Goal: Task Accomplishment & Management: Use online tool/utility

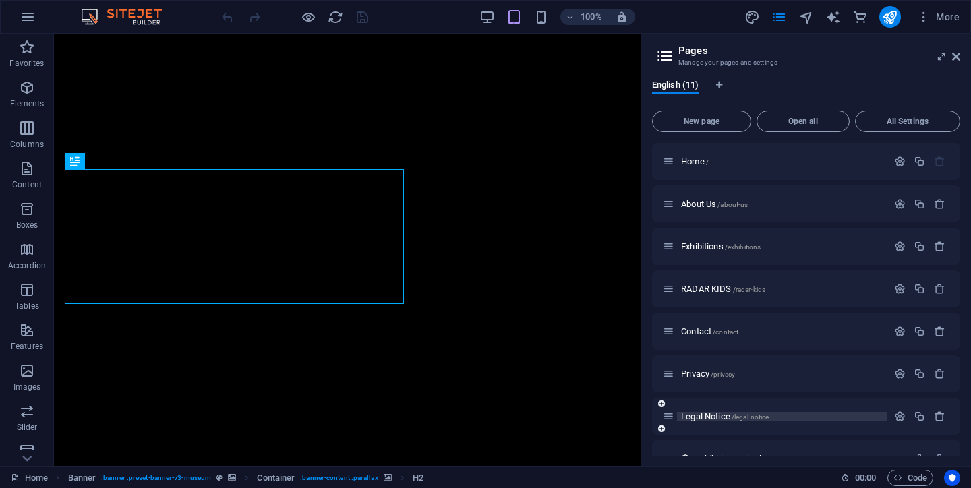
scroll to position [154, 0]
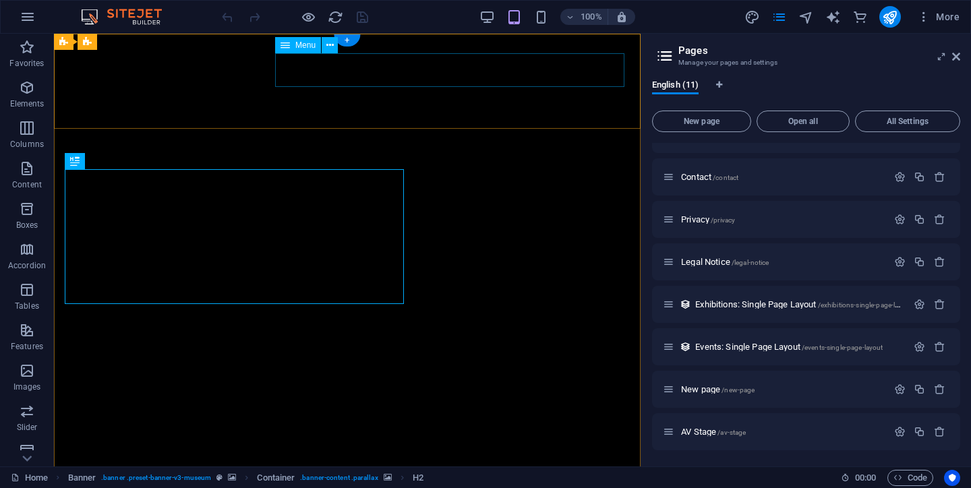
select select "1"
select select
select select "3"
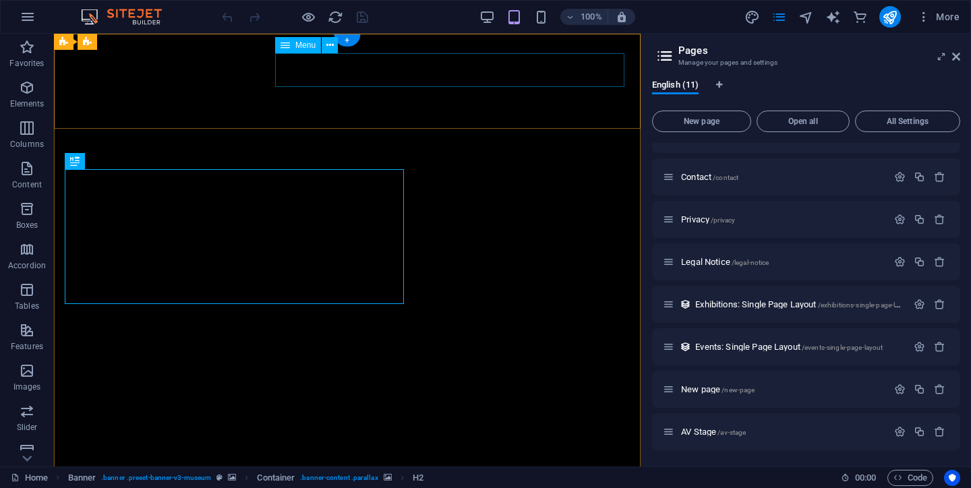
select select
select select "2"
select select
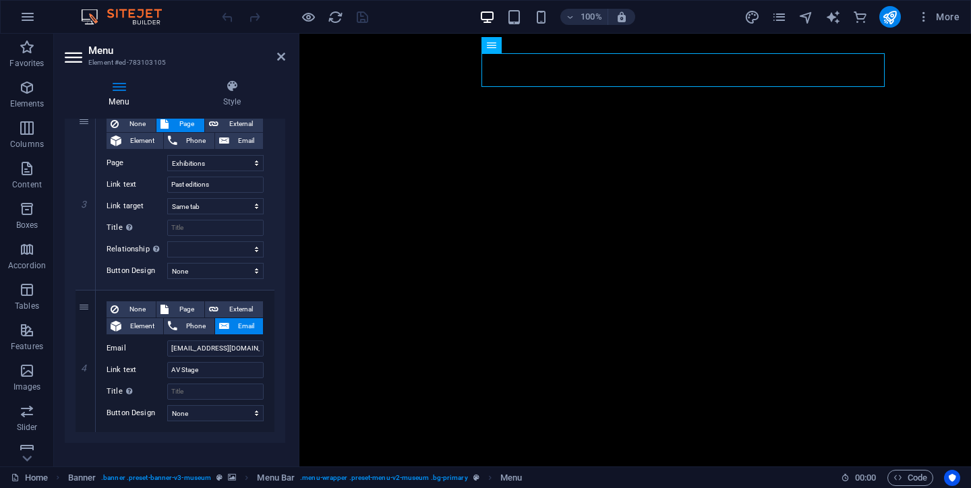
scroll to position [537, 0]
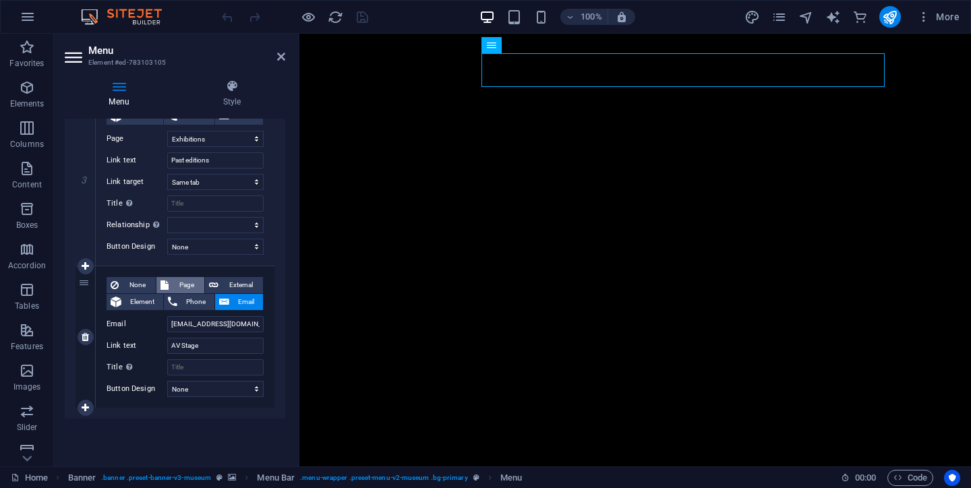
click at [173, 287] on span "Page" at bounding box center [187, 285] width 28 height 16
select select
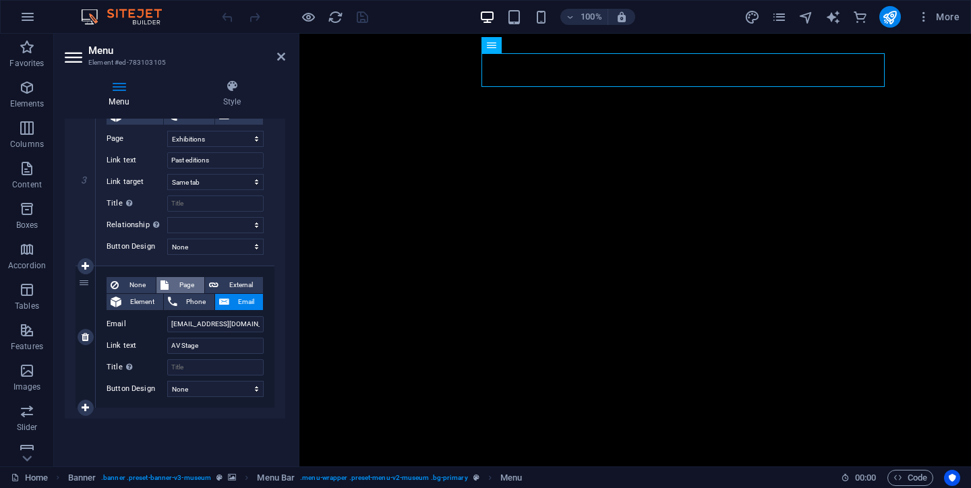
select select
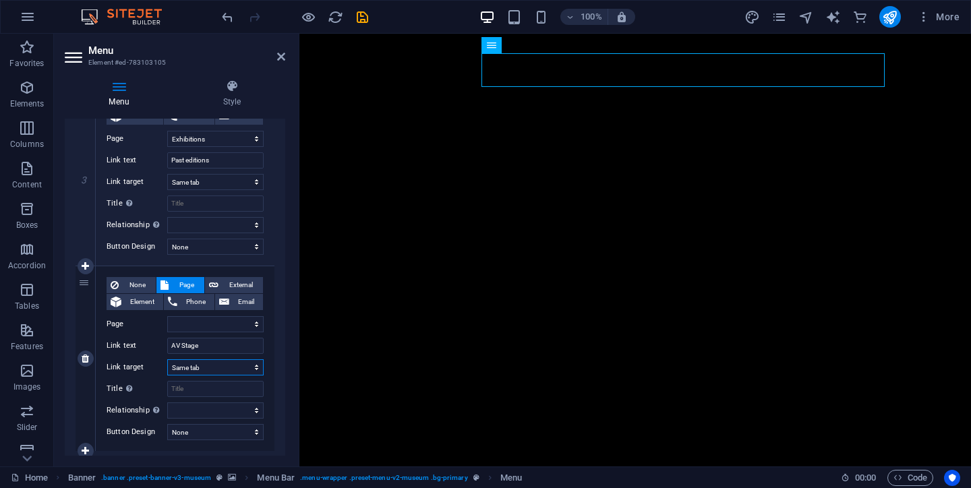
click at [231, 370] on select "New tab Same tab Overlay" at bounding box center [215, 368] width 96 height 16
click at [167, 360] on select "New tab Same tab Overlay" at bounding box center [215, 368] width 96 height 16
click at [243, 326] on select "Home About Us Exhibitions RADAR KIDS Contact Privacy Legal Notice New page AV S…" at bounding box center [215, 324] width 96 height 16
select select "8"
click at [167, 316] on select "Home About Us Exhibitions RADAR KIDS Contact Privacy Legal Notice New page AV S…" at bounding box center [215, 324] width 96 height 16
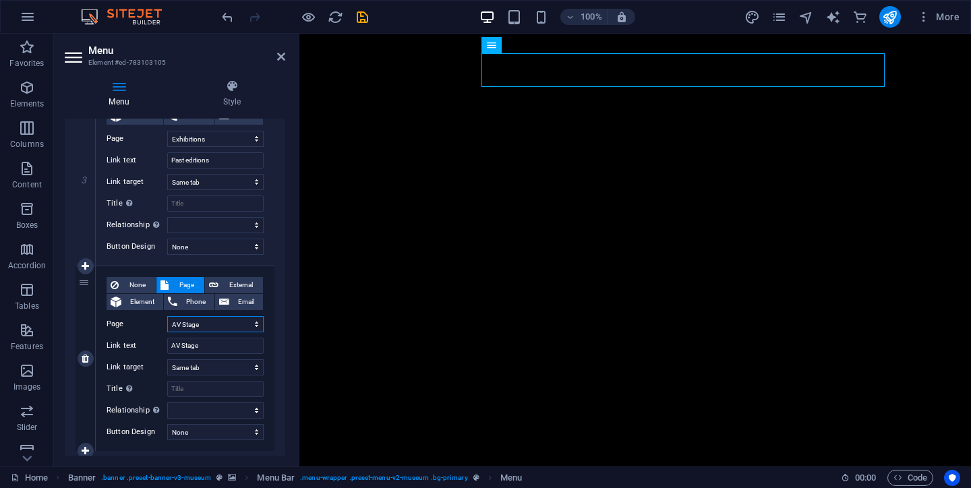
select select
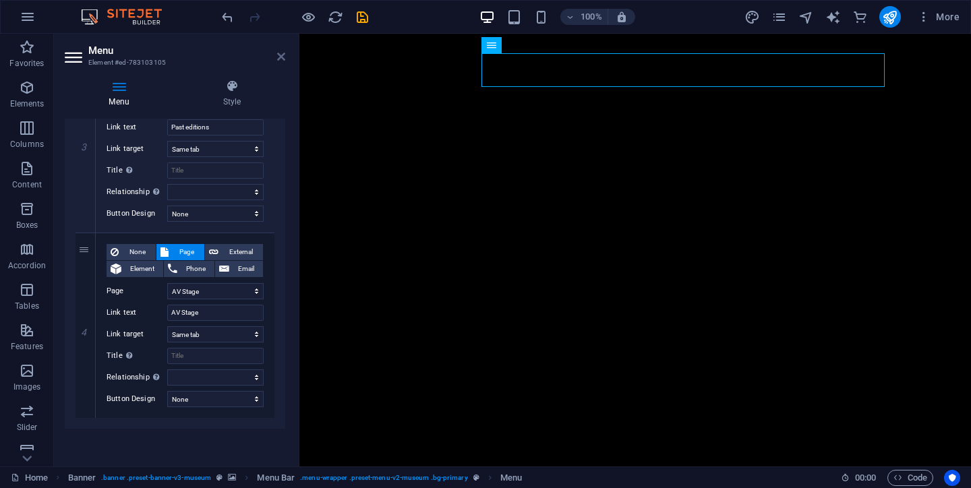
click at [281, 56] on icon at bounding box center [281, 56] width 8 height 11
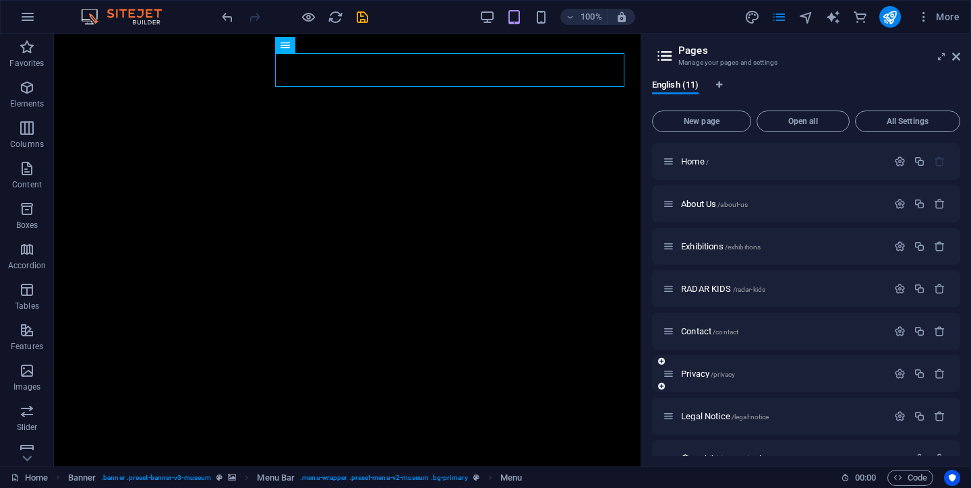
scroll to position [154, 0]
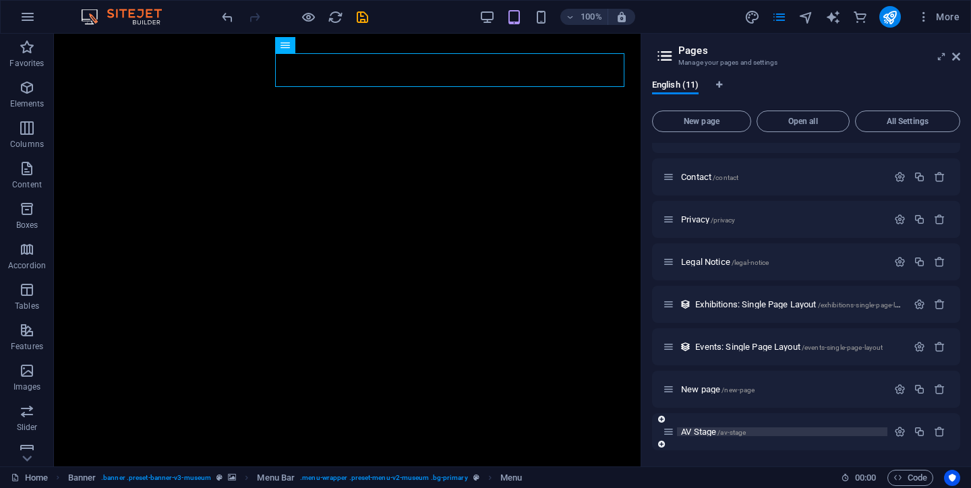
click at [700, 432] on span "AV Stage /av-stage" at bounding box center [713, 432] width 65 height 10
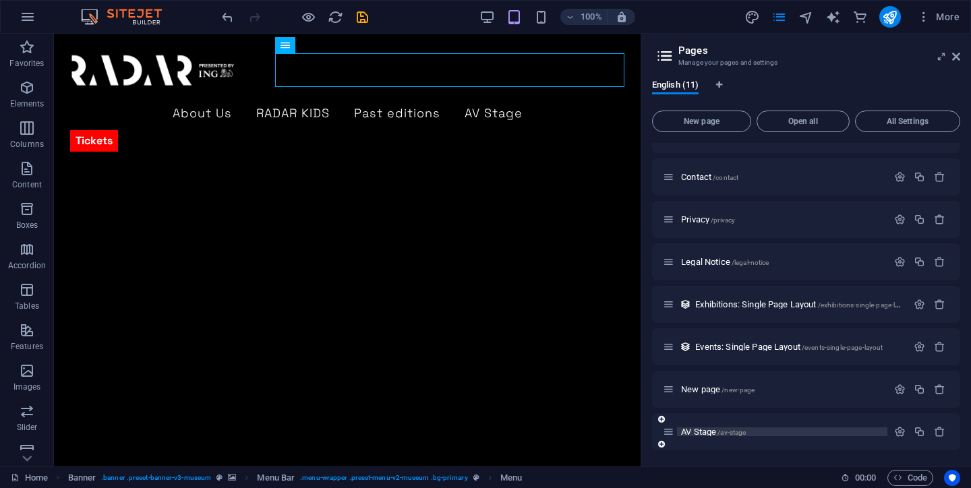
scroll to position [120, 0]
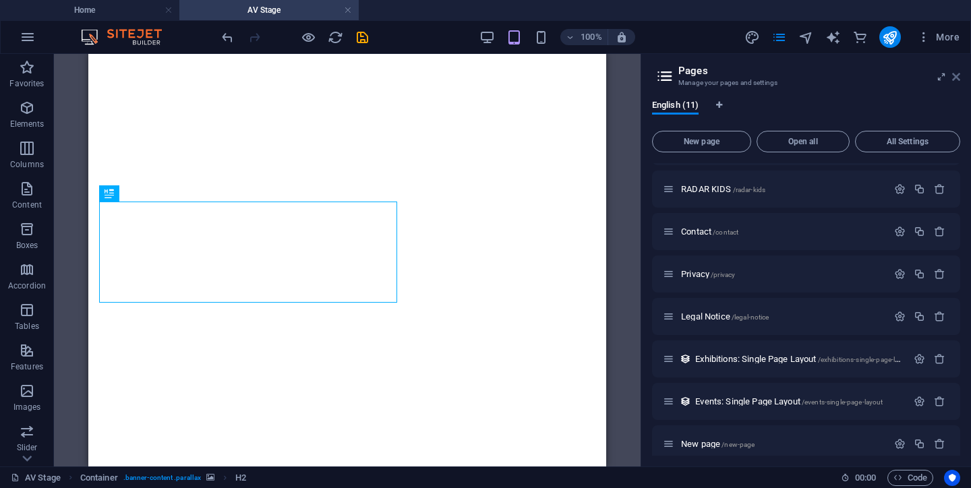
click at [958, 72] on icon at bounding box center [956, 77] width 8 height 11
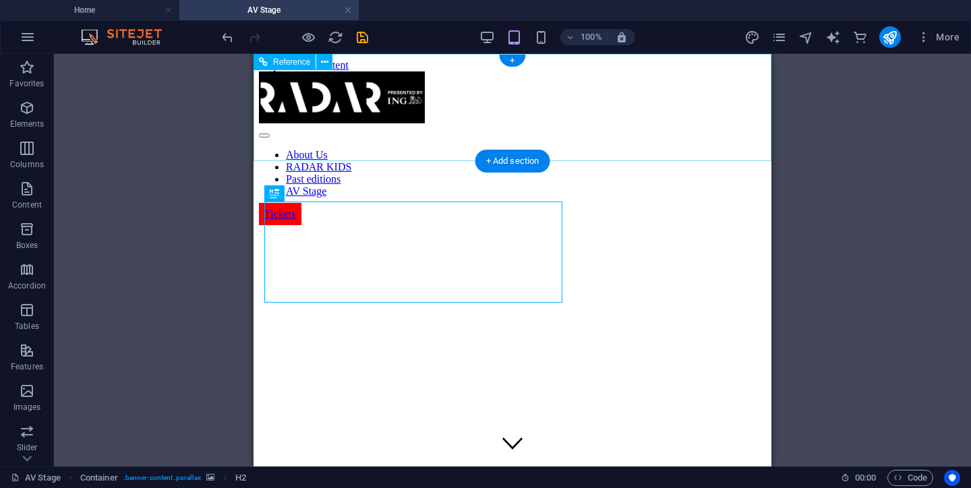
scroll to position [0, 0]
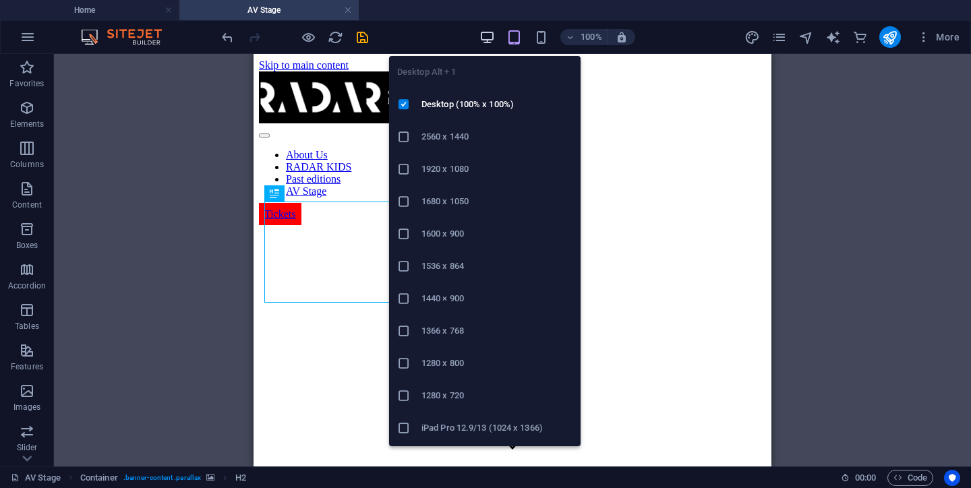
click at [493, 39] on icon "button" at bounding box center [488, 38] width 16 height 16
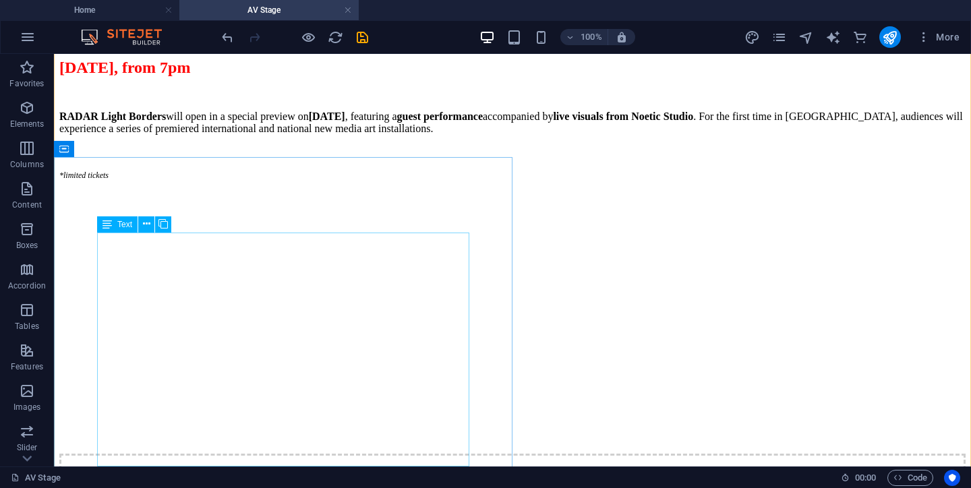
scroll to position [1172, 0]
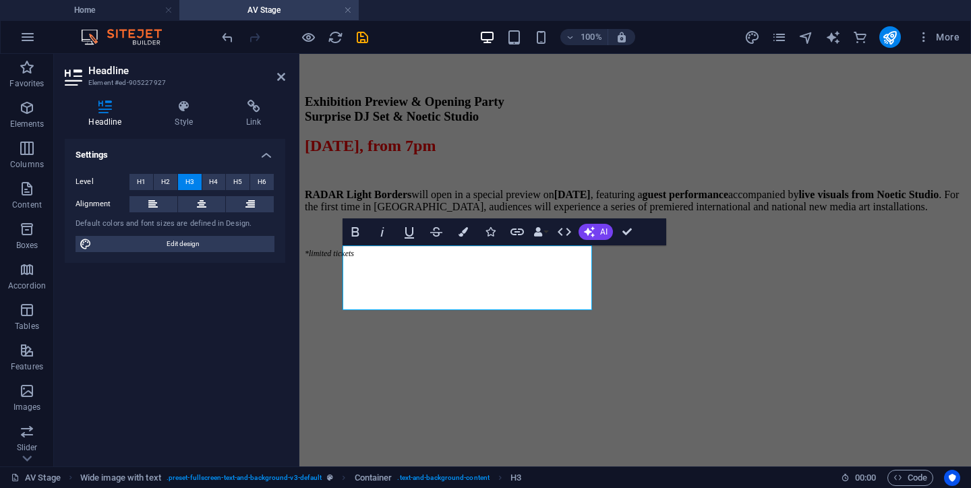
scroll to position [1366, 0]
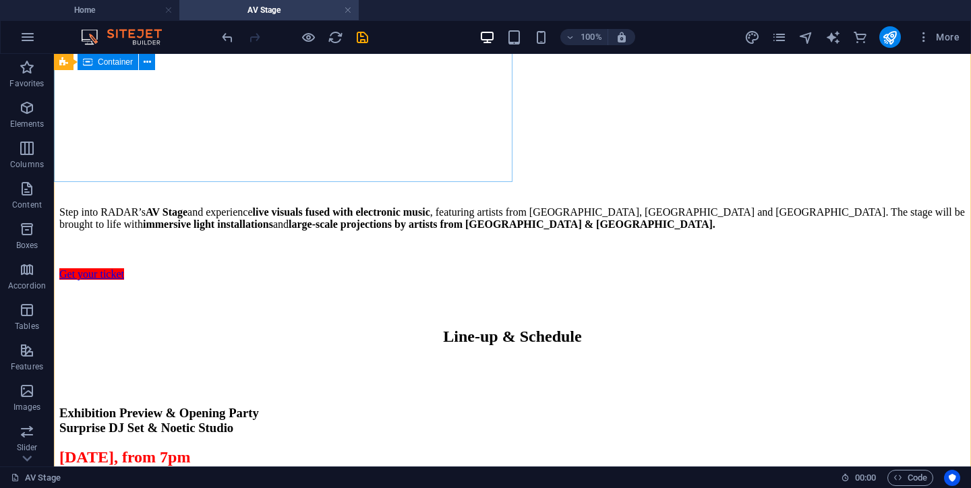
scroll to position [823, 0]
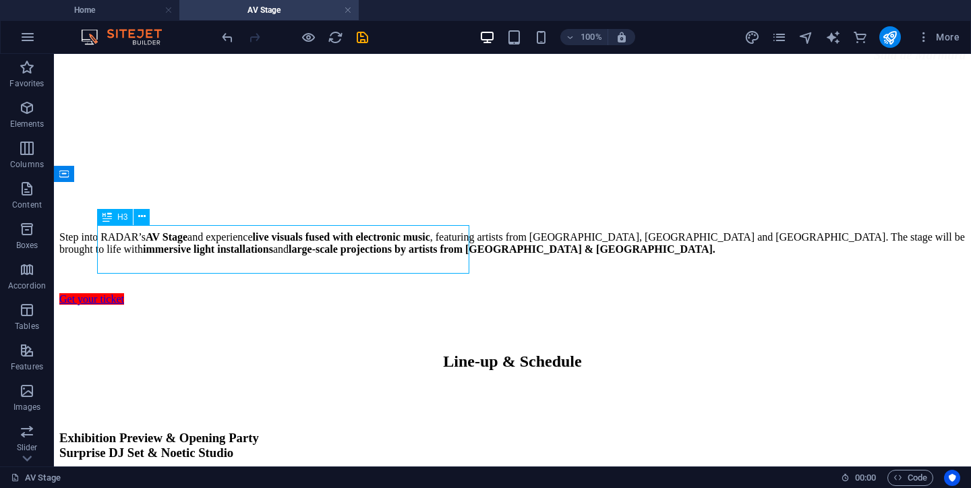
scroll to position [941, 0]
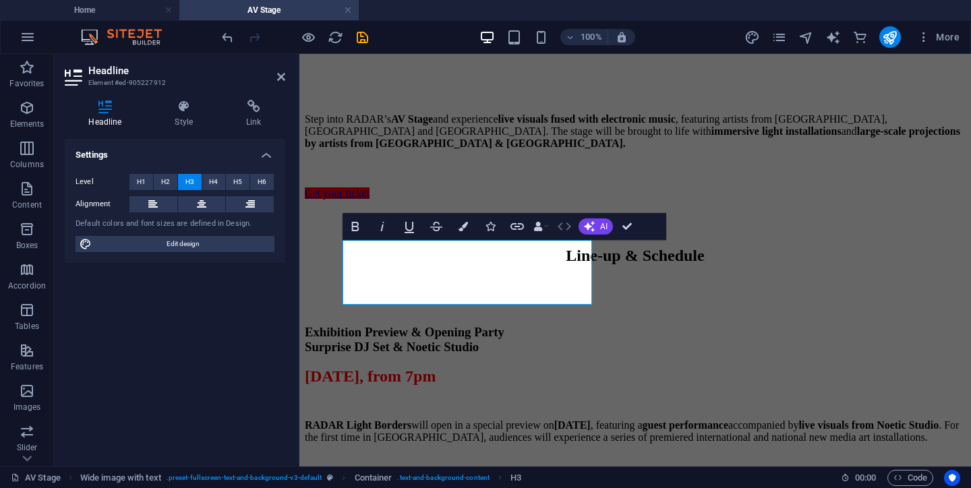
click at [574, 237] on button "HTML" at bounding box center [565, 226] width 26 height 27
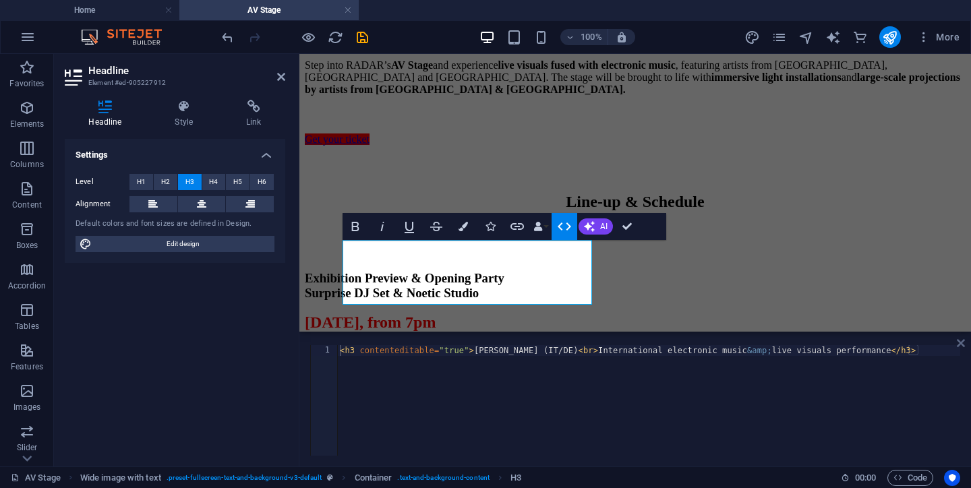
click at [963, 343] on icon at bounding box center [961, 343] width 8 height 11
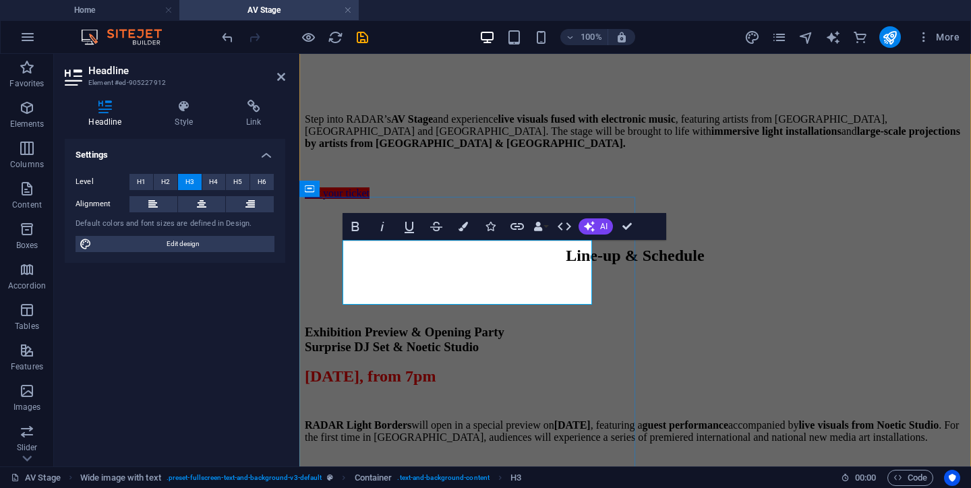
drag, startPoint x: 544, startPoint y: 250, endPoint x: 296, endPoint y: 250, distance: 248.2
click at [459, 223] on icon "button" at bounding box center [463, 226] width 9 height 9
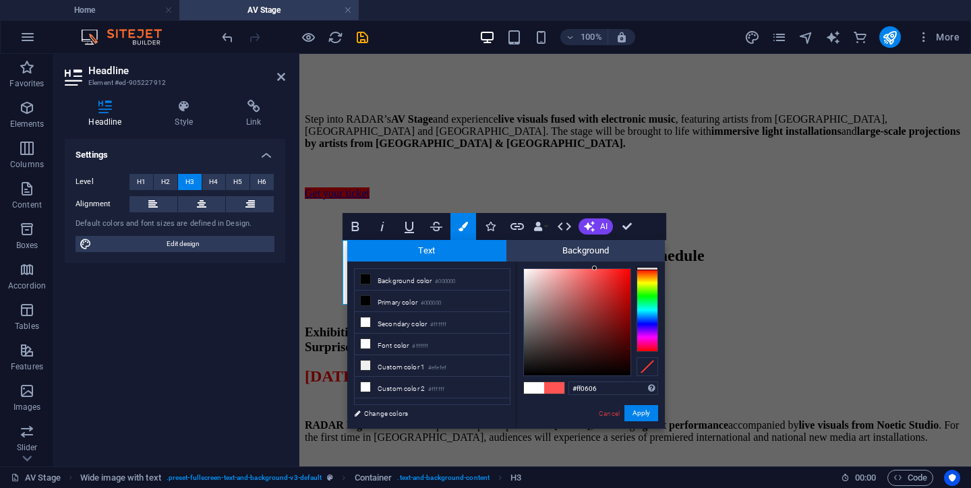
type input "#ff0000"
drag, startPoint x: 524, startPoint y: 268, endPoint x: 647, endPoint y: 268, distance: 122.8
click at [647, 268] on div at bounding box center [590, 322] width 135 height 108
click at [642, 413] on button "Apply" at bounding box center [642, 413] width 34 height 16
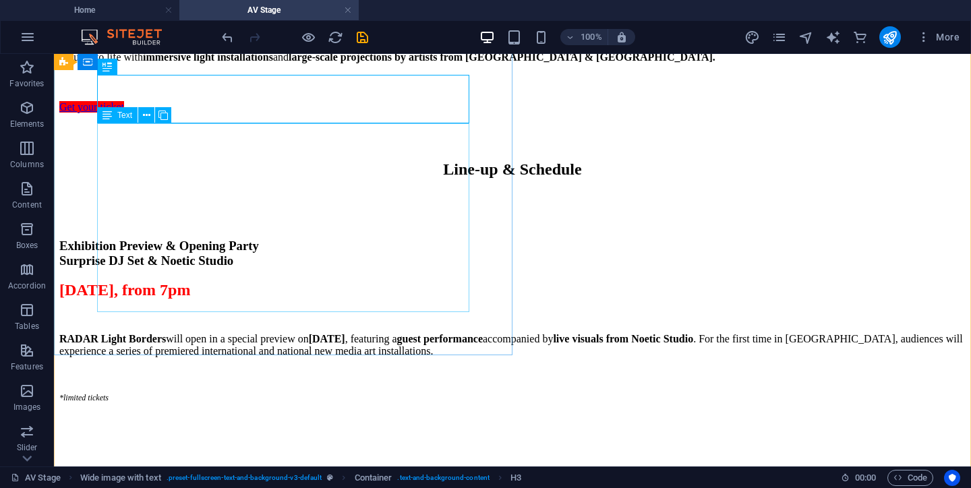
scroll to position [1073, 0]
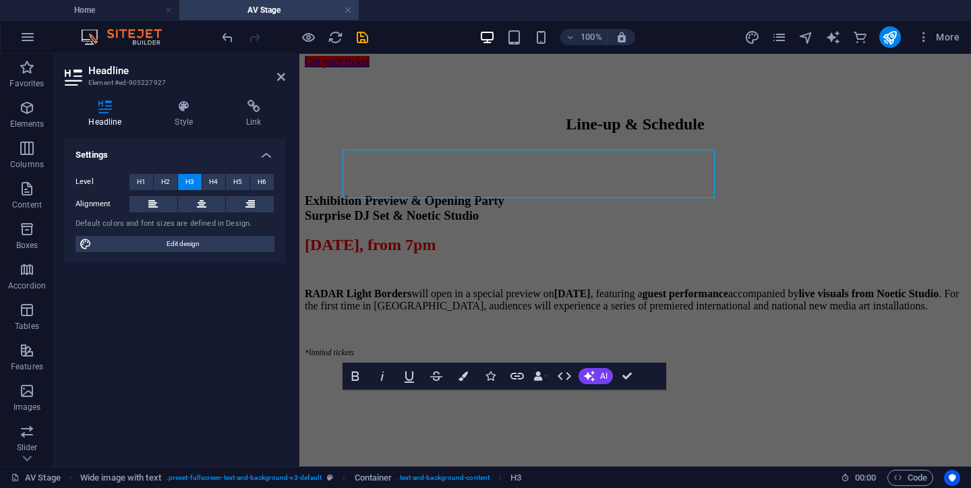
scroll to position [1222, 0]
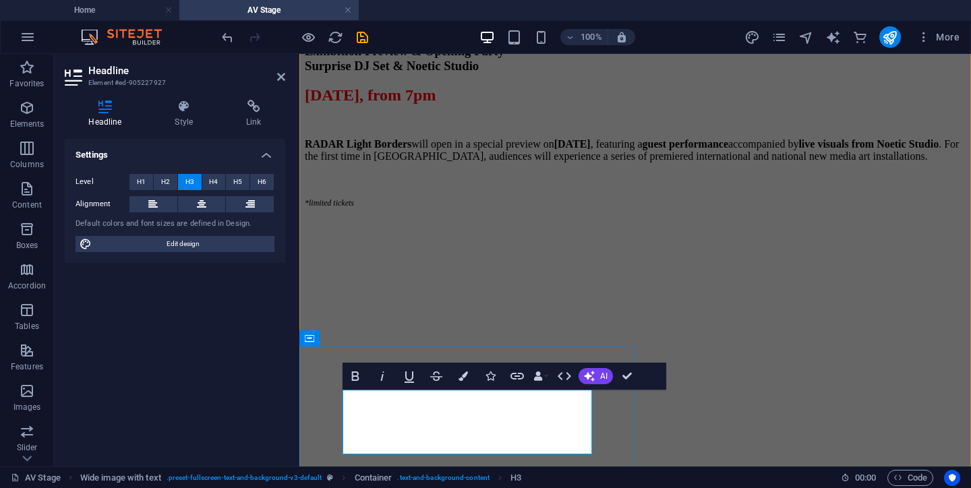
drag, startPoint x: 572, startPoint y: 397, endPoint x: 328, endPoint y: 397, distance: 243.5
click at [459, 372] on icon "button" at bounding box center [463, 376] width 9 height 9
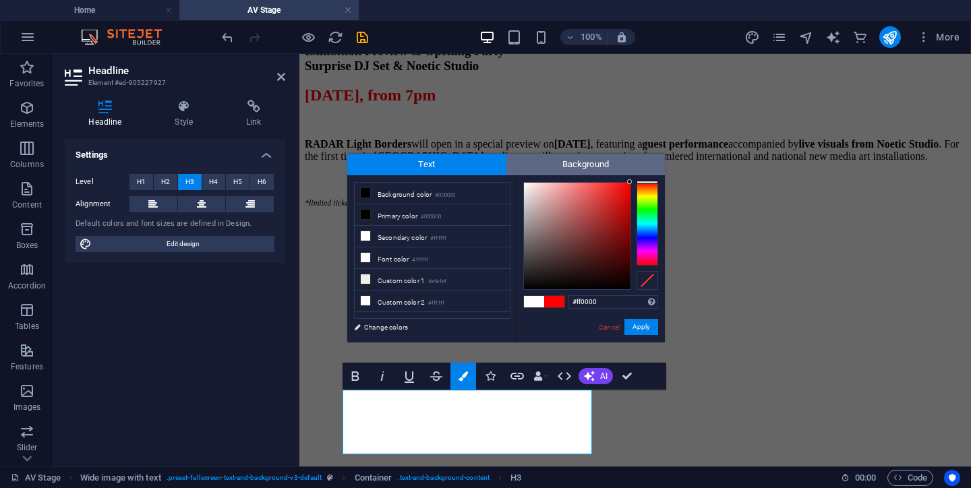
drag, startPoint x: 523, startPoint y: 181, endPoint x: 658, endPoint y: 174, distance: 134.4
click at [658, 174] on div "Text Background less Background color #000000 Primary color #000000 Secondary c…" at bounding box center [506, 248] width 318 height 189
click at [637, 179] on div "#ff0000 Supported formats #0852ed rgb(8, 82, 237) rgba(8, 82, 237, 90%) hsv(221…" at bounding box center [590, 356] width 149 height 363
click at [637, 178] on div "#ff0000 Supported formats #0852ed rgb(8, 82, 237) rgba(8, 82, 237, 90%) hsv(221…" at bounding box center [590, 356] width 149 height 363
type input "#ff0000"
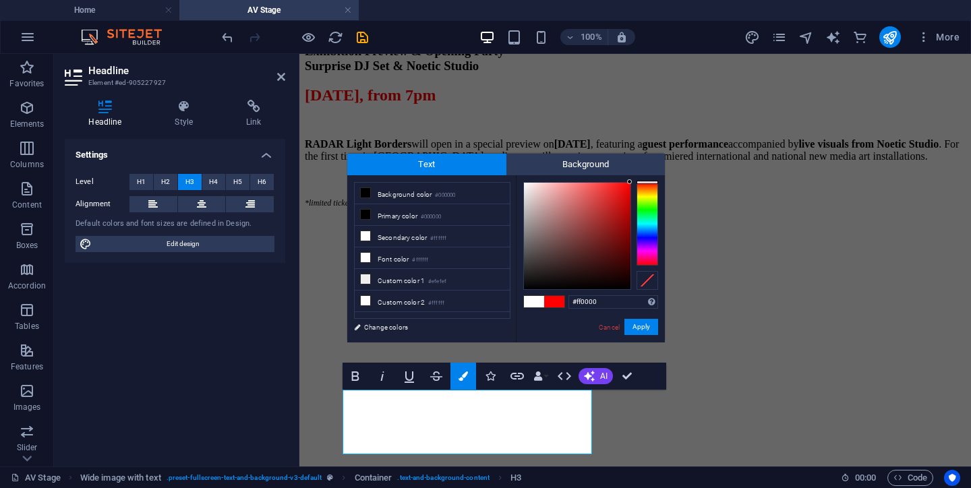
click at [631, 182] on div at bounding box center [629, 181] width 5 height 5
click at [653, 328] on button "Apply" at bounding box center [642, 327] width 34 height 16
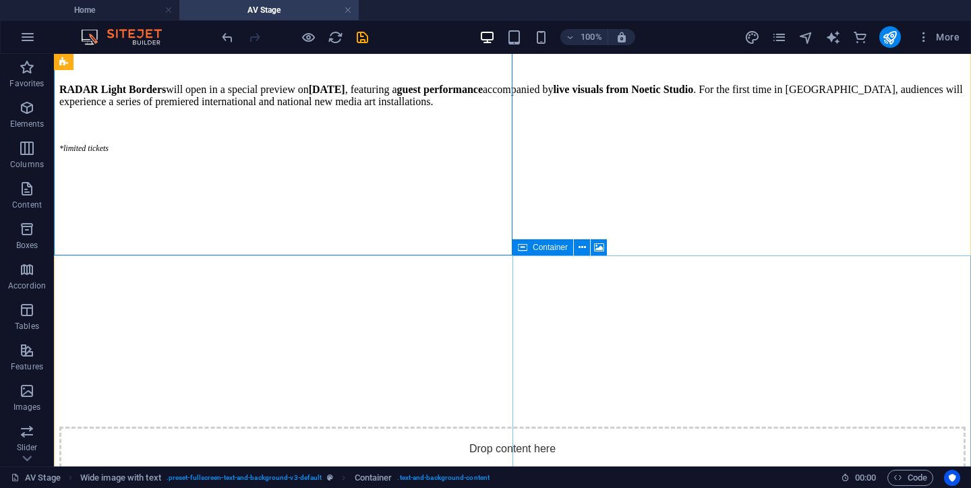
scroll to position [1073, 0]
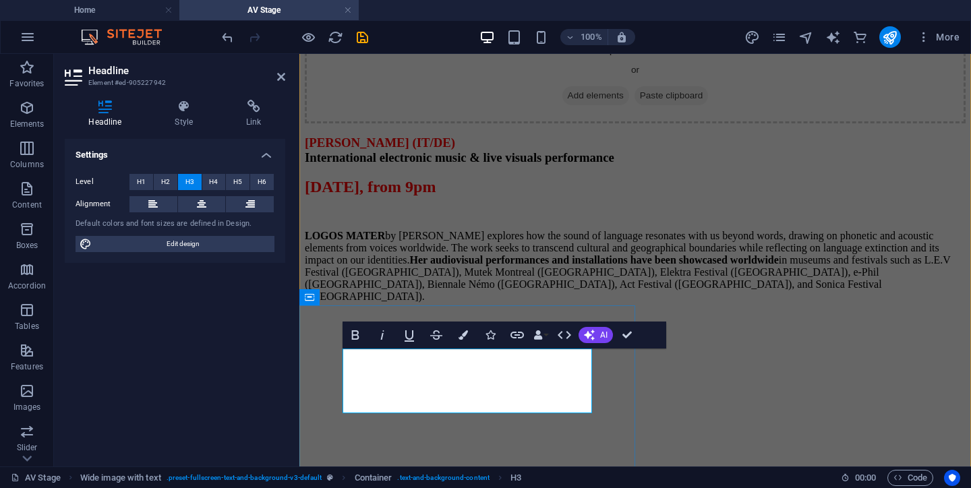
drag, startPoint x: 468, startPoint y: 391, endPoint x: 511, endPoint y: 403, distance: 45.0
copy h3 "[PERSON_NAME] [PERSON_NAME]"
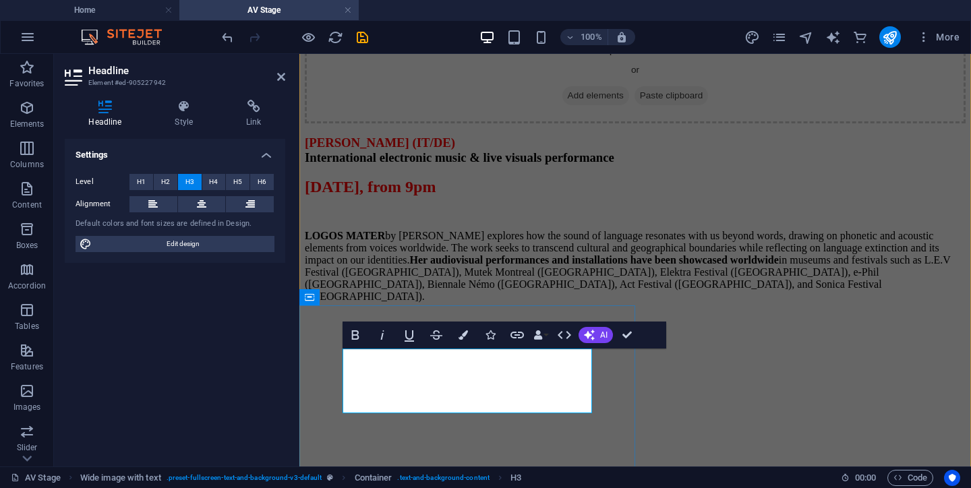
drag, startPoint x: 559, startPoint y: 356, endPoint x: 339, endPoint y: 356, distance: 219.2
click at [467, 337] on icon "button" at bounding box center [463, 335] width 9 height 9
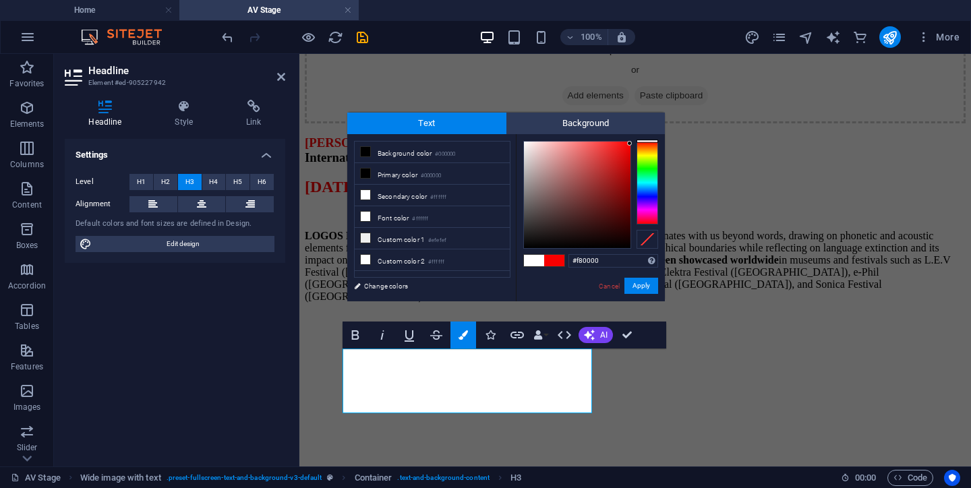
click at [630, 144] on div at bounding box center [577, 195] width 107 height 107
drag, startPoint x: 630, startPoint y: 144, endPoint x: 636, endPoint y: 137, distance: 9.1
click at [636, 137] on div "#ff0000 Supported formats #0852ed rgb(8, 82, 237) rgba(8, 82, 237, 90%) hsv(221…" at bounding box center [590, 315] width 149 height 363
type input "#ff0000"
click at [630, 141] on div at bounding box center [629, 140] width 5 height 5
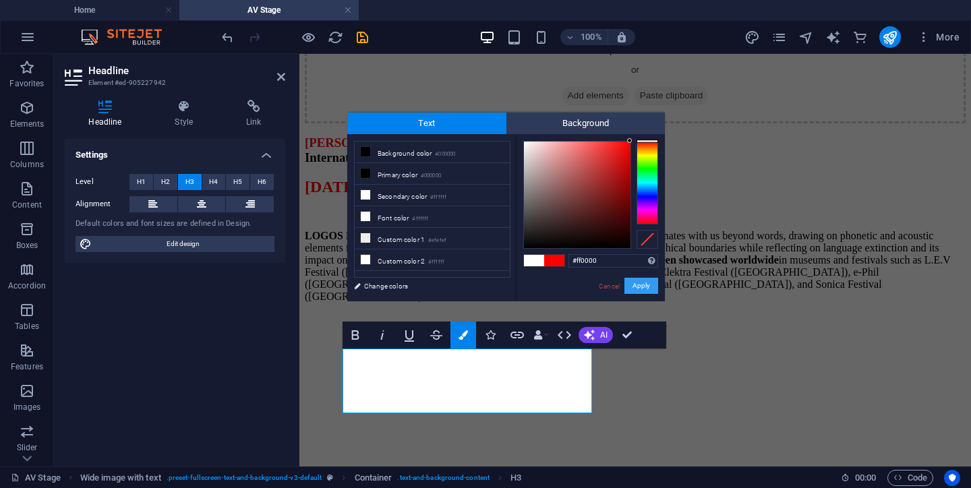
click at [650, 283] on button "Apply" at bounding box center [642, 286] width 34 height 16
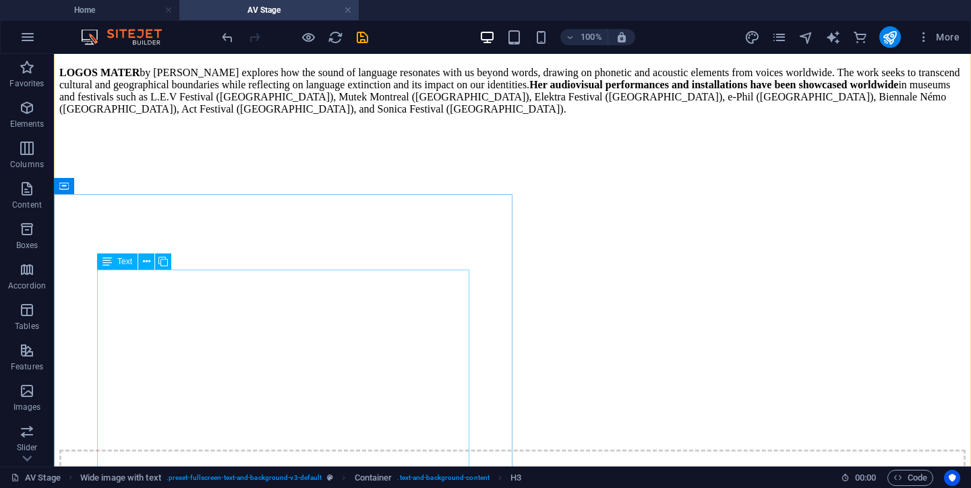
scroll to position [1859, 0]
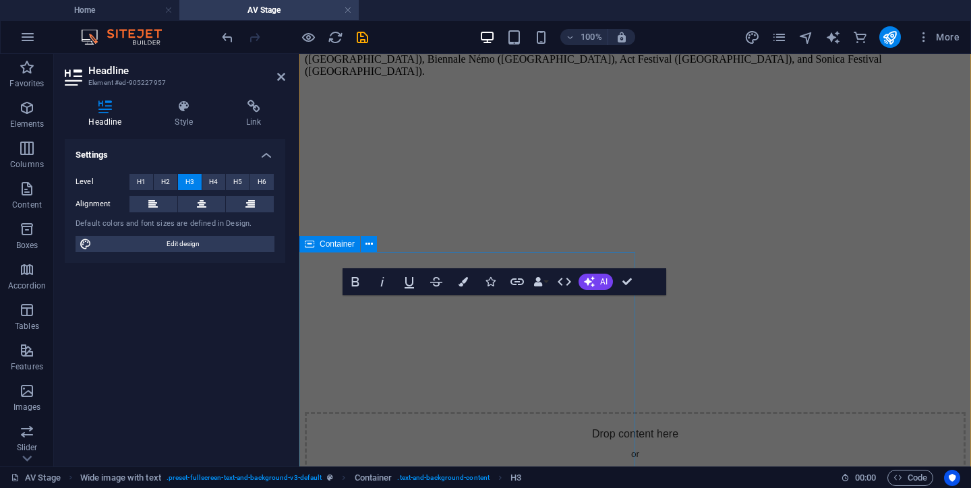
scroll to position [2253, 0]
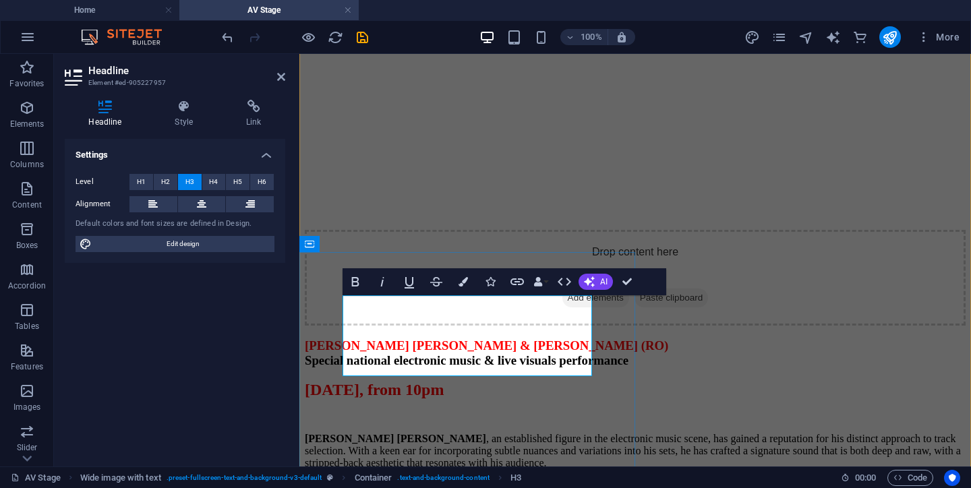
drag, startPoint x: 391, startPoint y: 322, endPoint x: 344, endPoint y: 304, distance: 50.0
click at [459, 279] on icon "button" at bounding box center [463, 281] width 9 height 9
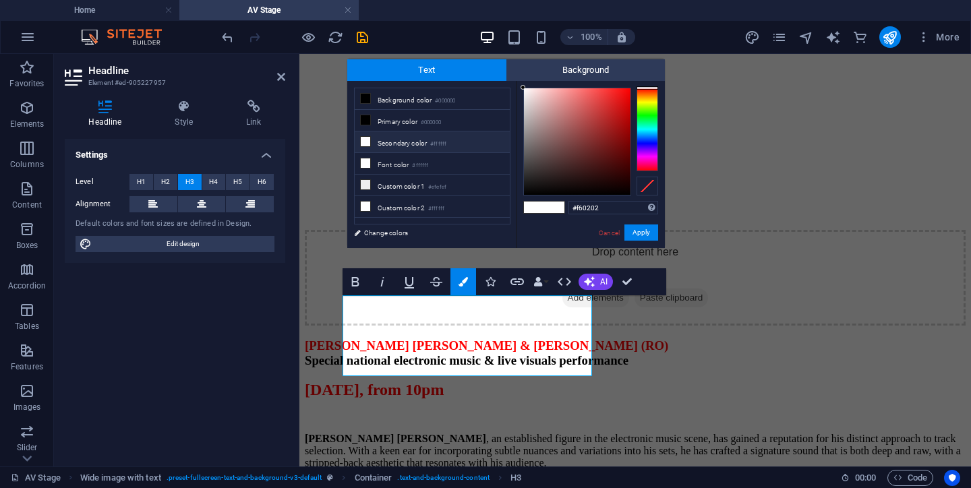
click at [629, 92] on div at bounding box center [577, 141] width 107 height 107
drag, startPoint x: 629, startPoint y: 92, endPoint x: 631, endPoint y: 85, distance: 7.0
click at [631, 85] on div "#ff0000 Supported formats #0852ed rgb(8, 82, 237) rgba(8, 82, 237, 90%) hsv(221…" at bounding box center [590, 262] width 149 height 363
click at [642, 88] on div at bounding box center [648, 87] width 22 height 3
click at [631, 86] on div at bounding box center [629, 87] width 5 height 5
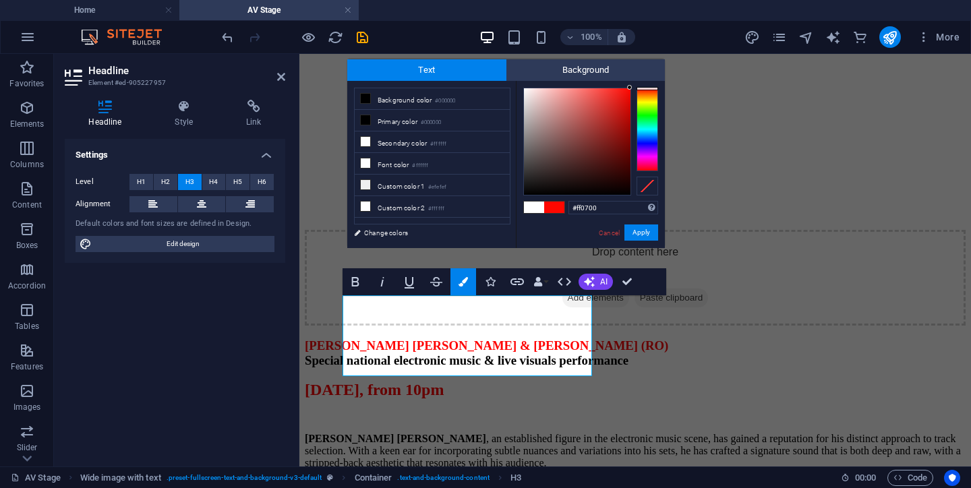
click at [634, 83] on div "#ff0700 Supported formats #0852ed rgb(8, 82, 237) rgba(8, 82, 237, 90%) hsv(221…" at bounding box center [590, 262] width 149 height 363
click at [604, 228] on link "Cancel" at bounding box center [610, 233] width 24 height 10
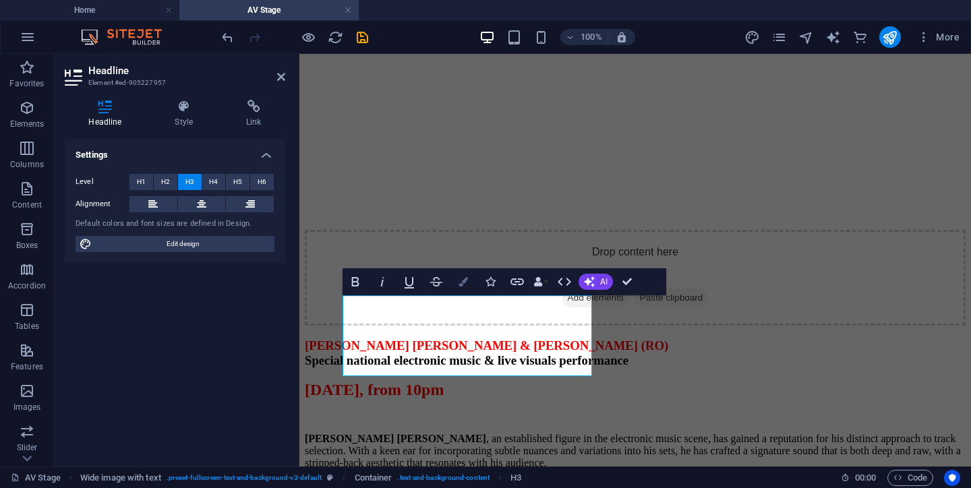
click at [463, 280] on icon "button" at bounding box center [463, 281] width 9 height 9
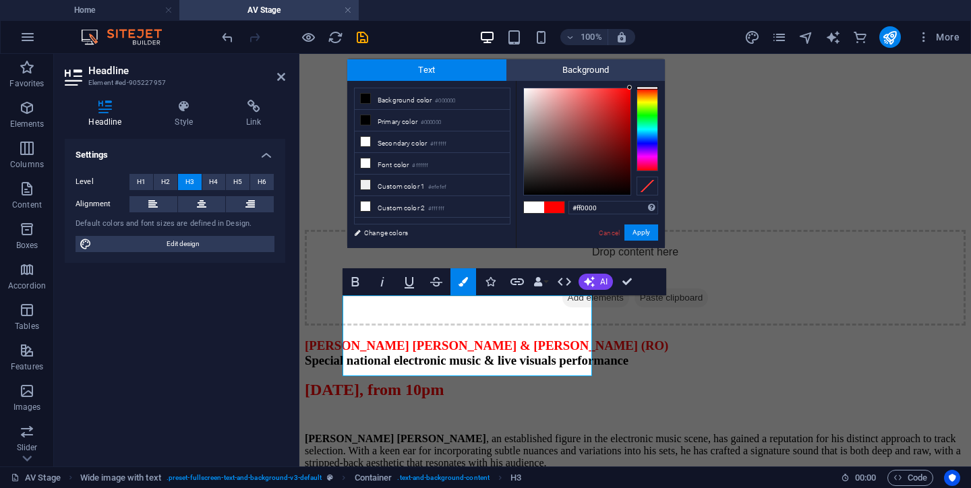
click at [633, 88] on div at bounding box center [590, 142] width 135 height 108
type input "#fd0000"
click at [630, 89] on div at bounding box center [629, 88] width 5 height 5
click at [642, 226] on button "Apply" at bounding box center [642, 233] width 34 height 16
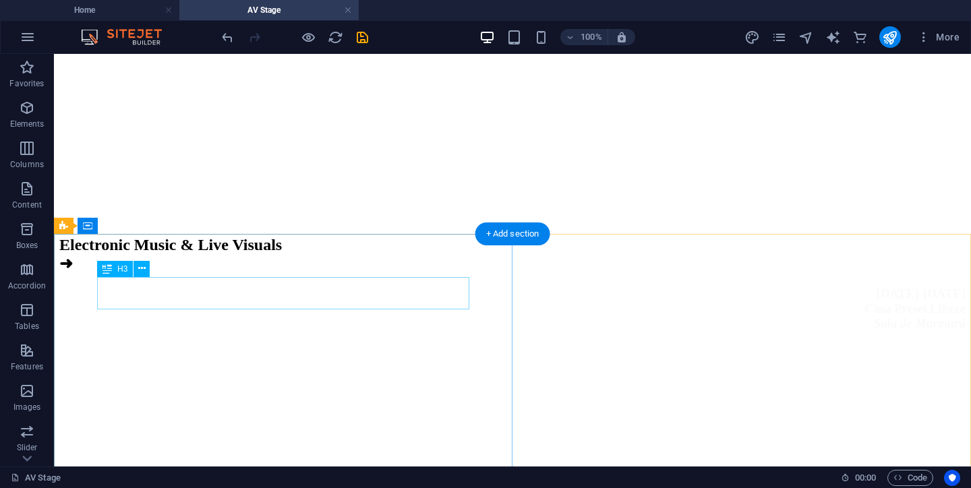
scroll to position [519, 0]
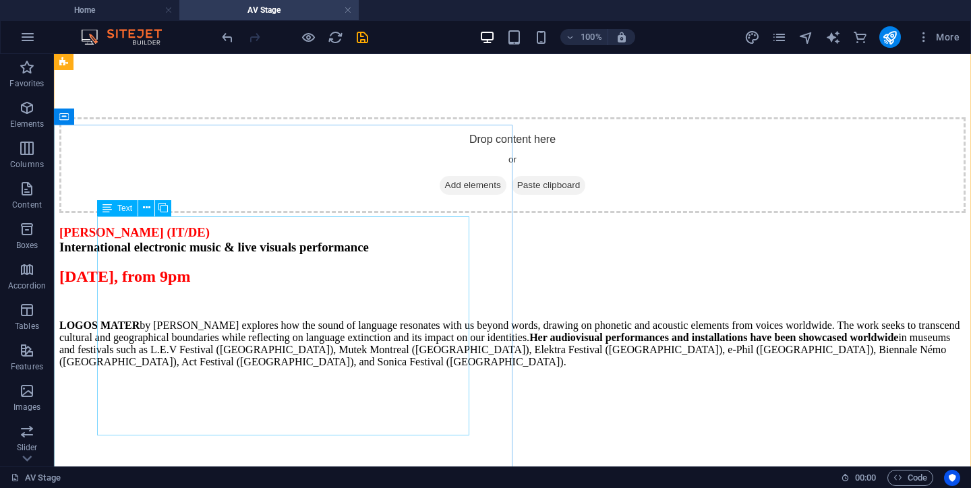
scroll to position [1573, 0]
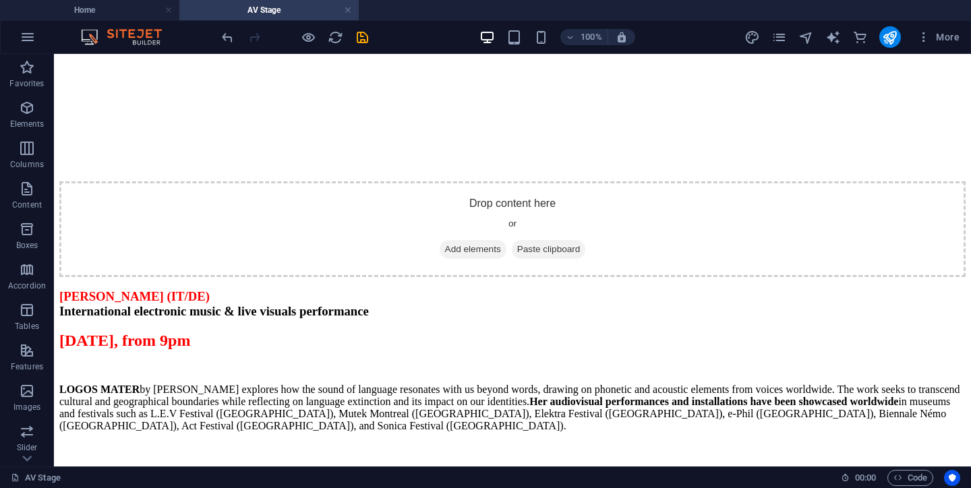
select select "px"
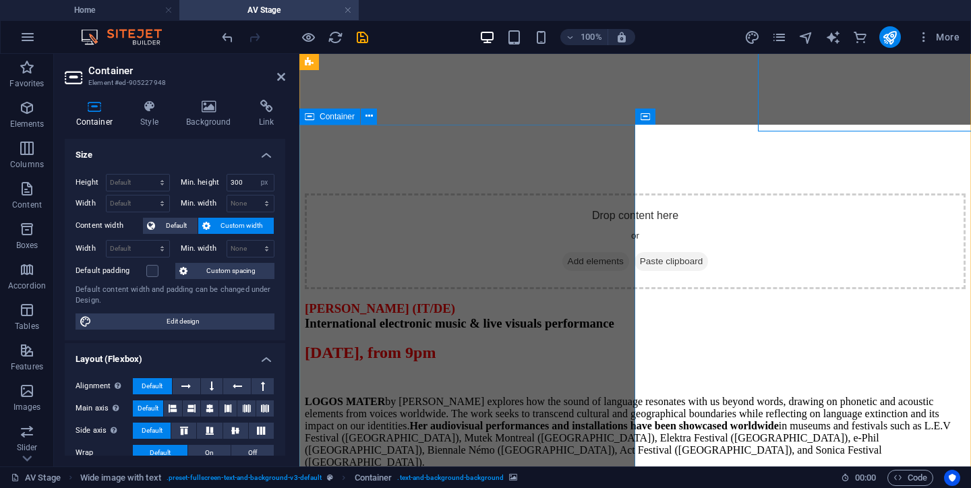
scroll to position [1920, 0]
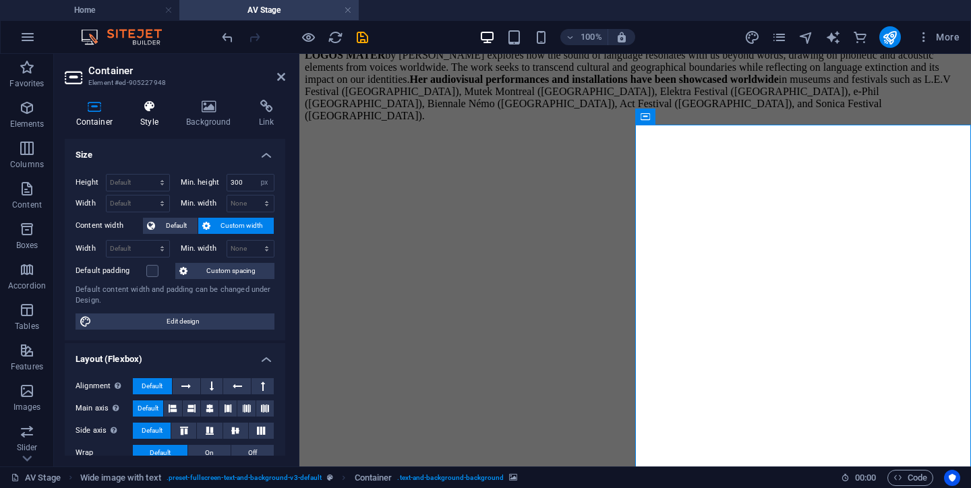
click at [156, 110] on icon at bounding box center [150, 106] width 40 height 13
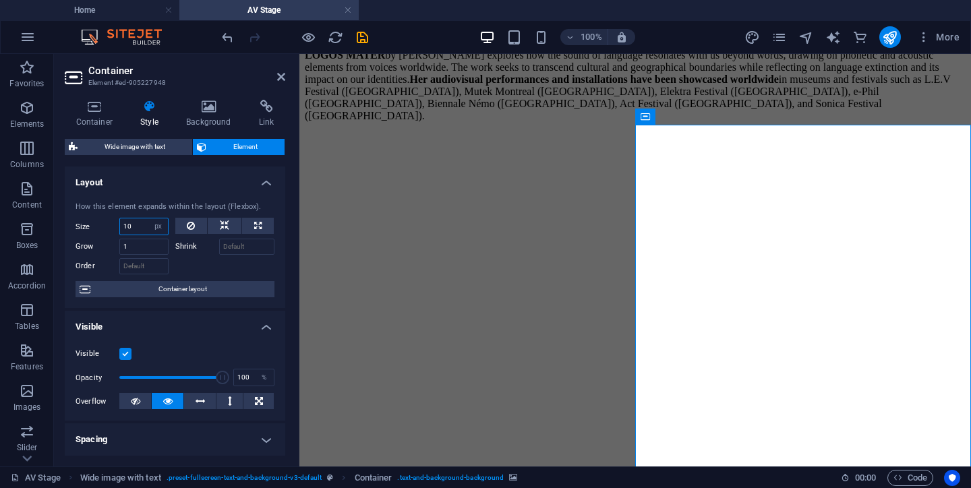
click at [134, 227] on input "10" at bounding box center [144, 227] width 48 height 16
type input "1"
type input "7"
click at [283, 78] on icon at bounding box center [281, 77] width 8 height 11
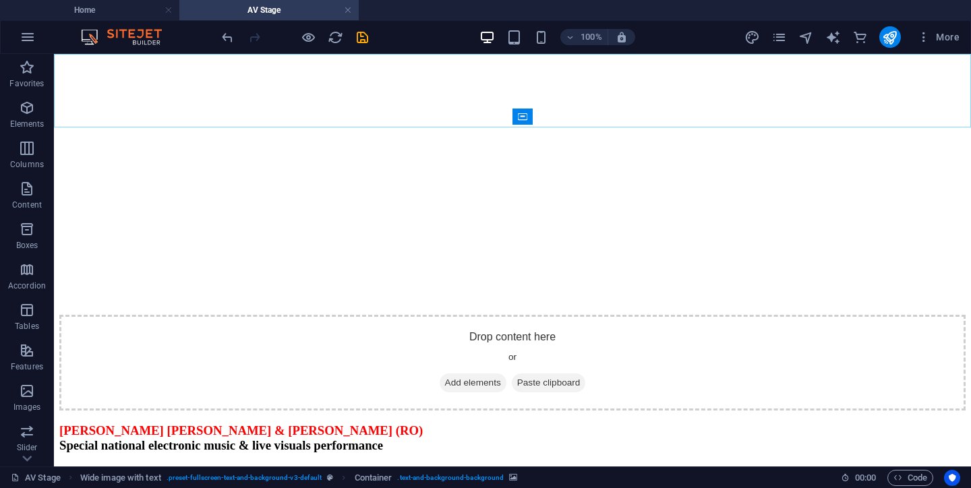
scroll to position [1573, 0]
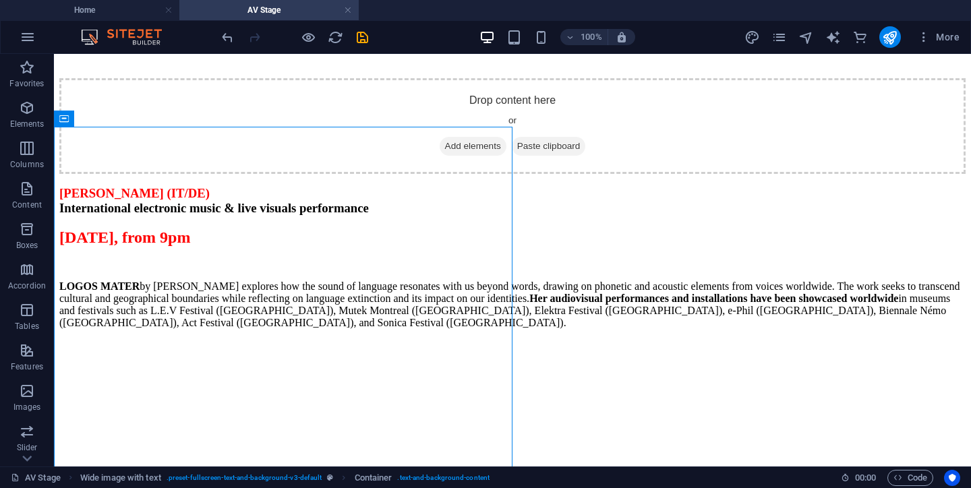
select select "px"
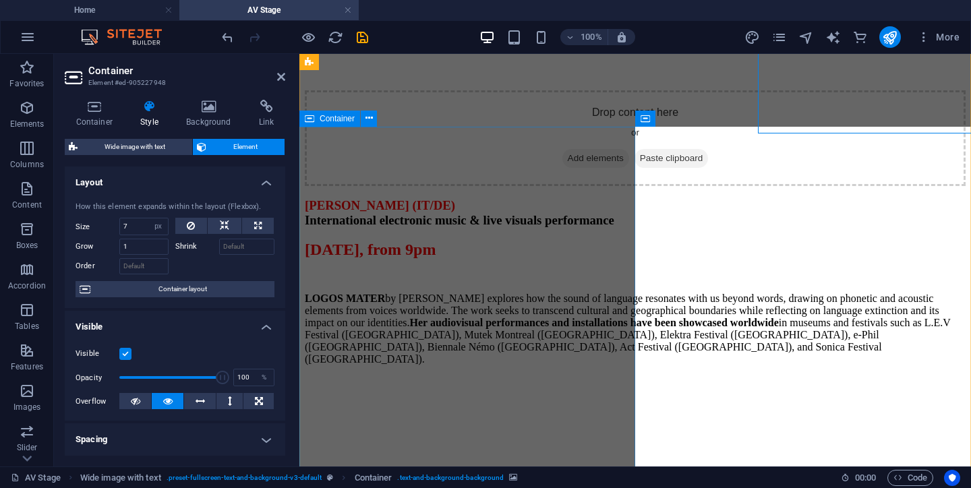
scroll to position [1918, 0]
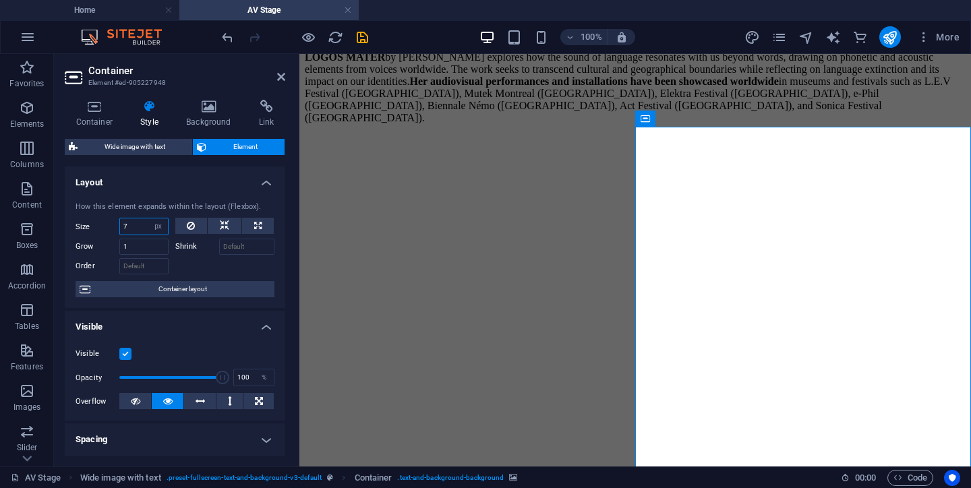
click at [130, 225] on input "7" at bounding box center [144, 227] width 48 height 16
type input "10"
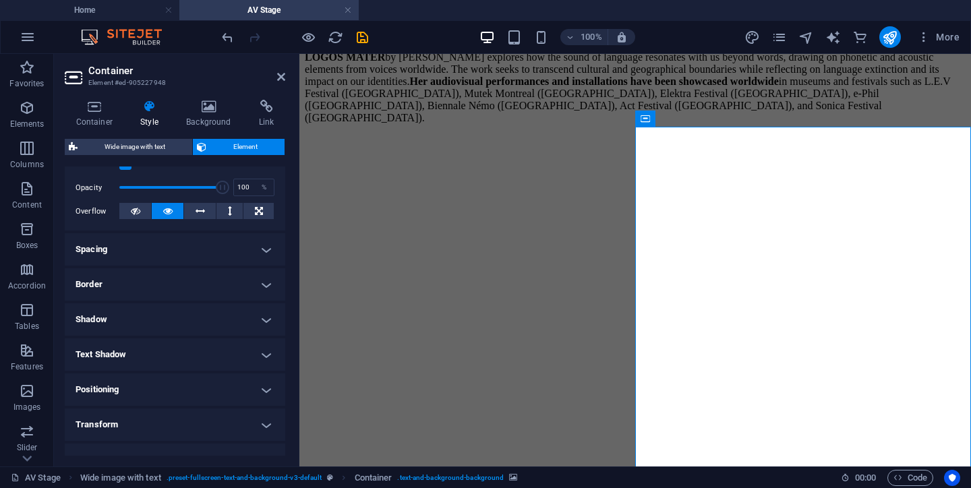
scroll to position [181, 0]
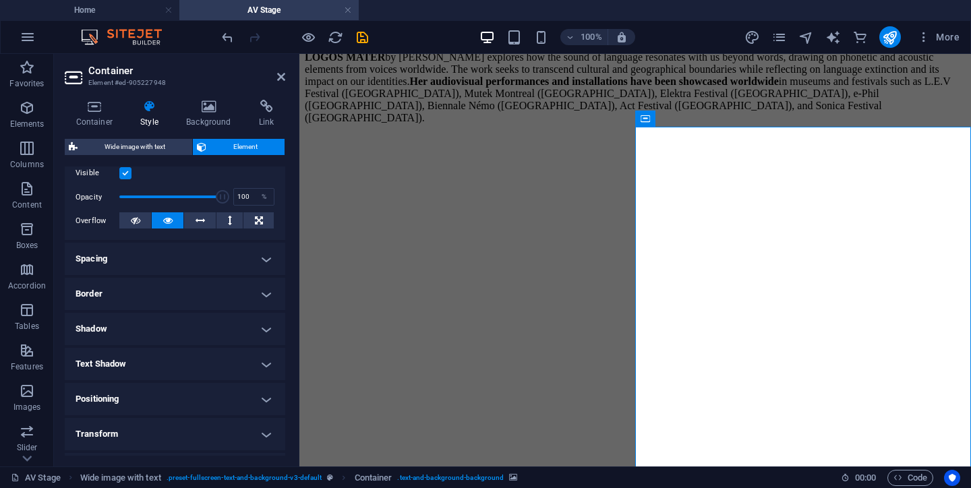
click at [260, 262] on h4 "Spacing" at bounding box center [175, 259] width 221 height 32
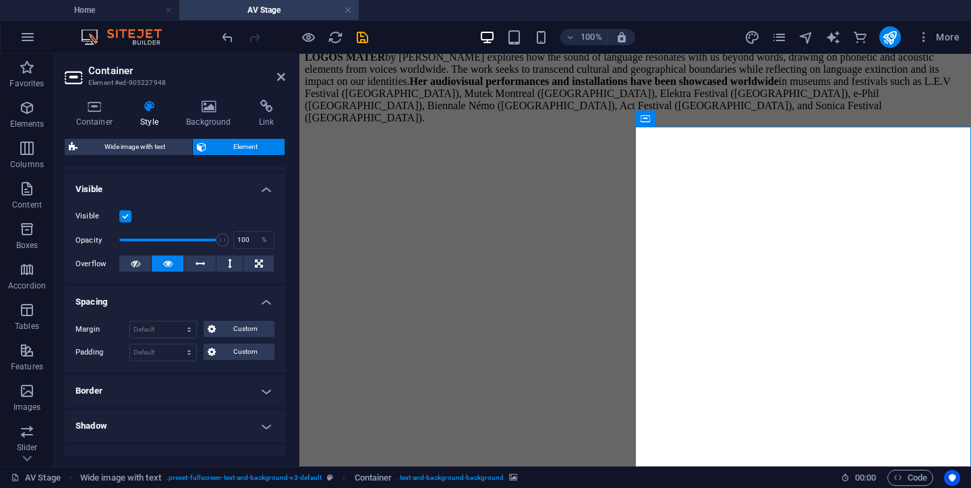
scroll to position [0, 0]
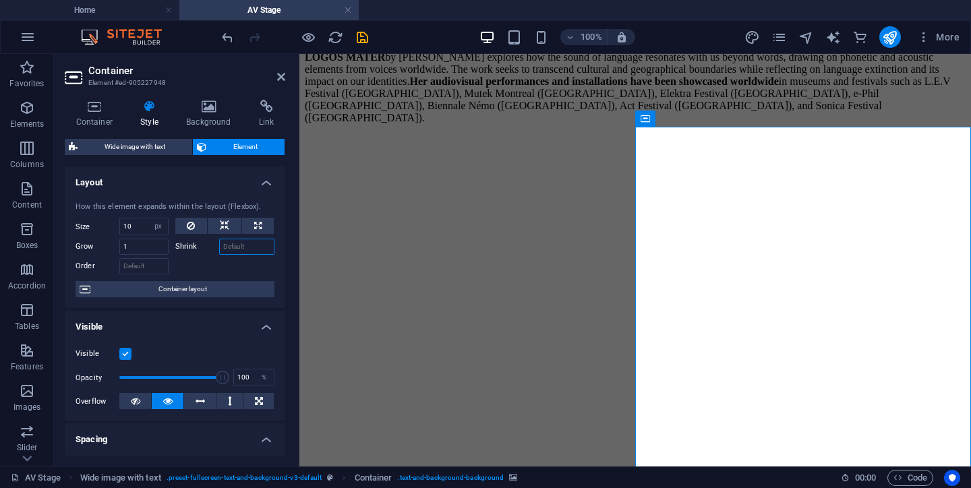
click at [243, 244] on input "Shrink" at bounding box center [247, 247] width 56 height 16
type input "1"
click at [245, 247] on input "1" at bounding box center [247, 247] width 56 height 16
click at [252, 246] on input "10" at bounding box center [247, 247] width 56 height 16
type input "1"
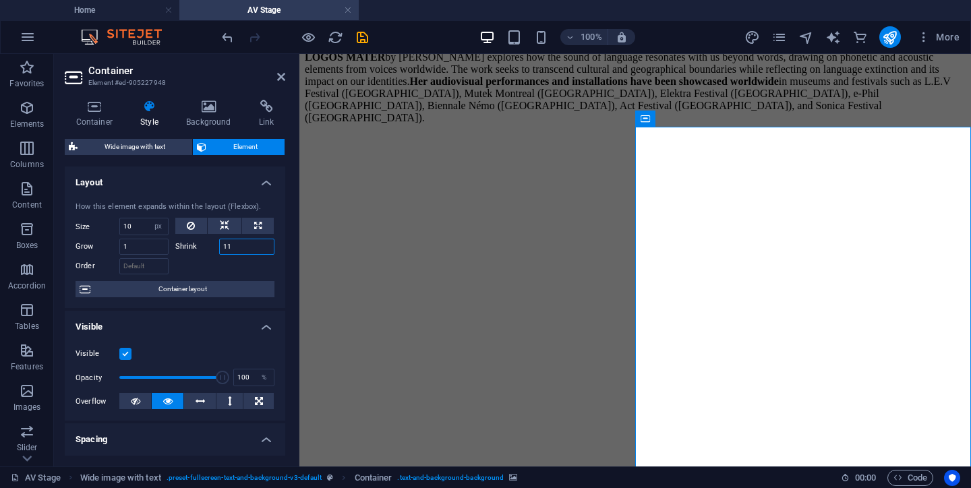
click at [239, 248] on input "11" at bounding box center [247, 247] width 56 height 16
type input "1"
click at [240, 263] on div at bounding box center [225, 265] width 100 height 20
click at [136, 248] on input "1" at bounding box center [143, 247] width 49 height 16
type input "1"
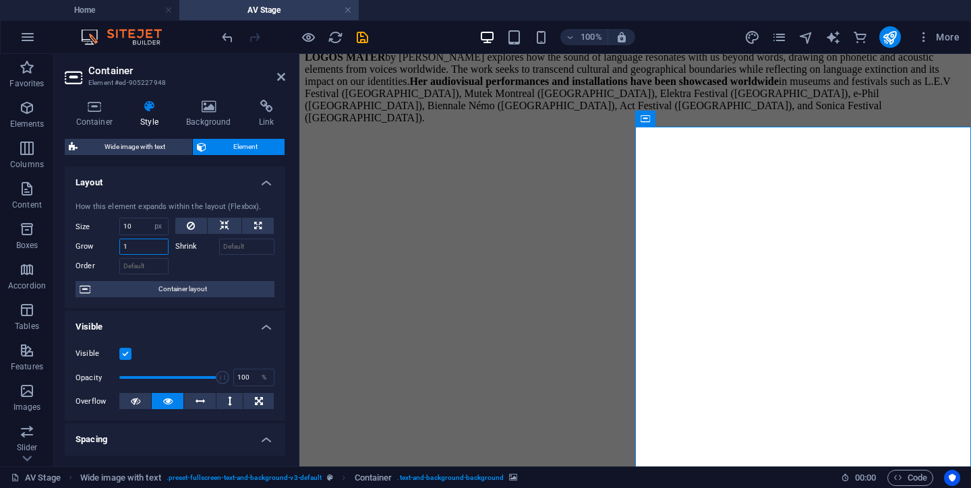
click at [145, 248] on input "1" at bounding box center [143, 247] width 49 height 16
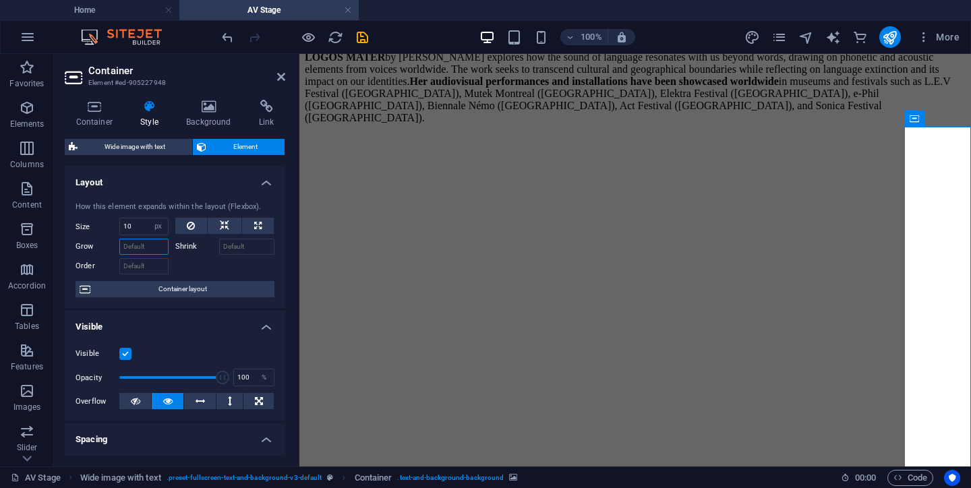
type input "-"
type input "1"
click at [217, 262] on div at bounding box center [225, 265] width 100 height 20
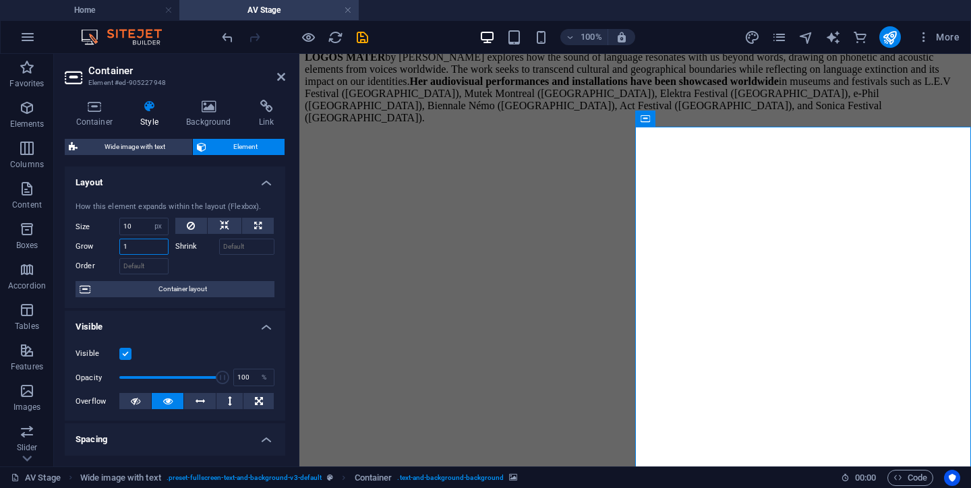
click at [143, 249] on input "1" at bounding box center [143, 247] width 49 height 16
type input "-"
type input "4"
click at [283, 79] on icon at bounding box center [281, 77] width 8 height 11
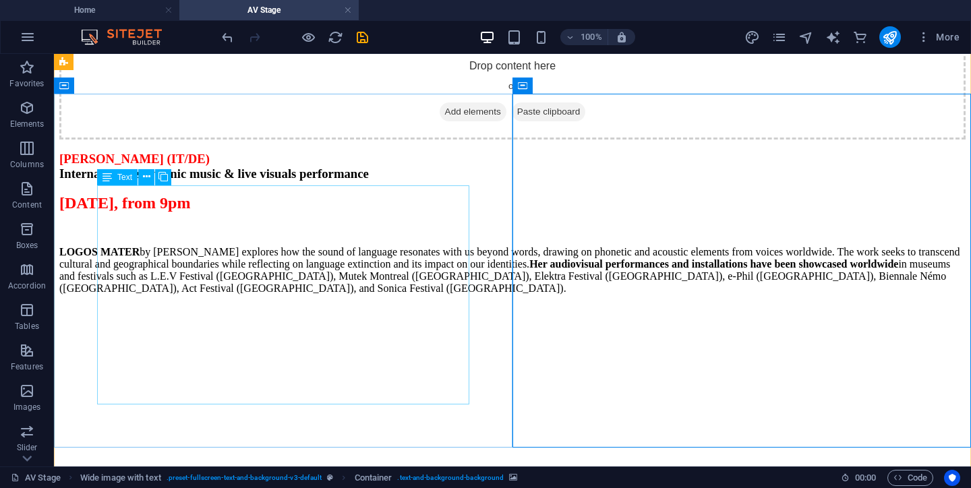
scroll to position [1607, 0]
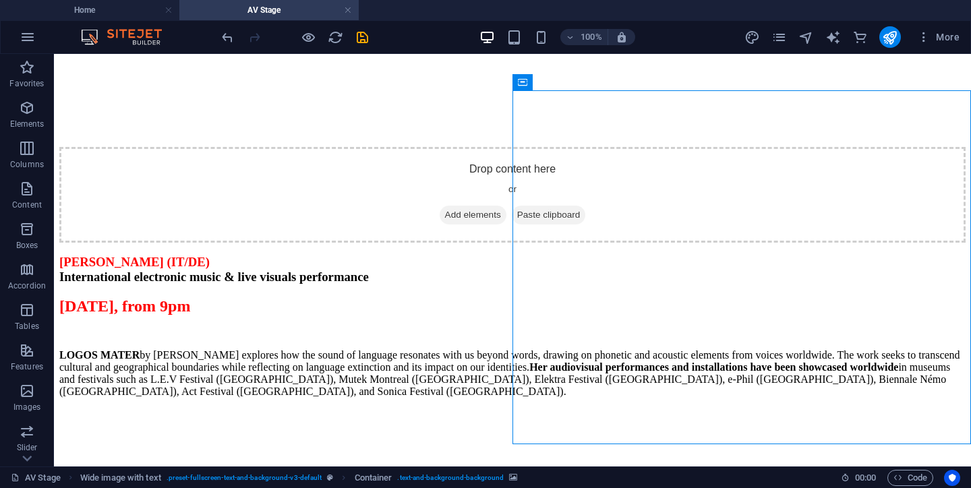
select select "px"
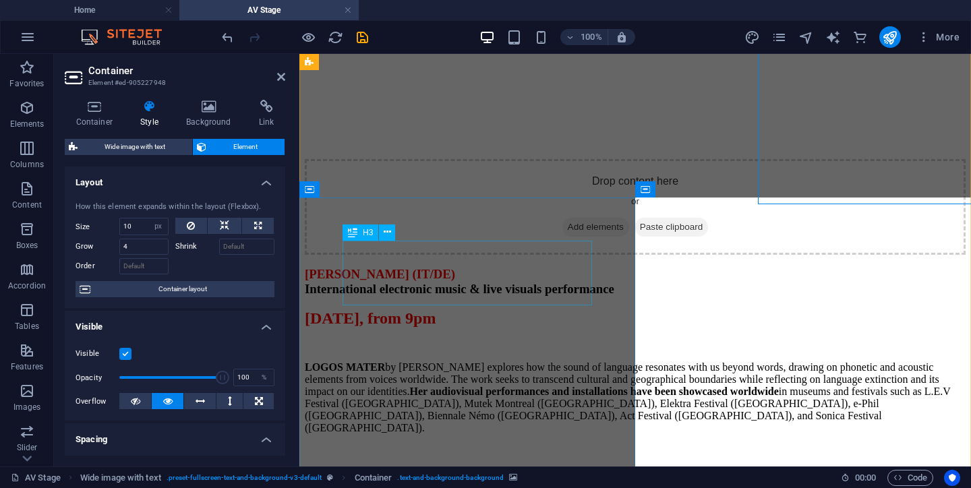
scroll to position [1847, 0]
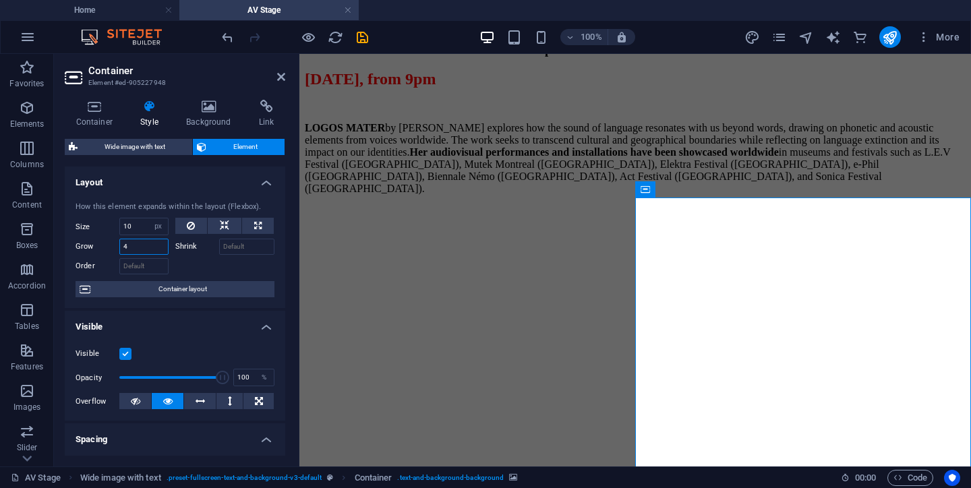
click at [139, 250] on input "4" at bounding box center [143, 247] width 49 height 16
type input "1"
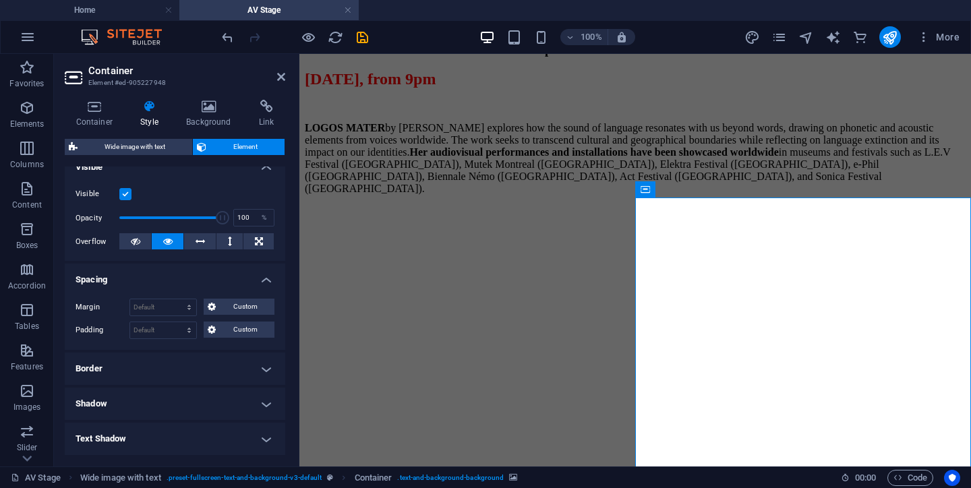
scroll to position [176, 0]
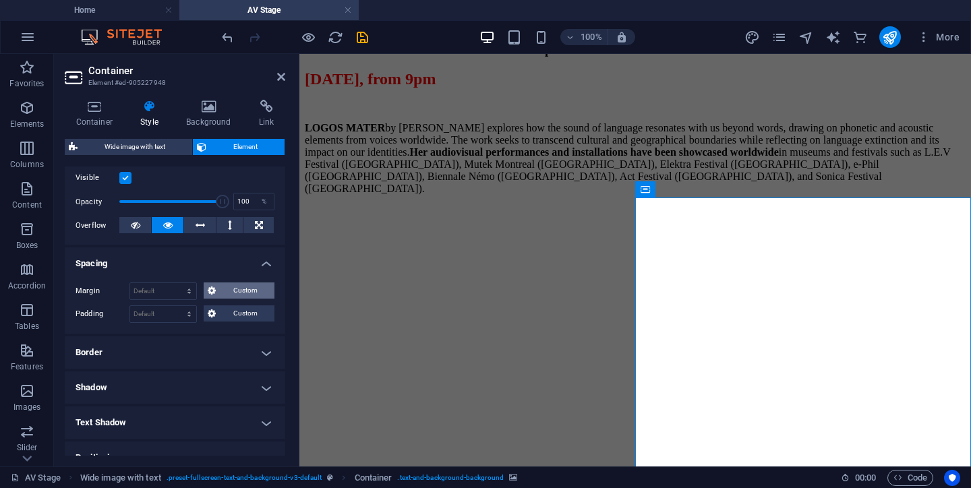
click at [244, 289] on span "Custom" at bounding box center [245, 291] width 51 height 16
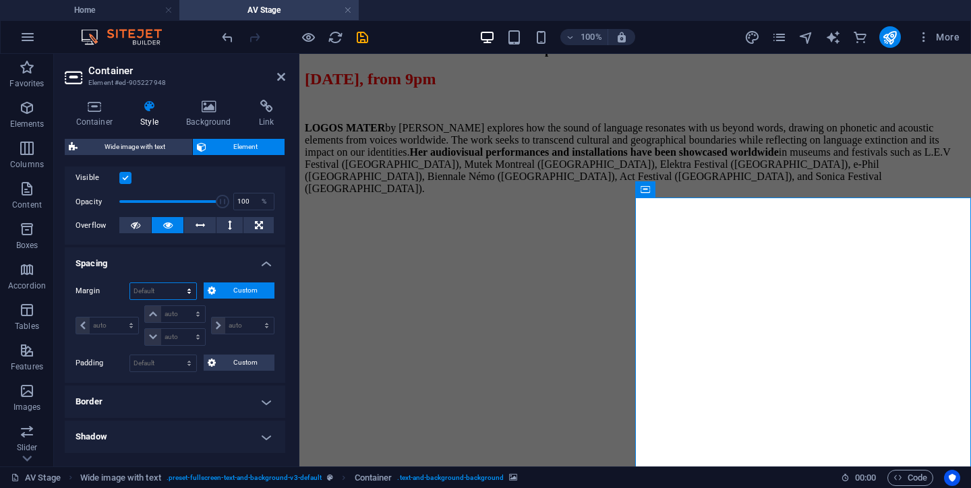
click at [165, 291] on select "Default auto px % rem vw vh Custom" at bounding box center [163, 291] width 66 height 16
select select "px"
click at [176, 283] on select "Default auto px % rem vw vh Custom" at bounding box center [163, 291] width 66 height 16
type input "0"
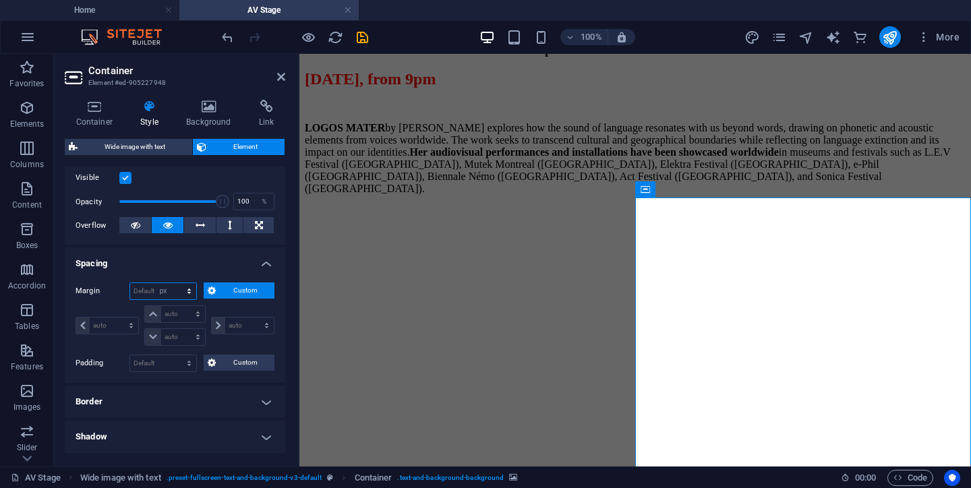
select select "px"
type input "0"
select select "px"
type input "0"
select select "px"
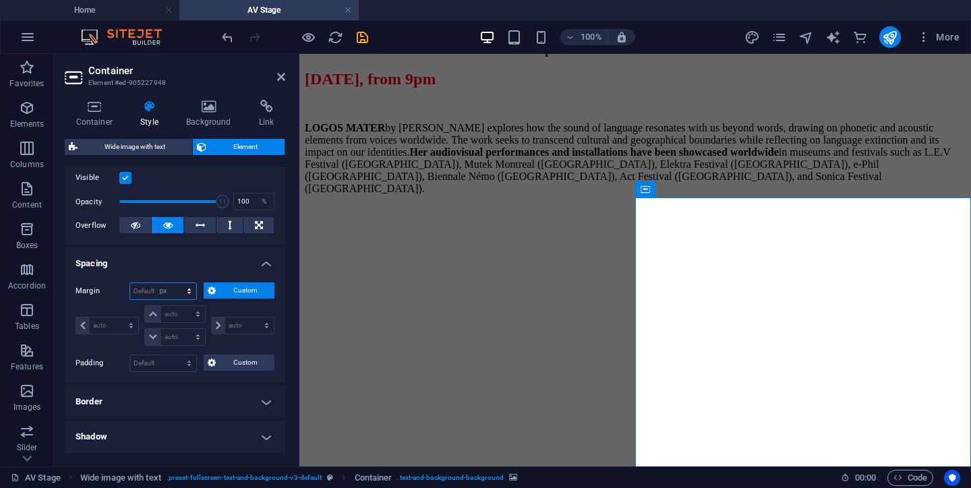
type input "0"
select select "px"
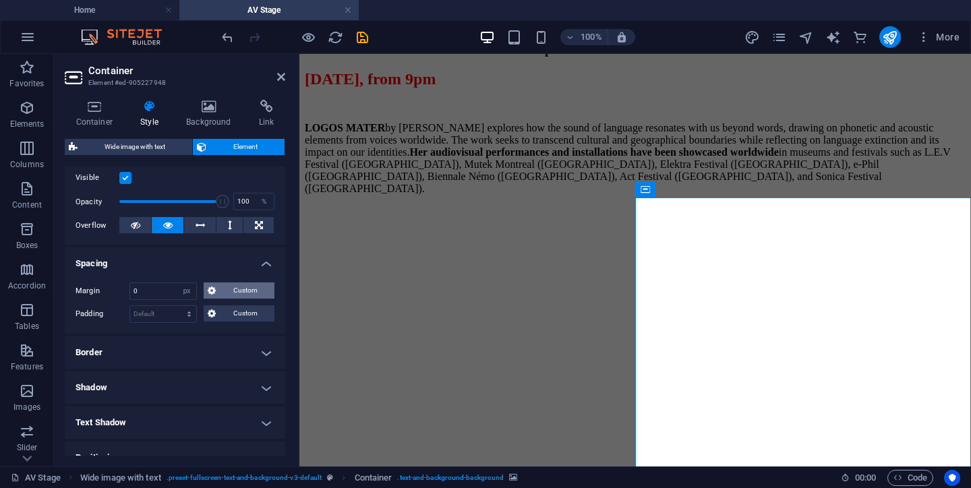
click at [222, 297] on span "Custom" at bounding box center [245, 291] width 51 height 16
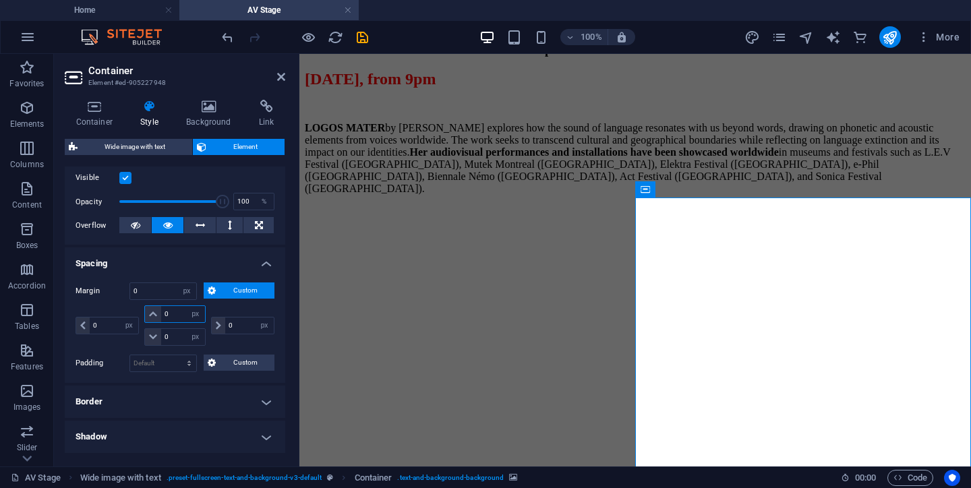
click at [171, 313] on input "0" at bounding box center [182, 314] width 43 height 16
type input "-20"
select select "DISABLED_OPTION_VALUE"
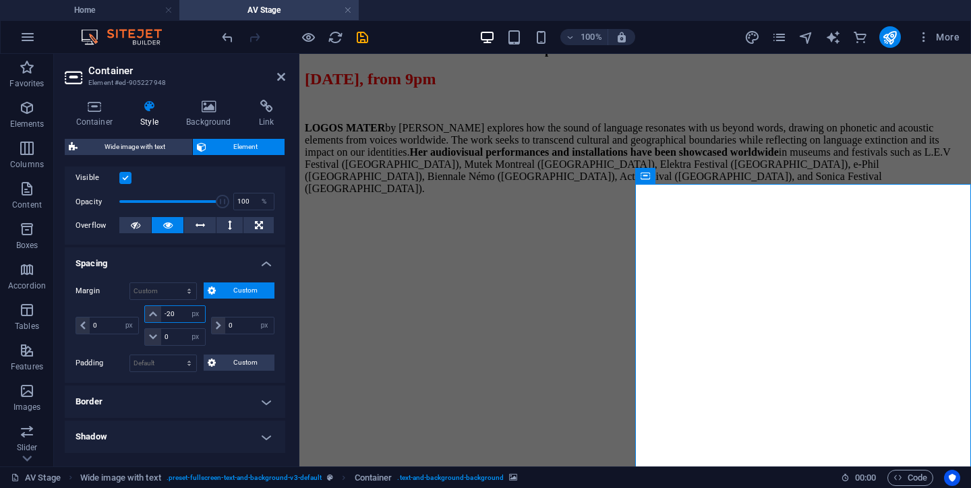
click at [174, 313] on input "-20" at bounding box center [182, 314] width 43 height 16
type input "-2"
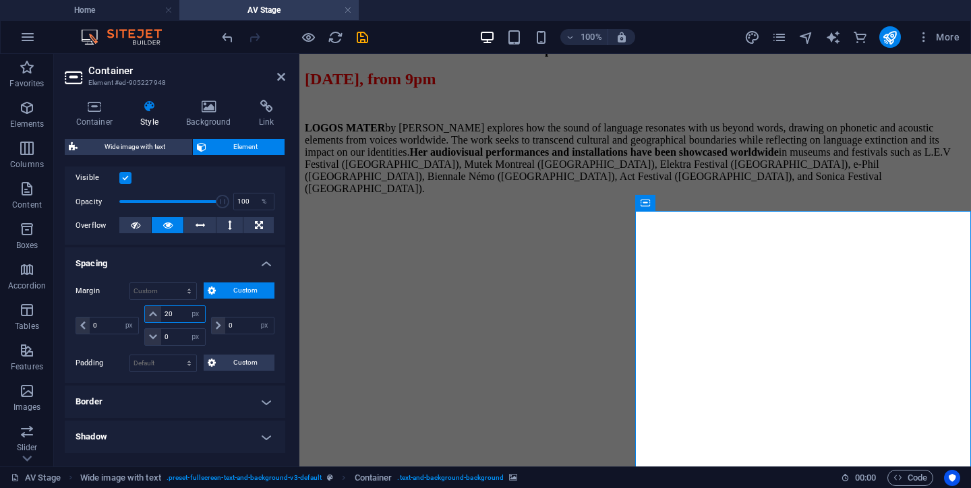
click at [177, 316] on input "20" at bounding box center [182, 314] width 43 height 16
type input "2"
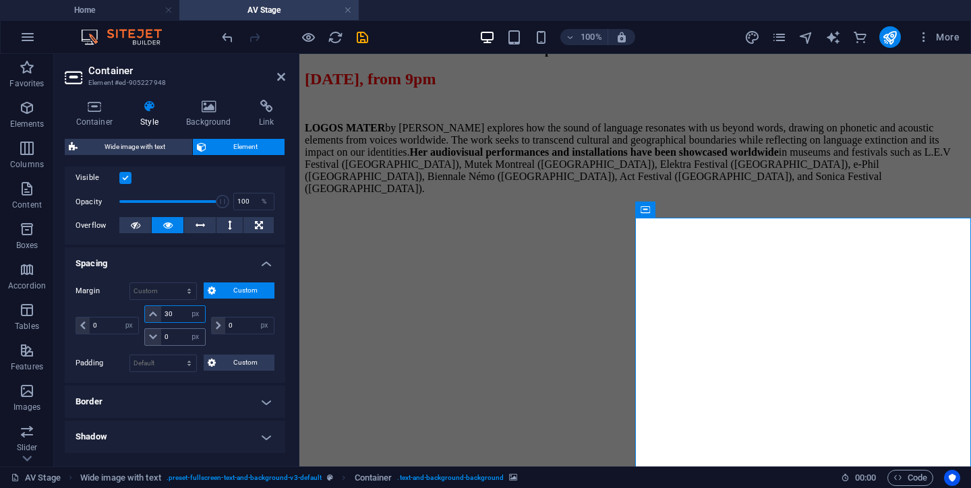
type input "30"
click at [171, 337] on input "0" at bounding box center [182, 337] width 43 height 16
type input "30"
click at [282, 76] on icon at bounding box center [281, 77] width 8 height 11
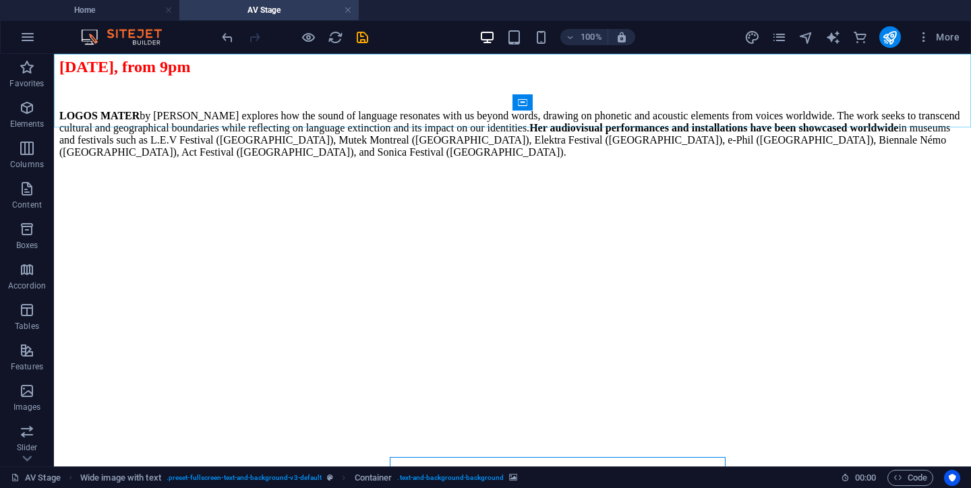
scroll to position [1607, 0]
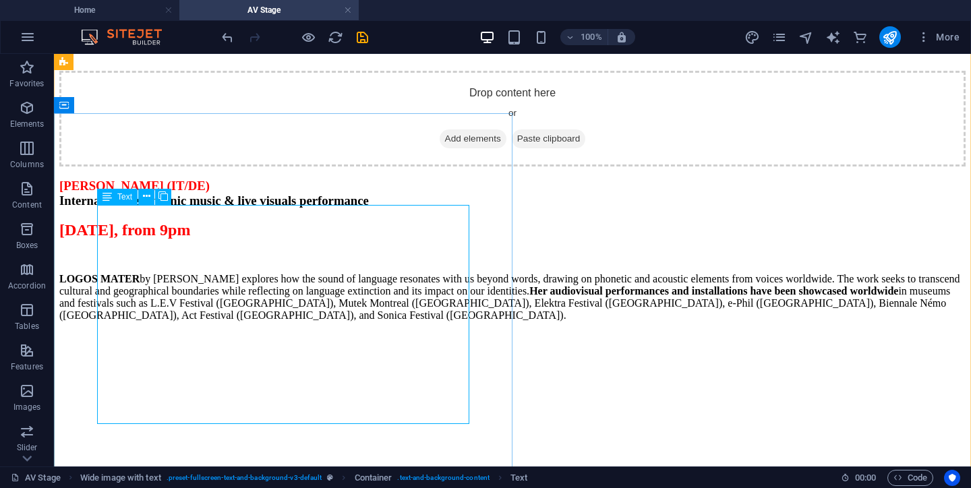
scroll to position [1584, 0]
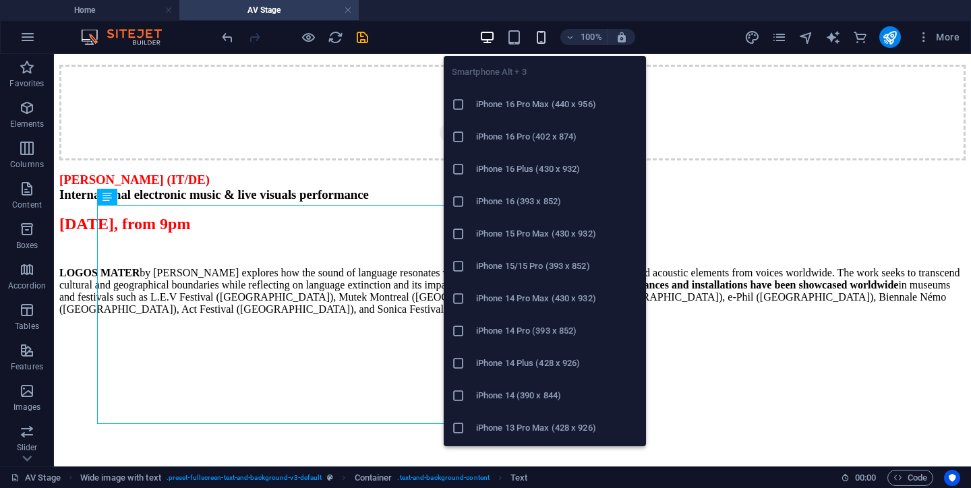
click at [545, 43] on icon "button" at bounding box center [542, 38] width 16 height 16
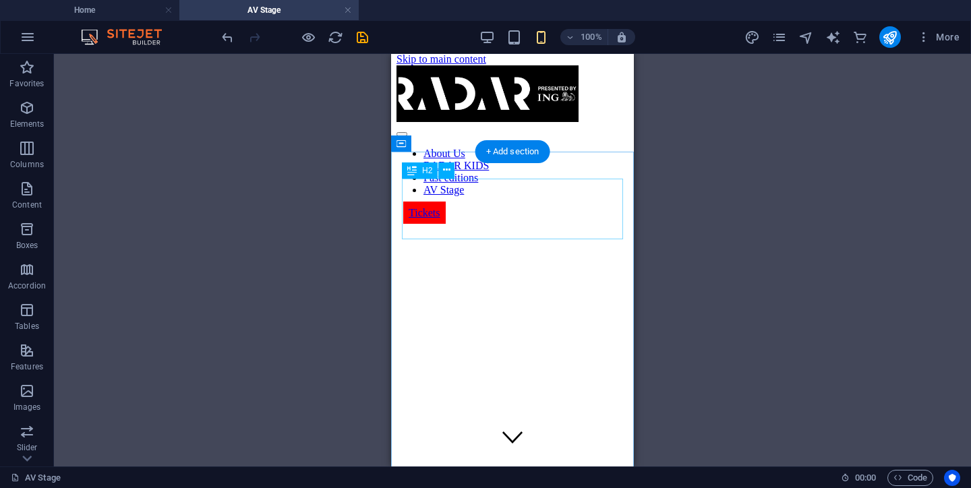
scroll to position [0, 0]
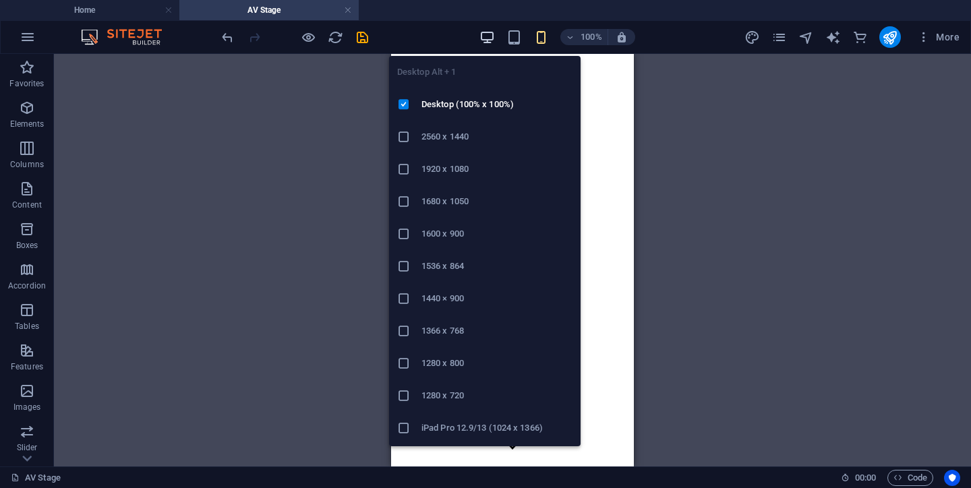
click at [488, 38] on icon "button" at bounding box center [488, 38] width 16 height 16
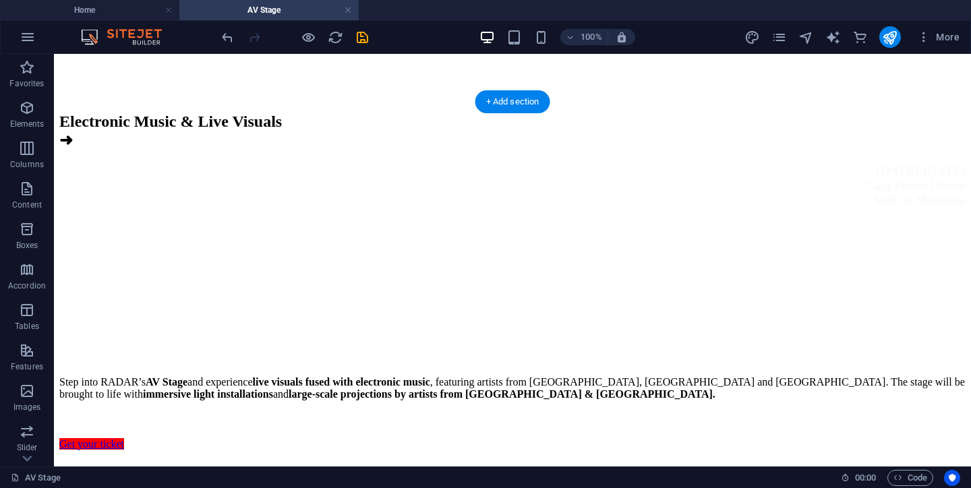
scroll to position [558, 0]
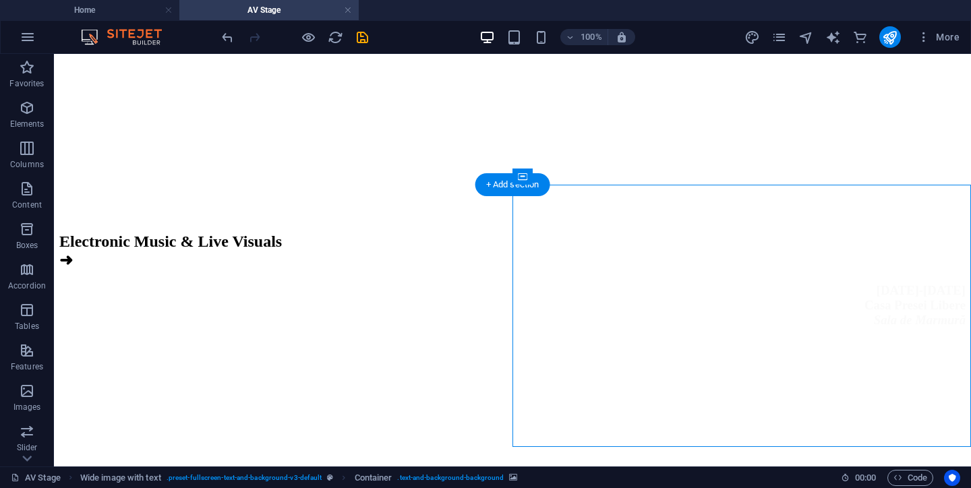
select select "px"
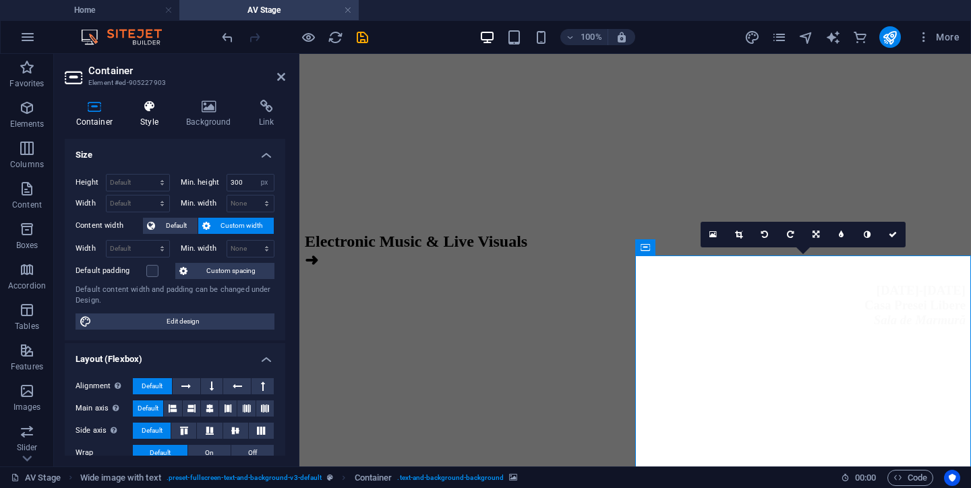
click at [150, 113] on icon at bounding box center [150, 106] width 40 height 13
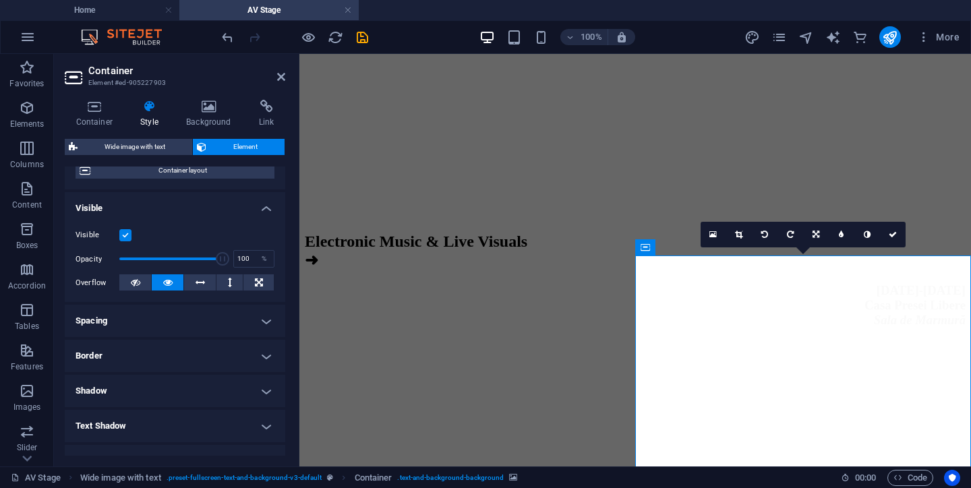
scroll to position [163, 0]
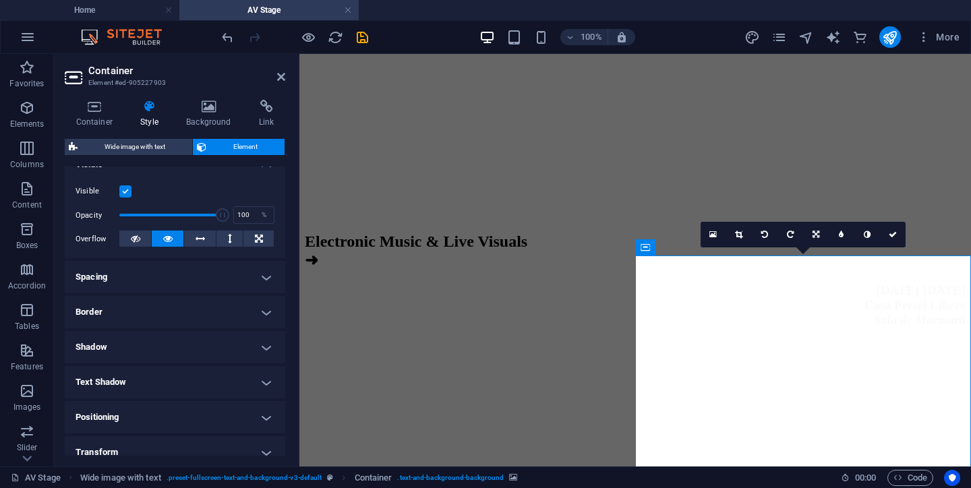
click at [241, 266] on h4 "Spacing" at bounding box center [175, 277] width 221 height 32
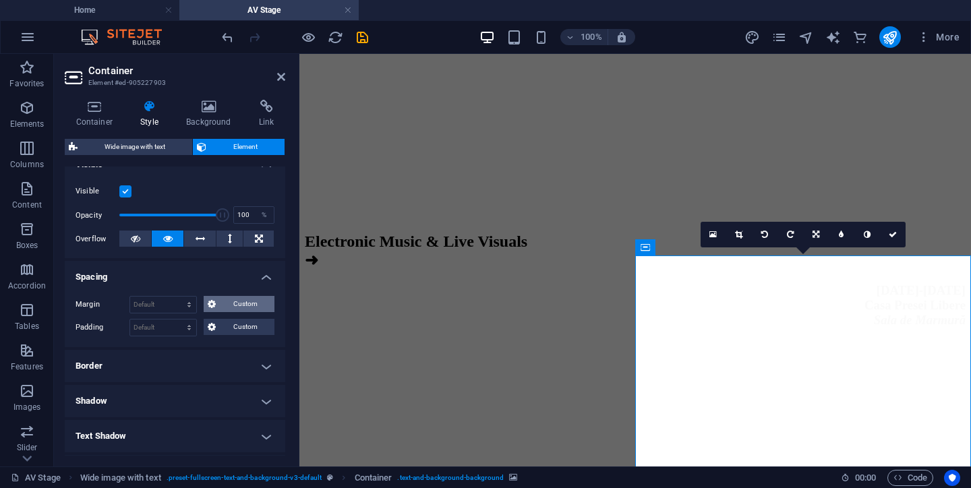
click at [225, 302] on span "Custom" at bounding box center [245, 304] width 51 height 16
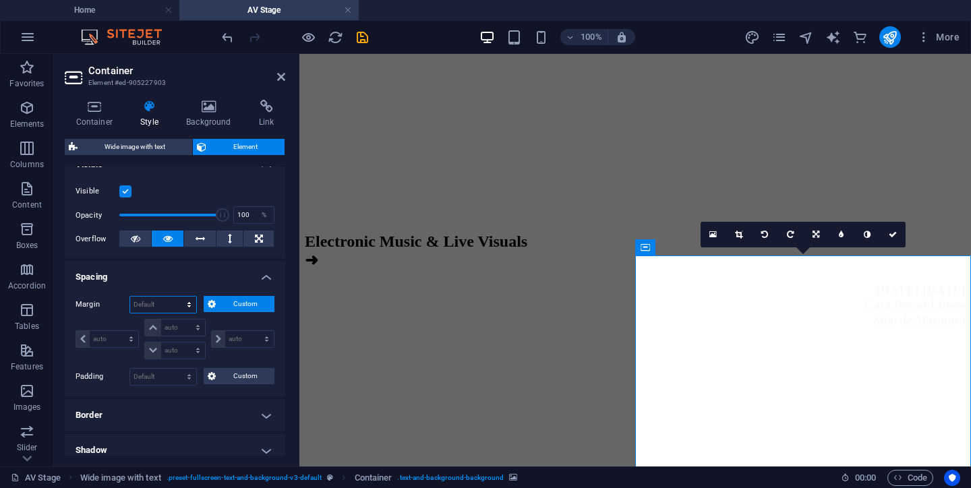
click at [173, 304] on select "Default auto px % rem vw vh Custom" at bounding box center [163, 305] width 66 height 16
select select "px"
click at [176, 297] on select "Default auto px % rem vw vh Custom" at bounding box center [163, 305] width 66 height 16
type input "0"
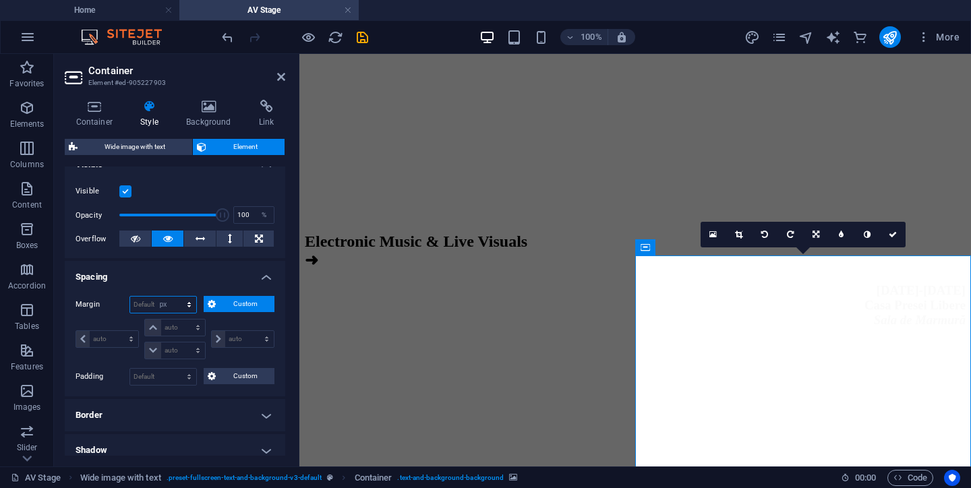
select select "px"
type input "0"
select select "px"
type input "0"
select select "px"
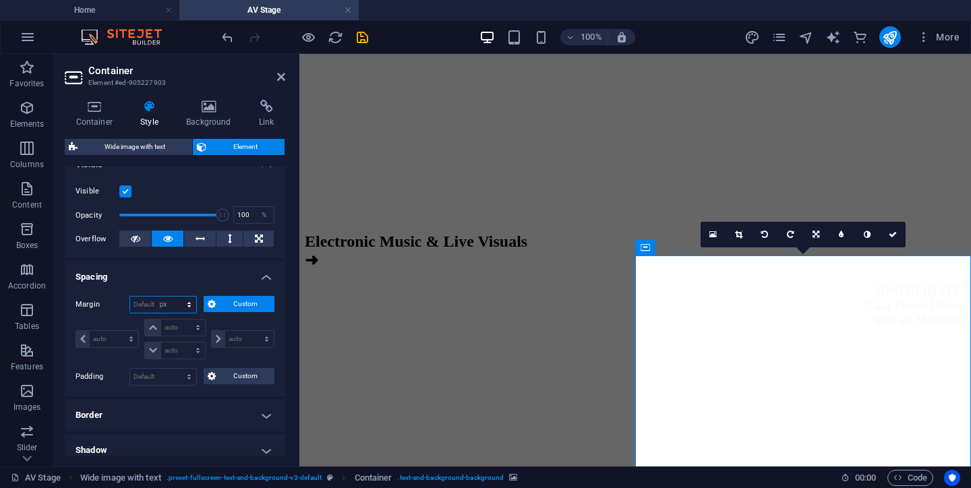
type input "0"
select select "px"
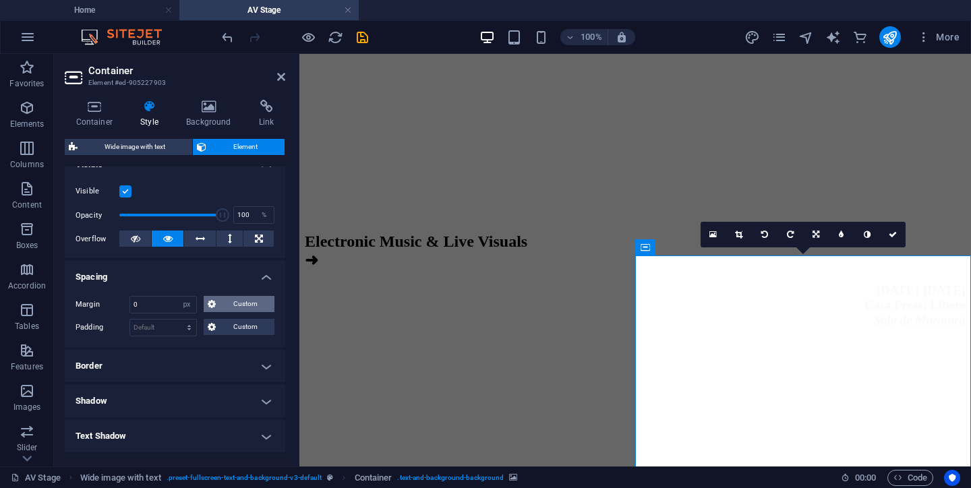
click at [221, 302] on span "Custom" at bounding box center [245, 304] width 51 height 16
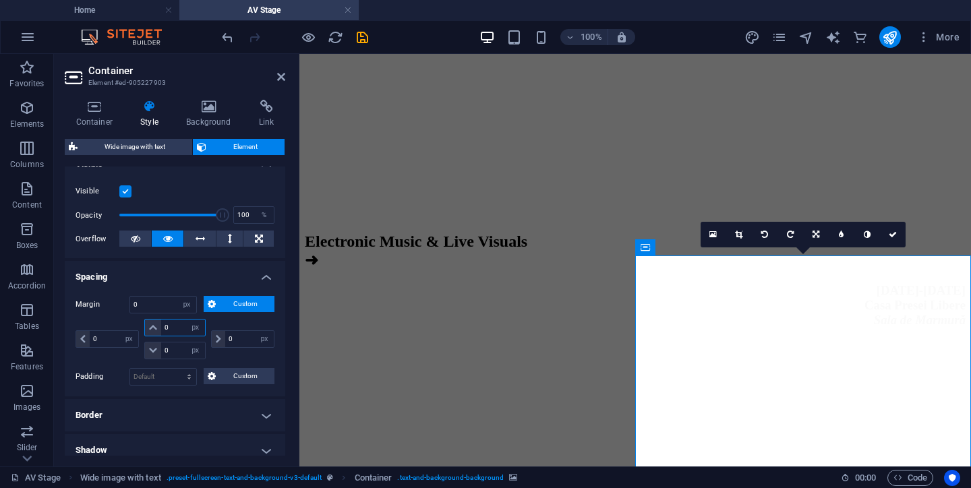
click at [165, 330] on input "0" at bounding box center [182, 328] width 43 height 16
click at [167, 330] on input "0" at bounding box center [182, 328] width 43 height 16
type input "30"
click at [172, 349] on input "0" at bounding box center [182, 351] width 43 height 16
select select "DISABLED_OPTION_VALUE"
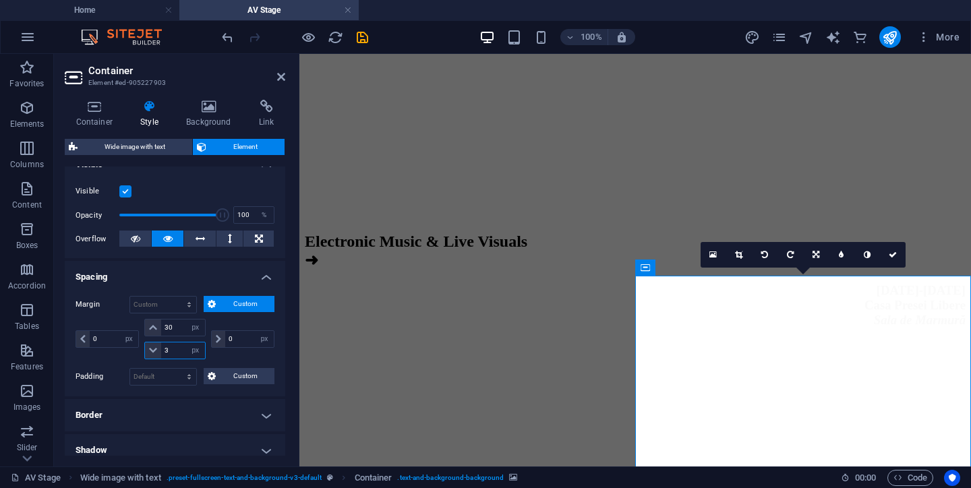
type input "30"
click at [198, 277] on h4 "Spacing" at bounding box center [175, 273] width 221 height 24
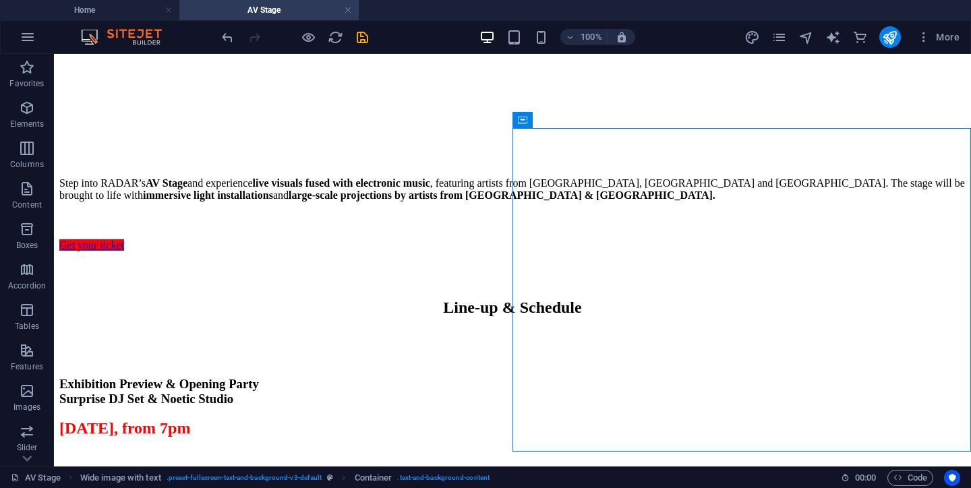
select select "px"
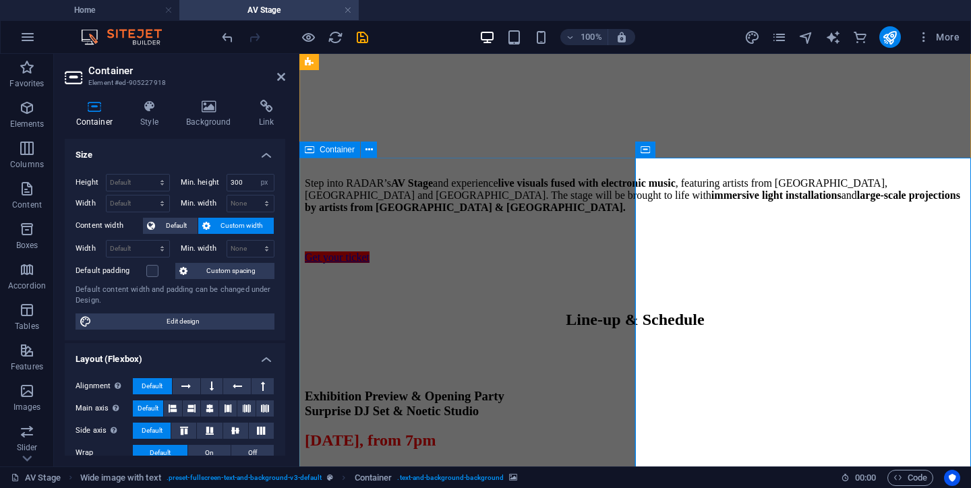
scroll to position [980, 0]
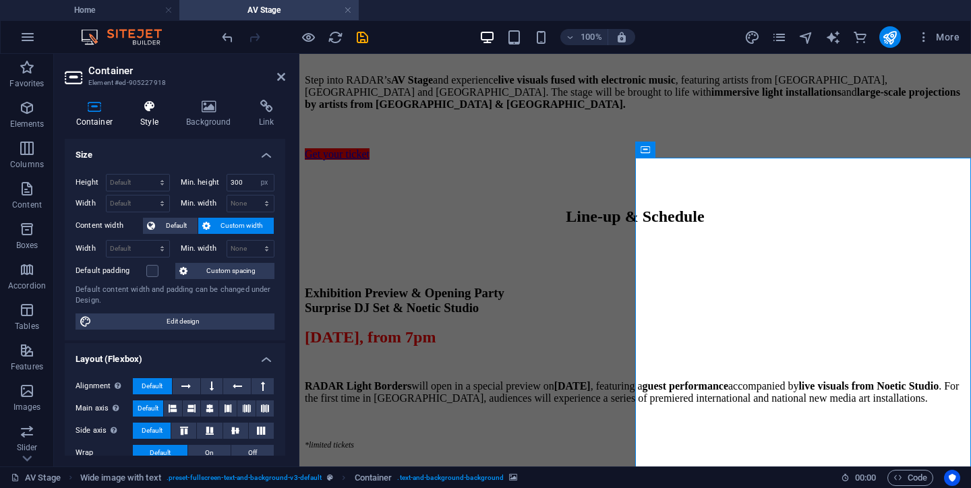
click at [150, 113] on h4 "Style" at bounding box center [153, 114] width 46 height 28
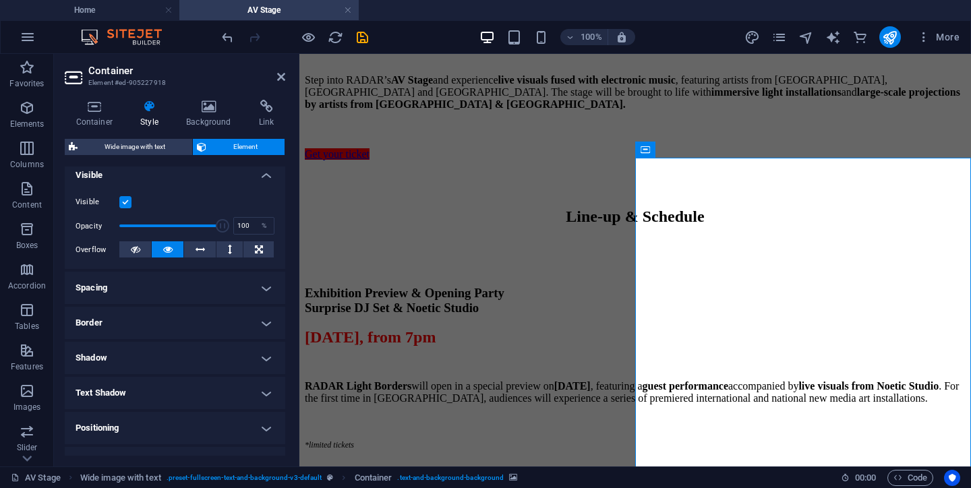
scroll to position [171, 0]
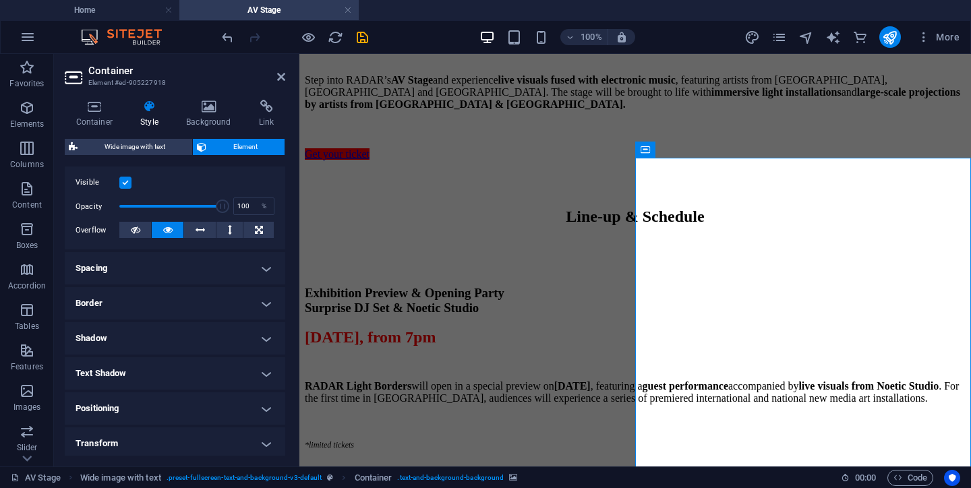
click at [240, 277] on h4 "Spacing" at bounding box center [175, 268] width 221 height 32
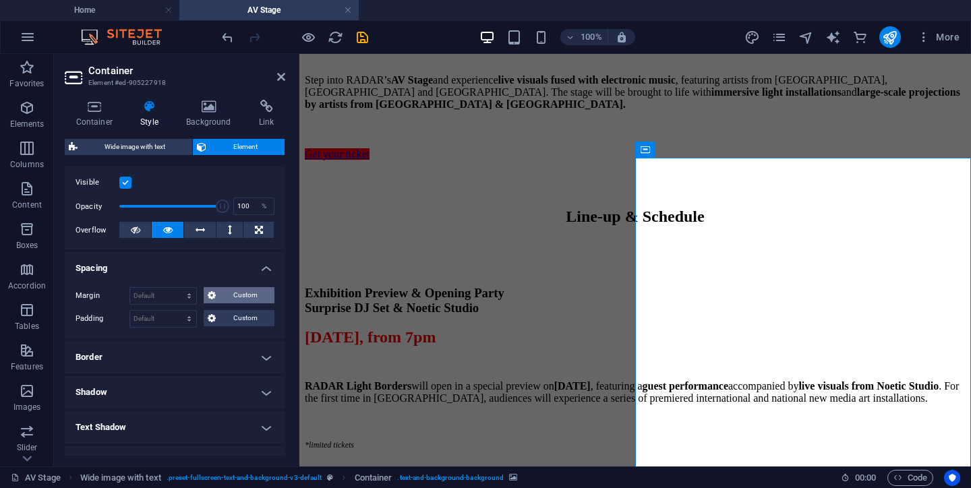
click at [233, 289] on span "Custom" at bounding box center [245, 295] width 51 height 16
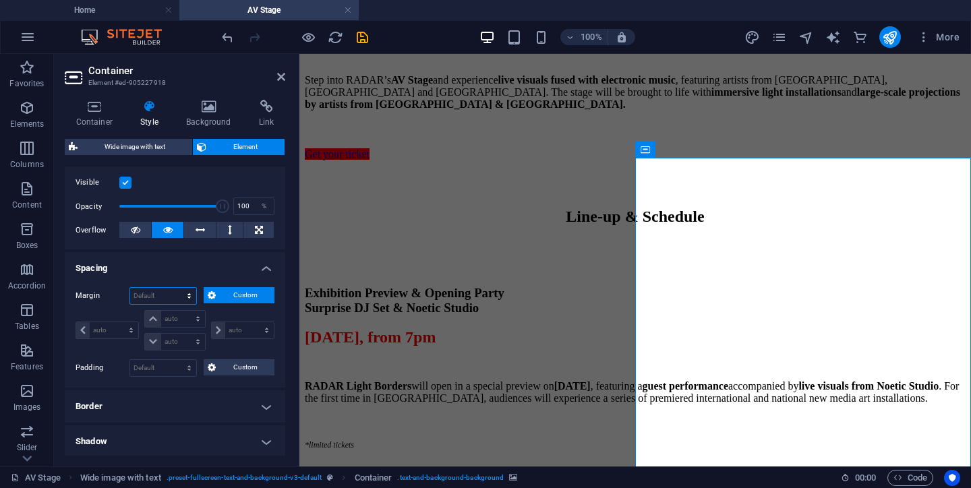
click at [164, 297] on select "Default auto px % rem vw vh Custom" at bounding box center [163, 296] width 66 height 16
select select "px"
click at [176, 288] on select "Default auto px % rem vw vh Custom" at bounding box center [163, 296] width 66 height 16
type input "0"
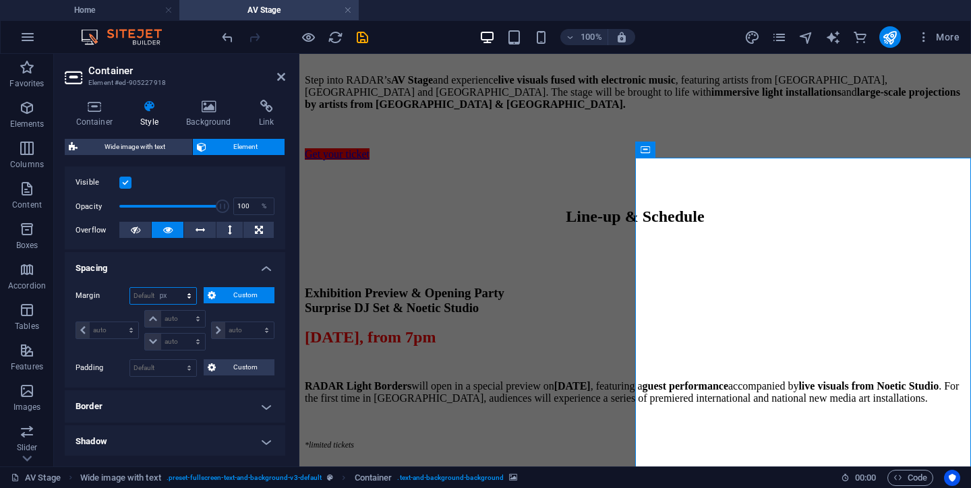
select select "px"
type input "0"
select select "px"
type input "0"
select select "px"
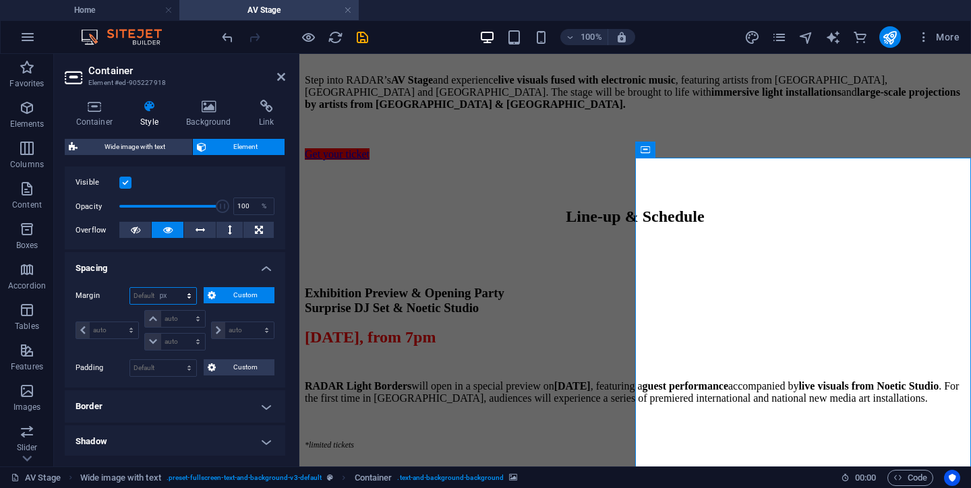
type input "0"
select select "px"
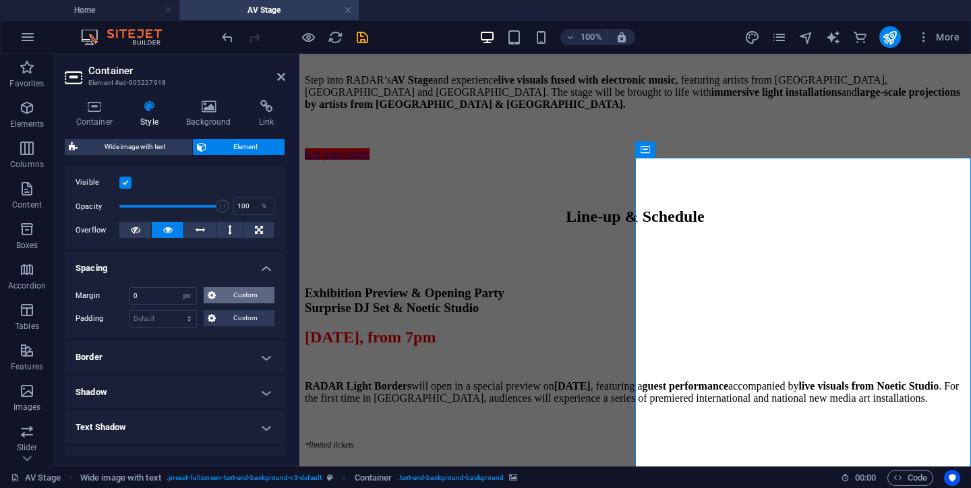
click at [235, 291] on span "Custom" at bounding box center [245, 295] width 51 height 16
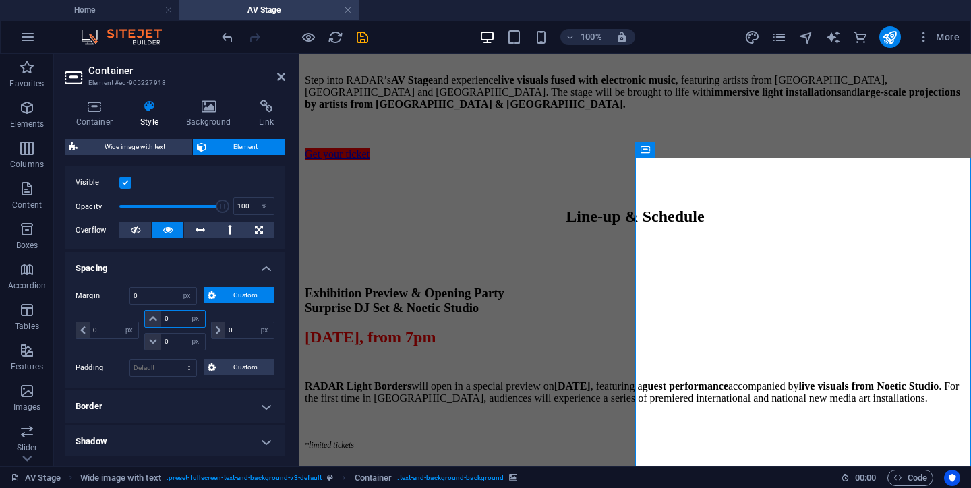
click at [169, 318] on input "0" at bounding box center [182, 319] width 43 height 16
type input "30"
click at [172, 344] on input "0" at bounding box center [182, 342] width 43 height 16
select select "DISABLED_OPTION_VALUE"
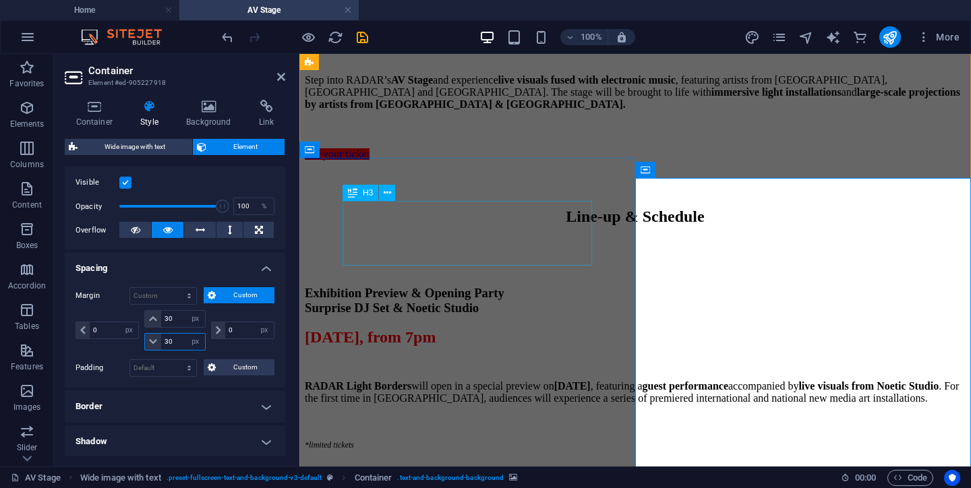
type input "30"
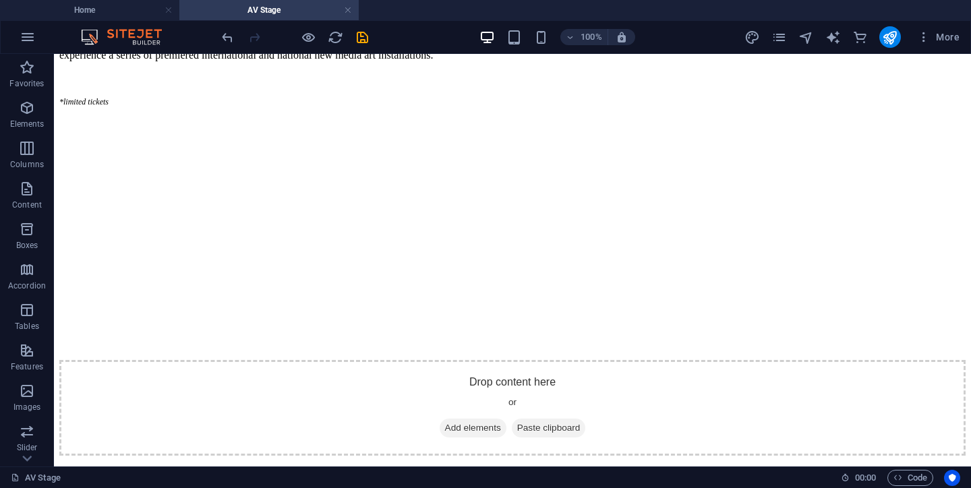
select select "px"
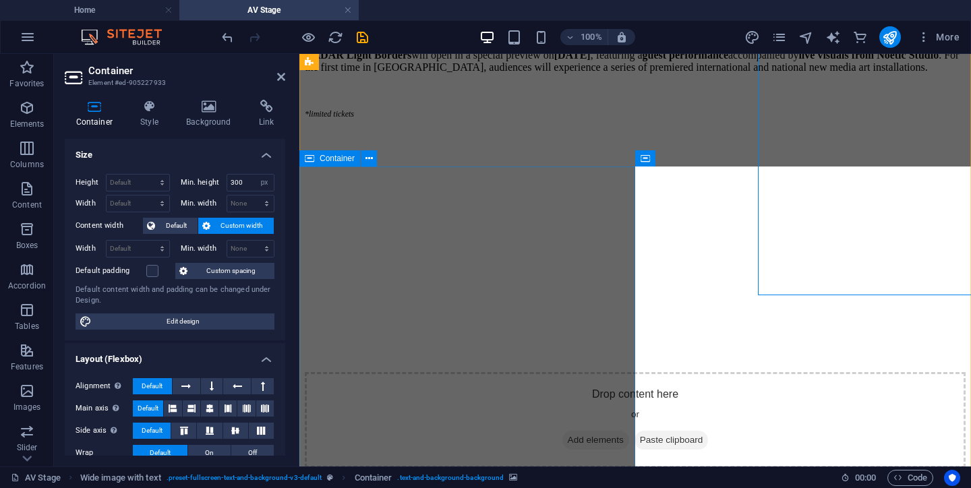
scroll to position [1402, 0]
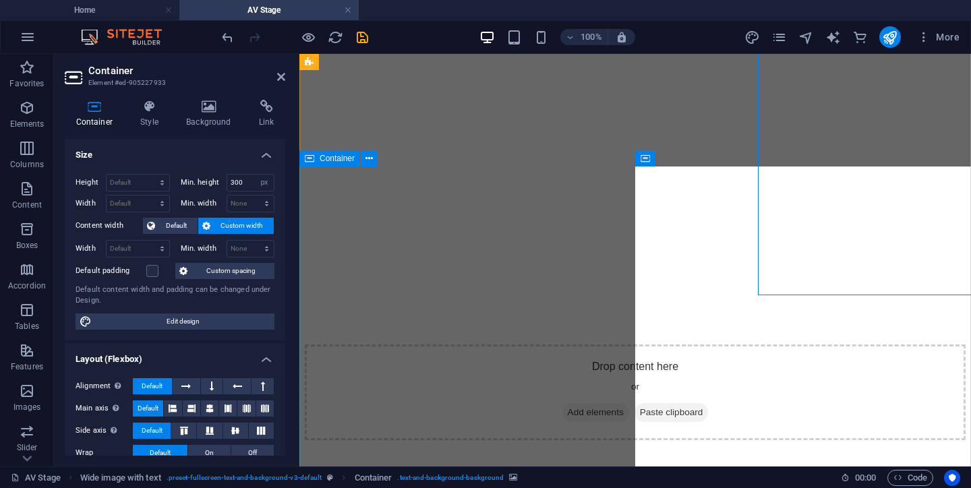
select select "px"
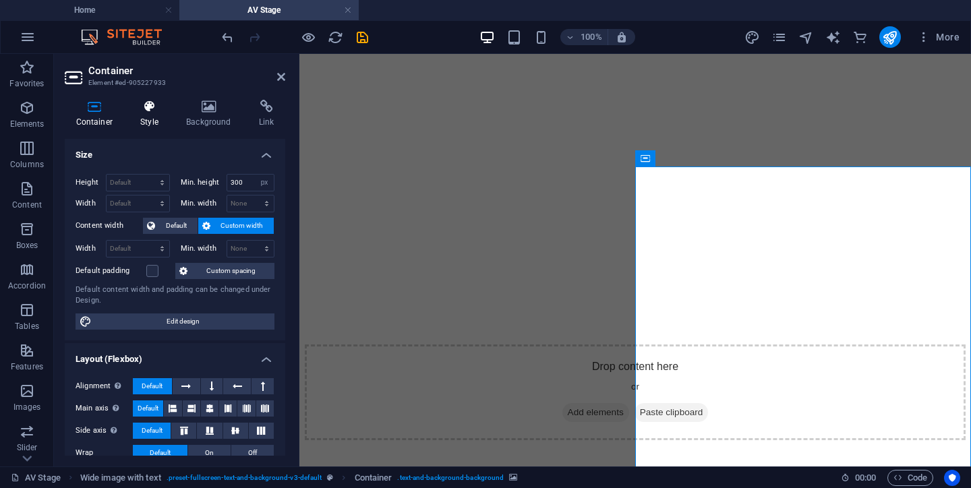
click at [150, 104] on icon at bounding box center [150, 106] width 40 height 13
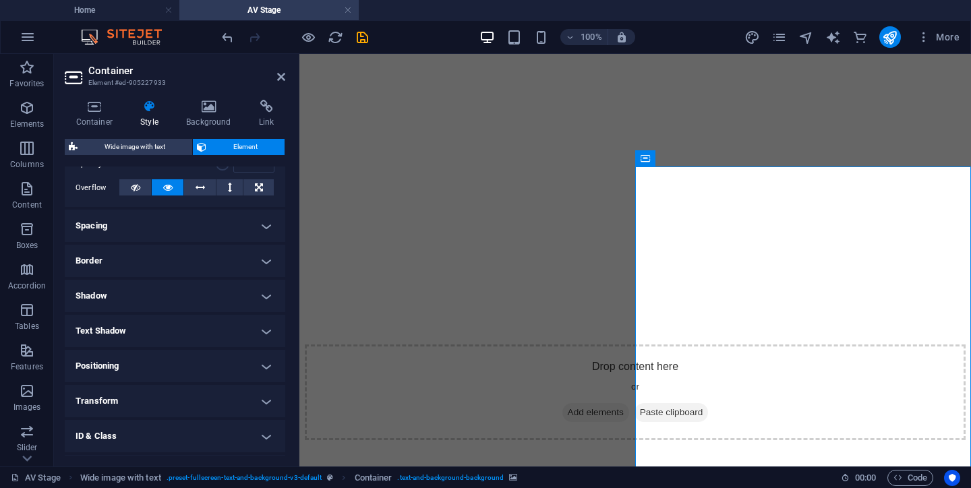
scroll to position [224, 0]
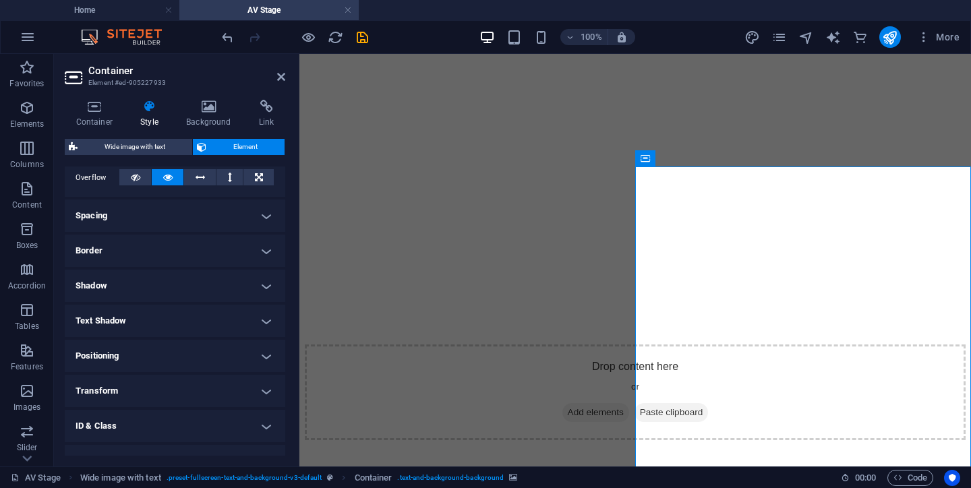
click at [227, 219] on h4 "Spacing" at bounding box center [175, 216] width 221 height 32
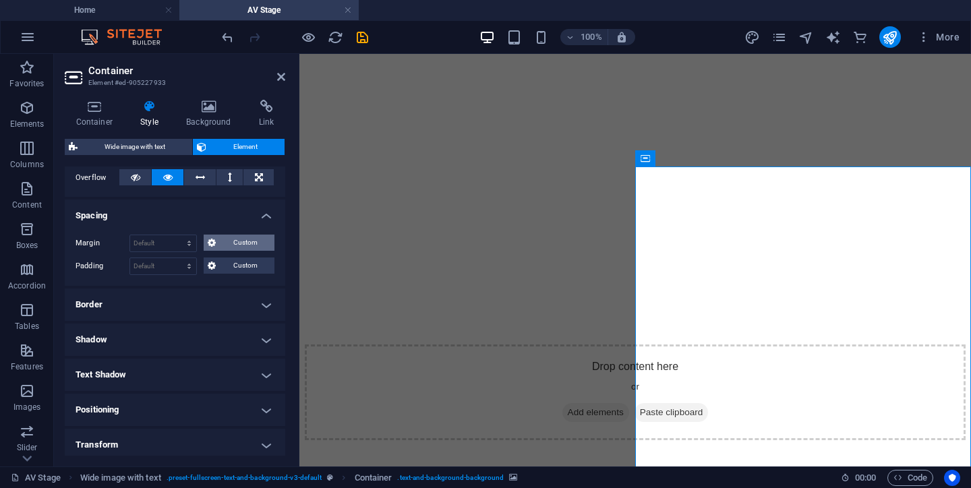
click at [242, 242] on span "Custom" at bounding box center [245, 243] width 51 height 16
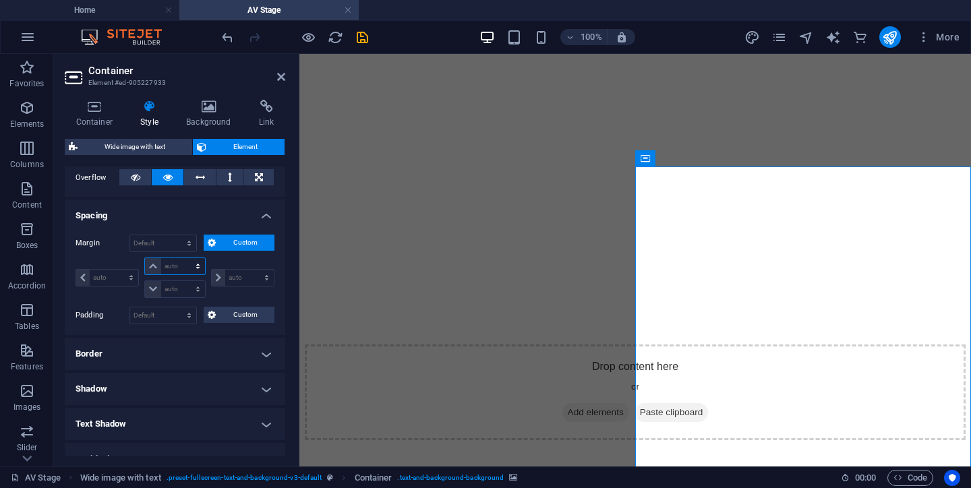
click at [174, 266] on select "auto px % rem vw vh" at bounding box center [174, 266] width 59 height 16
select select "px"
click at [184, 258] on select "auto px % rem vw vh" at bounding box center [174, 266] width 59 height 16
type input "0"
select select "px"
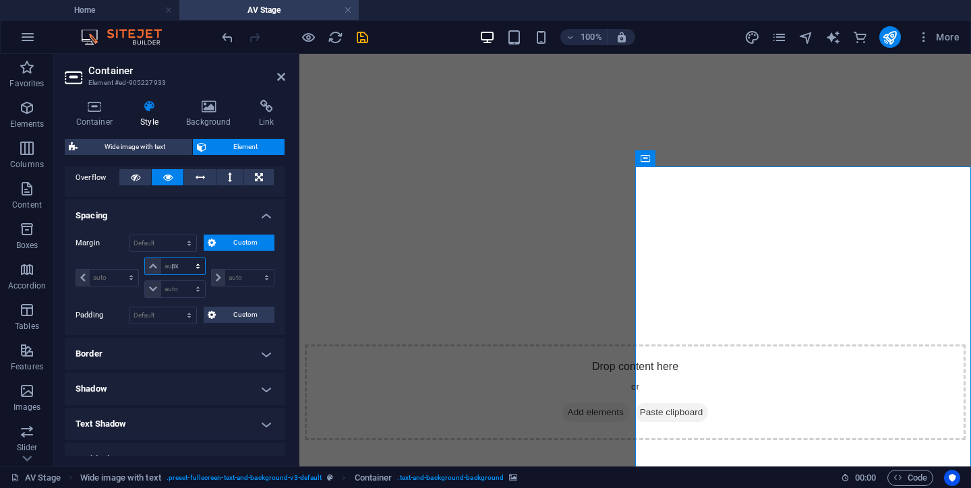
type input "0"
select select "px"
type input "0"
select select "px"
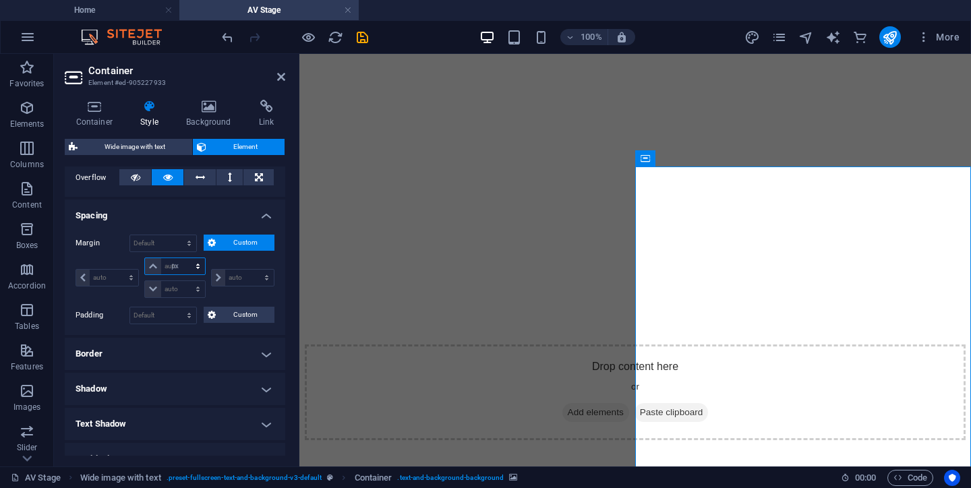
type input "0"
select select "px"
click at [173, 263] on input "0" at bounding box center [182, 266] width 43 height 16
type input "30"
select select "DISABLED_OPTION_VALUE"
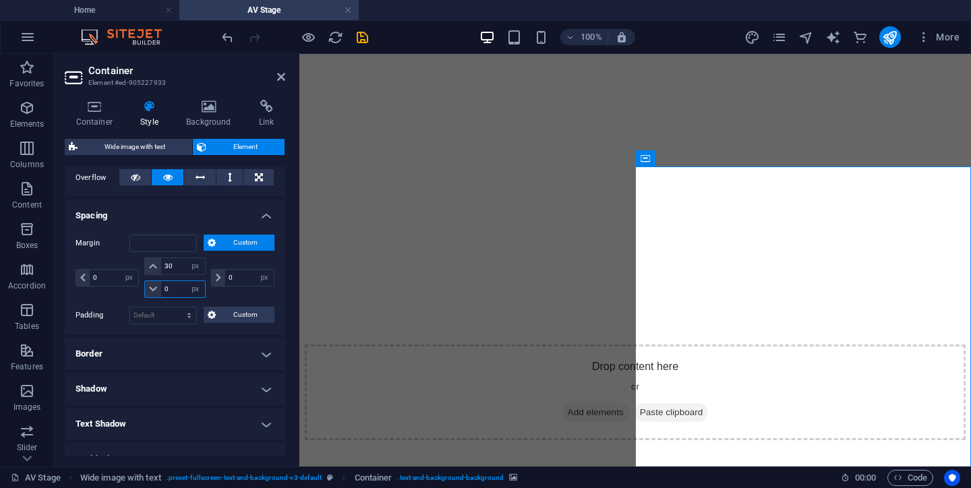
click at [173, 289] on input "0" at bounding box center [182, 289] width 43 height 16
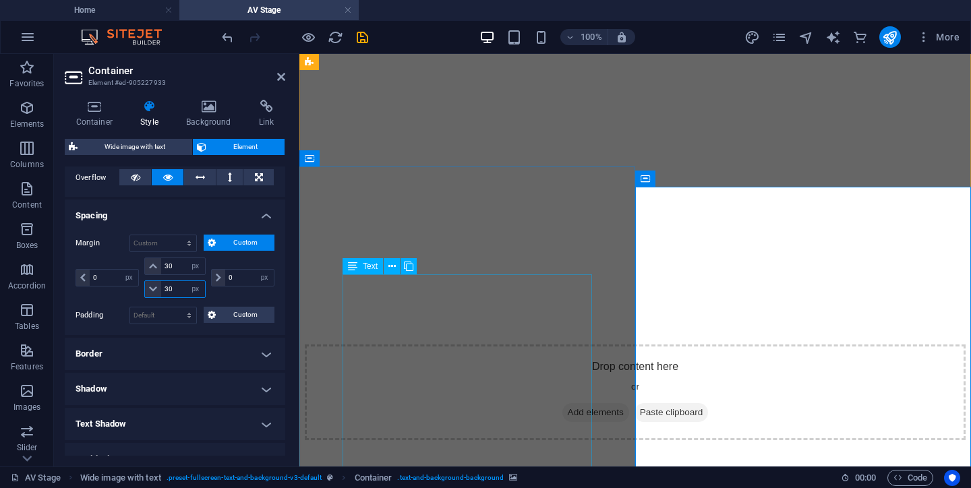
type input "30"
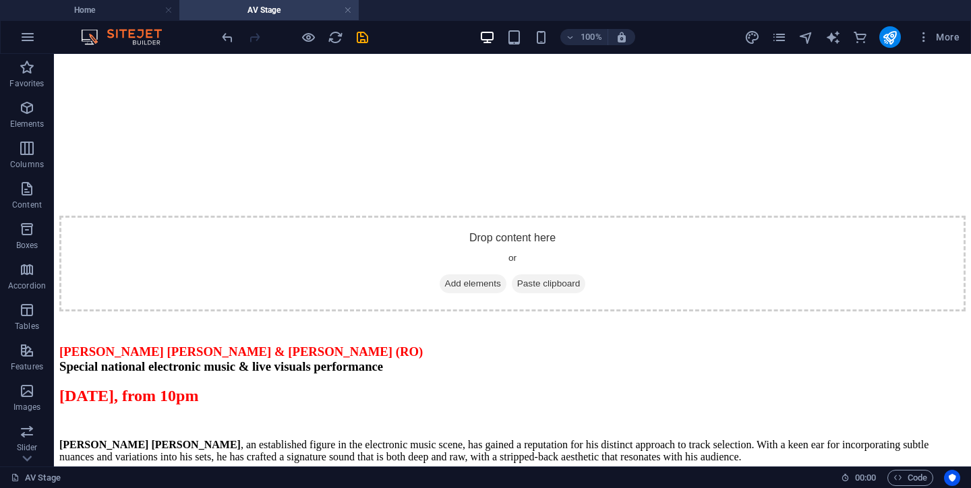
scroll to position [1981, 0]
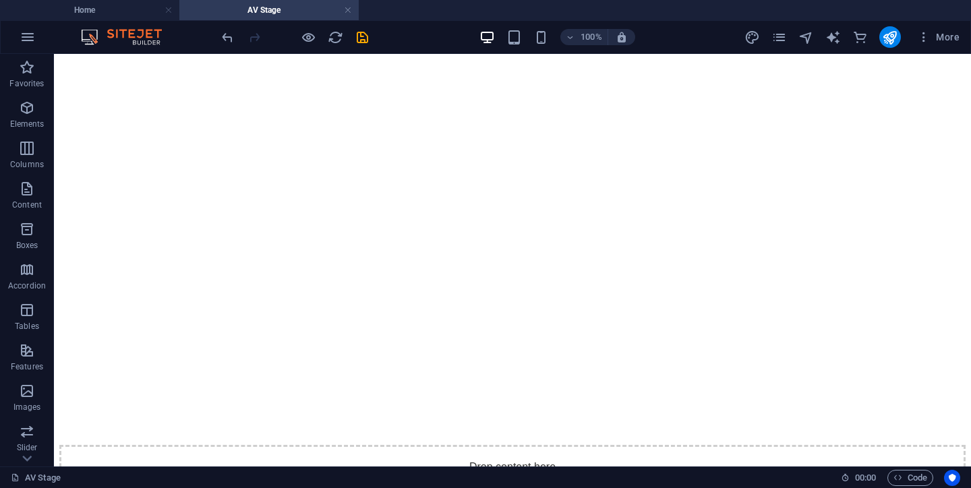
select select "px"
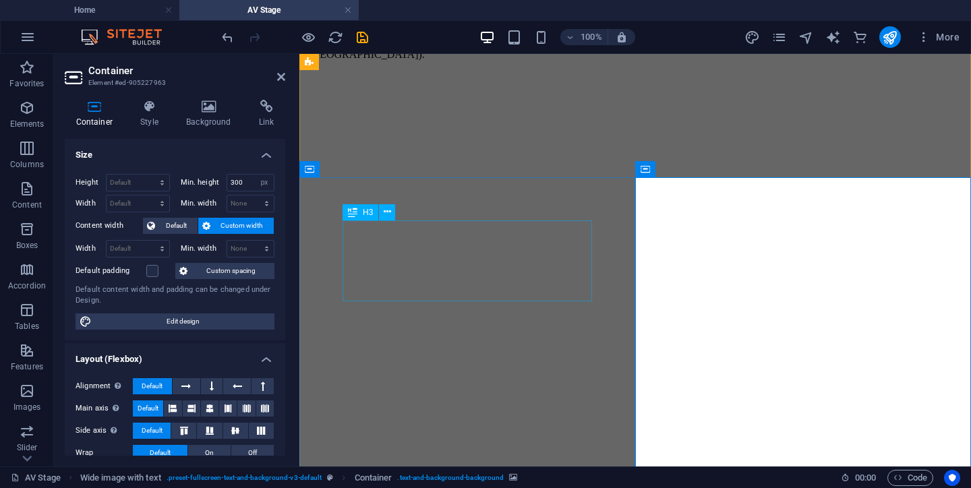
scroll to position [2328, 0]
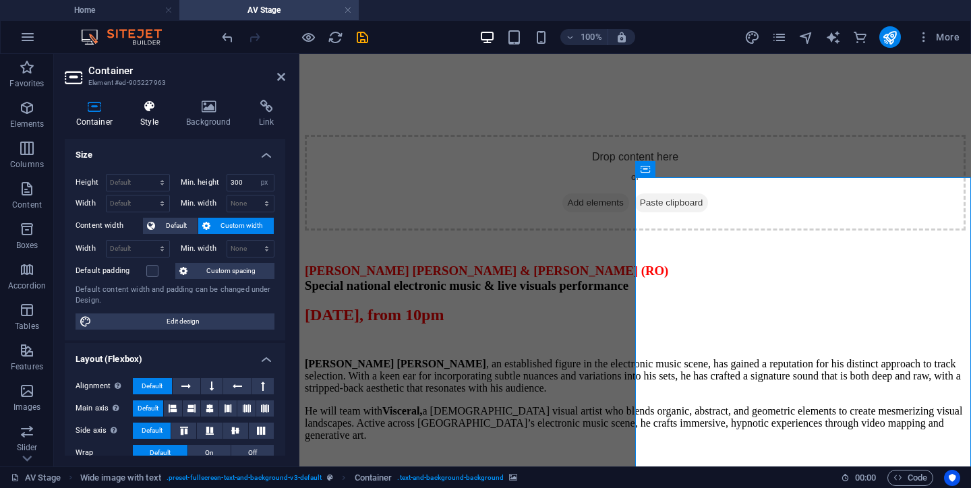
click at [150, 109] on icon at bounding box center [150, 106] width 40 height 13
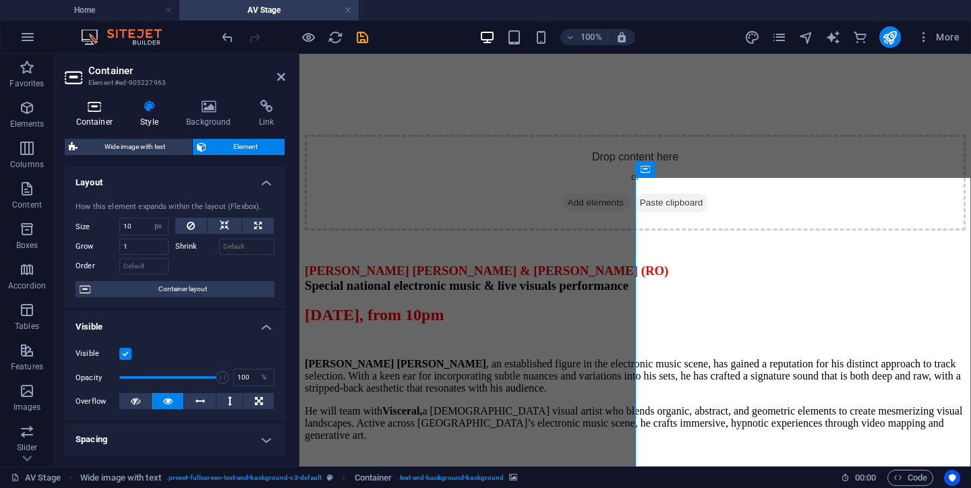
click at [97, 108] on icon at bounding box center [94, 106] width 59 height 13
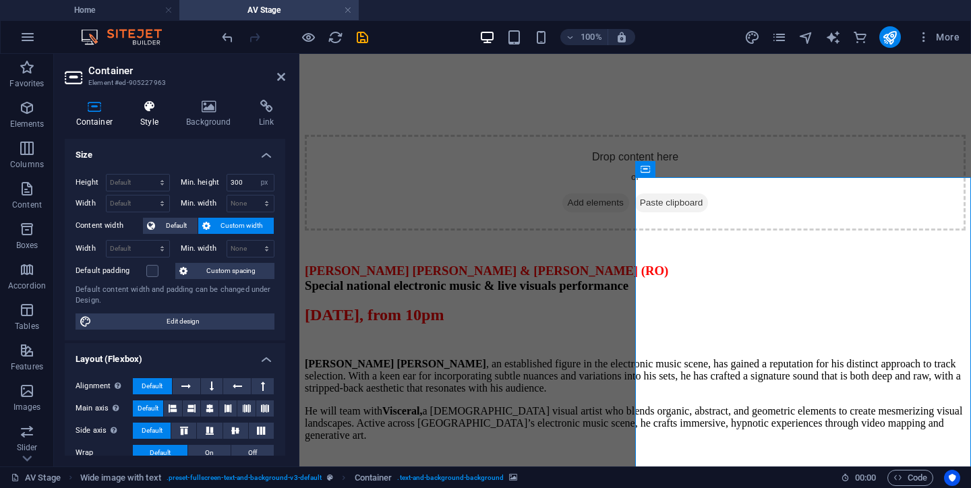
click at [154, 104] on icon at bounding box center [150, 106] width 40 height 13
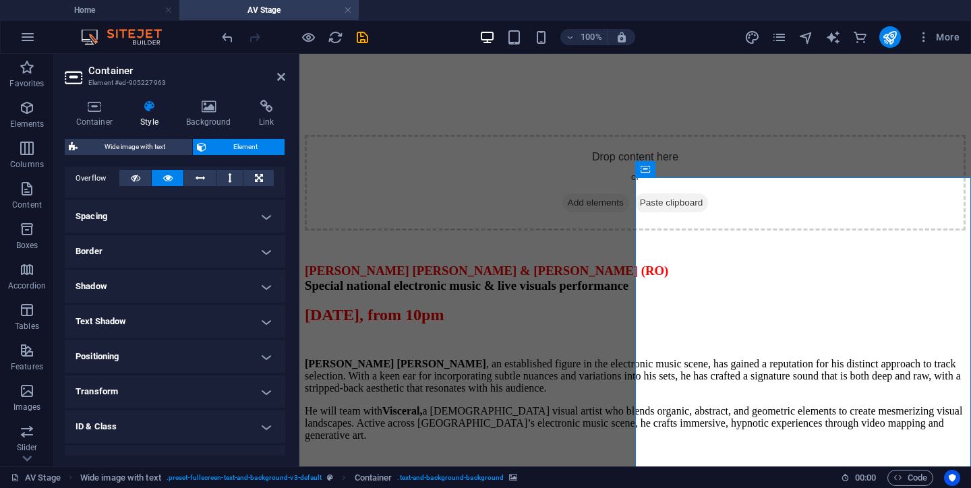
scroll to position [226, 0]
click at [250, 202] on h4 "Spacing" at bounding box center [175, 214] width 221 height 32
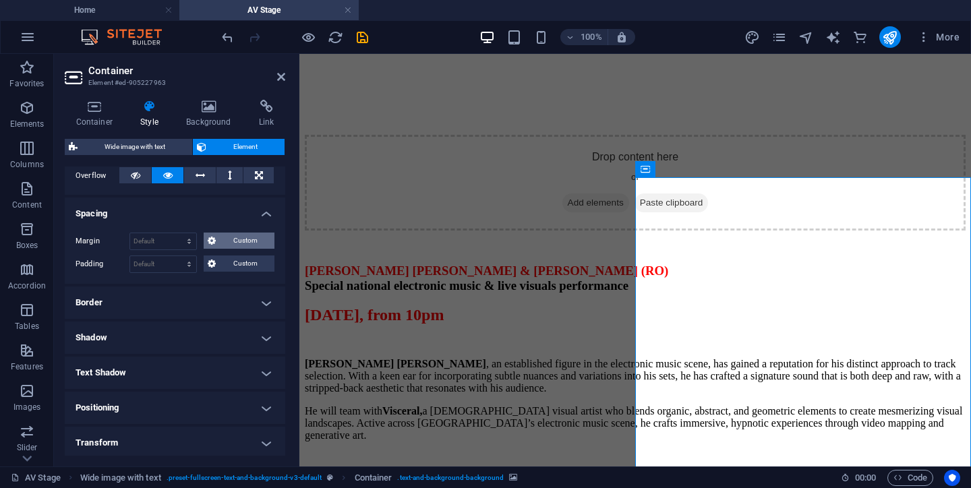
click at [215, 239] on icon at bounding box center [212, 241] width 8 height 16
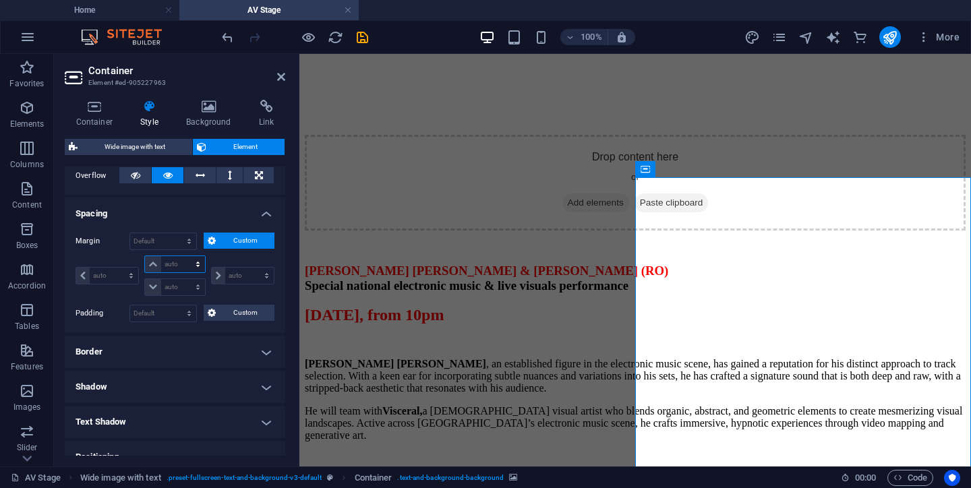
click at [177, 265] on select "auto px % rem vw vh" at bounding box center [174, 264] width 59 height 16
select select "px"
click at [184, 256] on select "auto px % rem vw vh" at bounding box center [174, 264] width 59 height 16
type input "0"
select select "px"
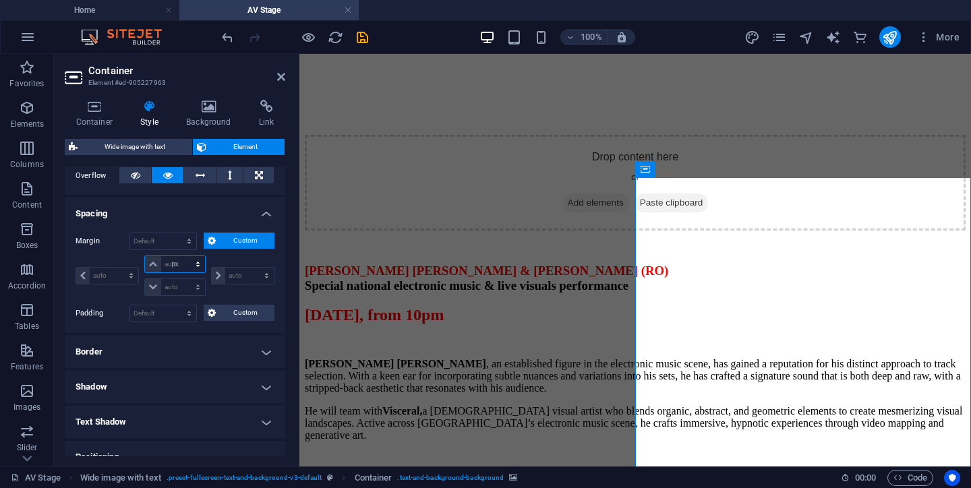
type input "0"
select select "px"
type input "0"
select select "px"
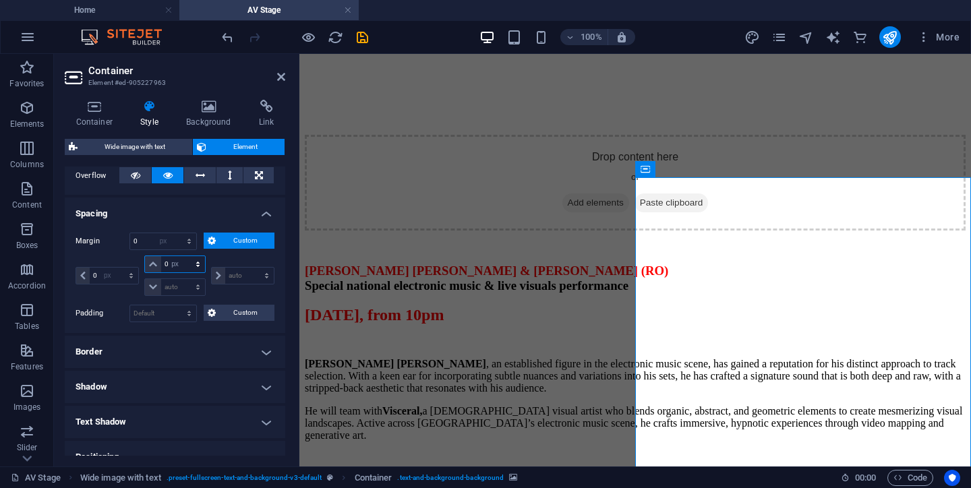
type input "0"
select select "px"
click at [175, 266] on input "0" at bounding box center [182, 264] width 43 height 16
type input "30"
click at [172, 292] on input "0" at bounding box center [182, 287] width 43 height 16
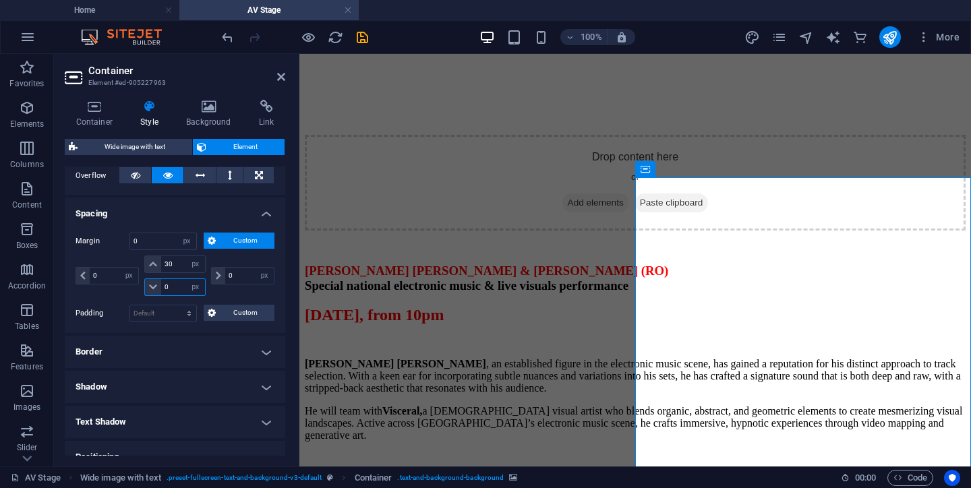
select select "DISABLED_OPTION_VALUE"
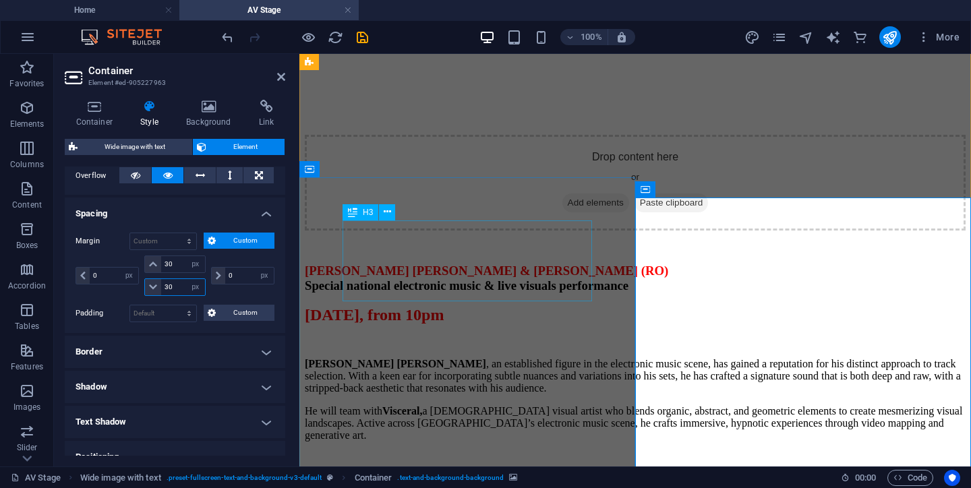
type input "30"
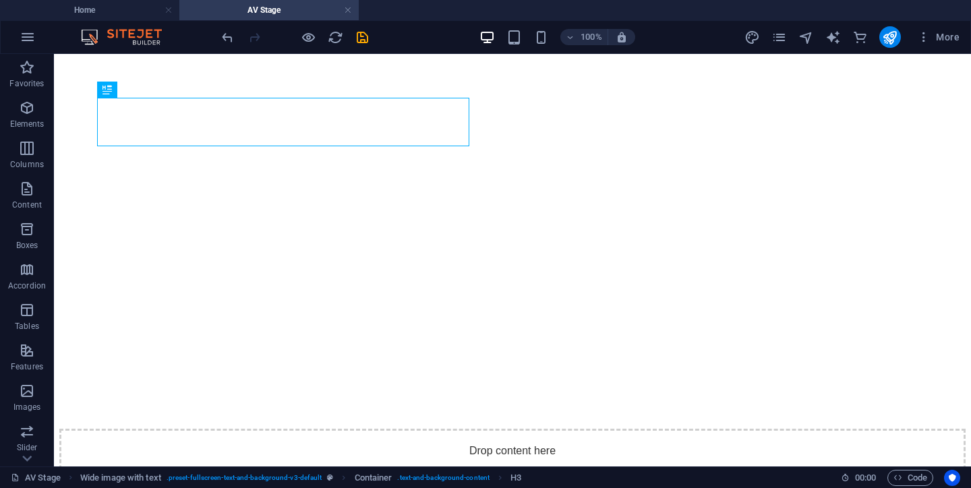
scroll to position [2344, 0]
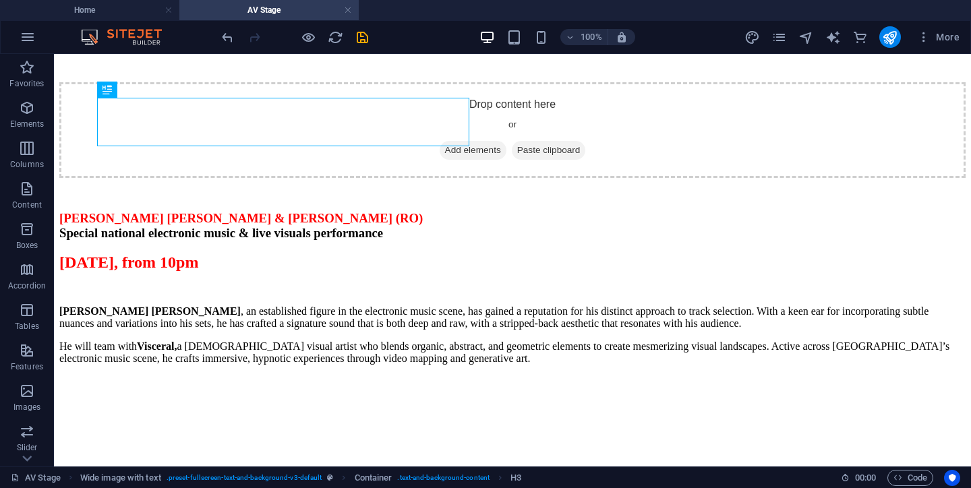
select select "px"
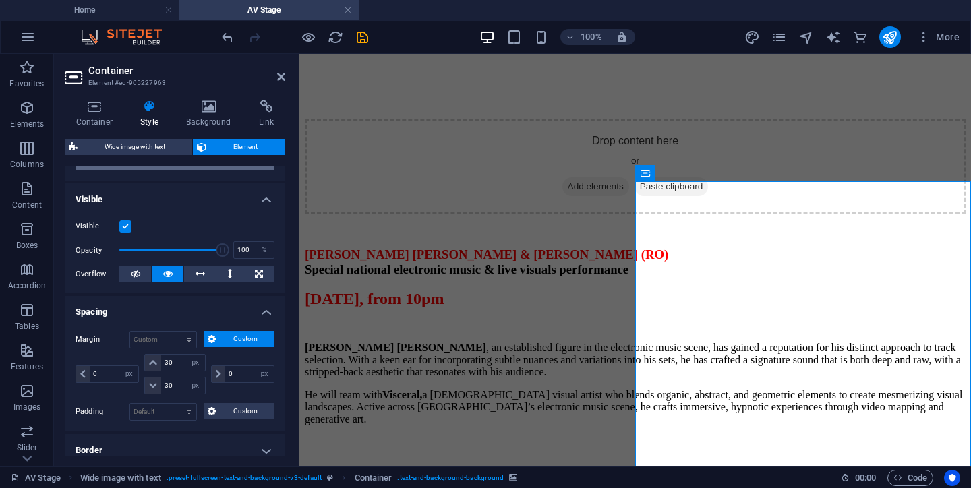
scroll to position [147, 0]
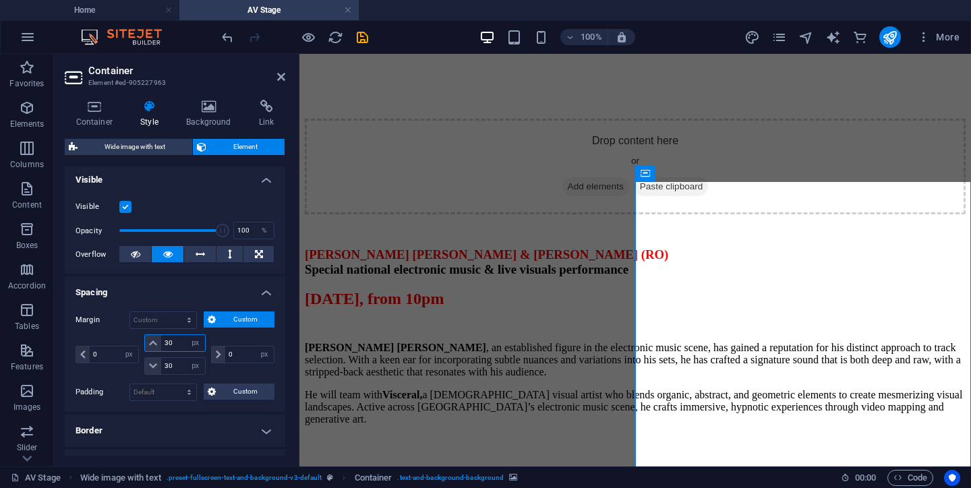
click at [180, 347] on input "30" at bounding box center [182, 343] width 43 height 16
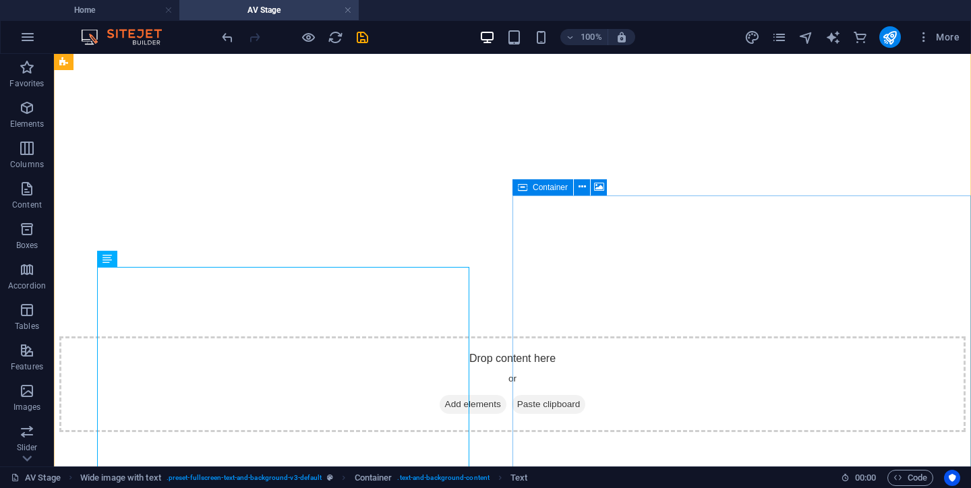
scroll to position [1876, 0]
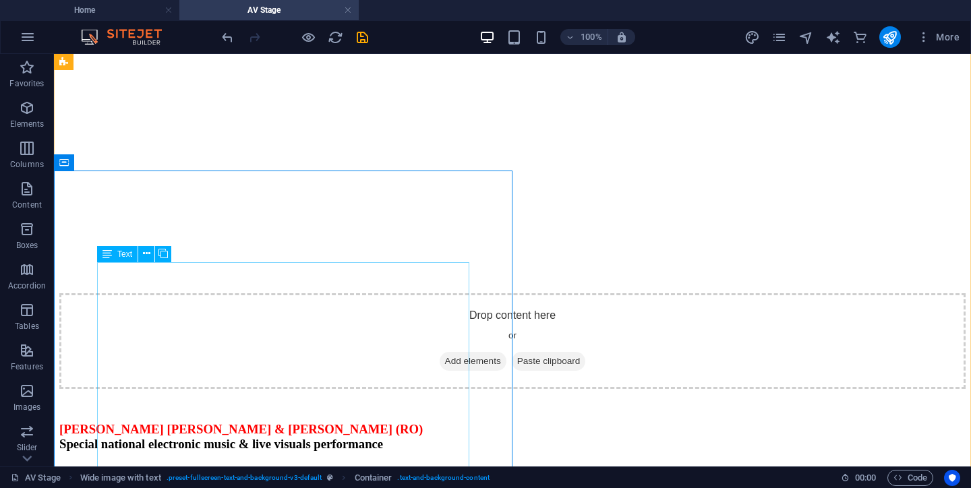
scroll to position [1955, 0]
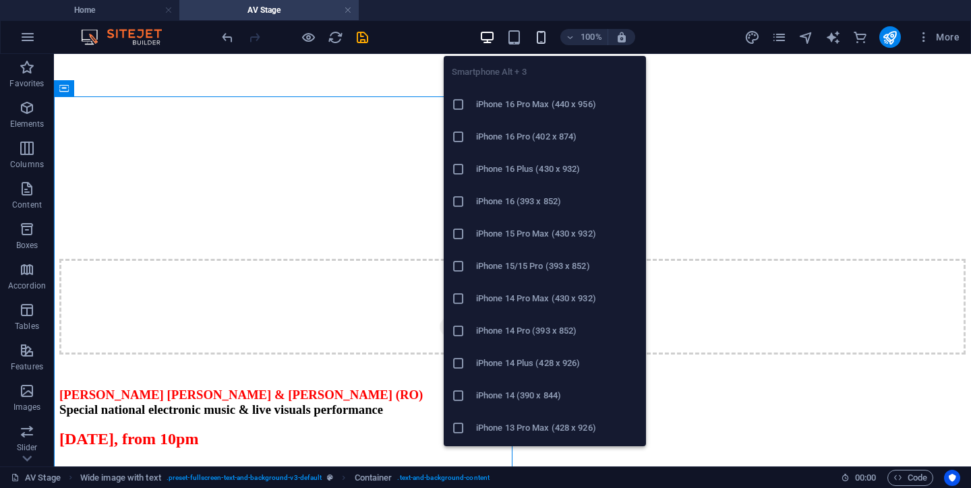
click at [542, 40] on icon "button" at bounding box center [542, 38] width 16 height 16
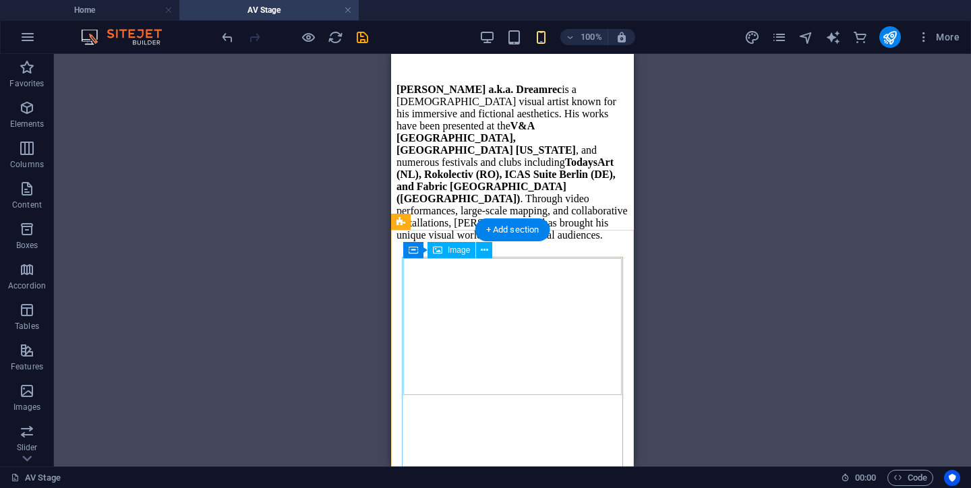
scroll to position [2905, 0]
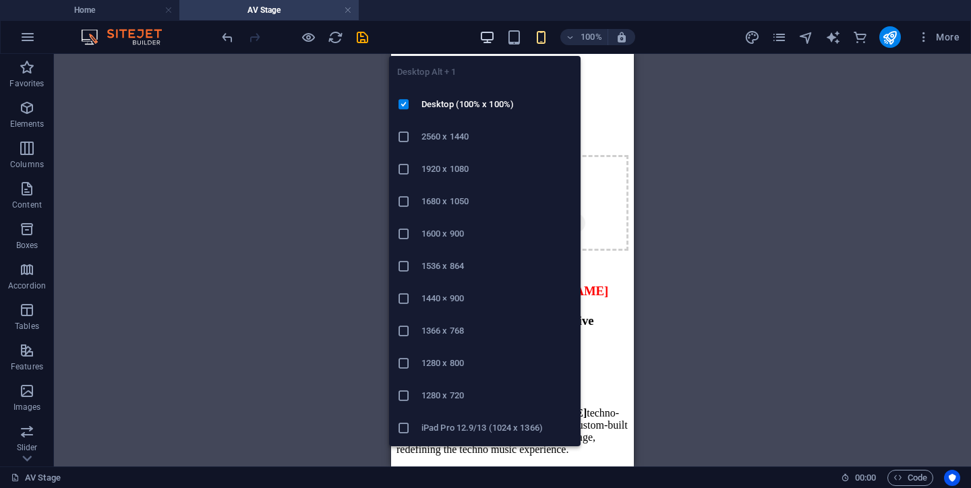
click at [486, 38] on icon "button" at bounding box center [488, 38] width 16 height 16
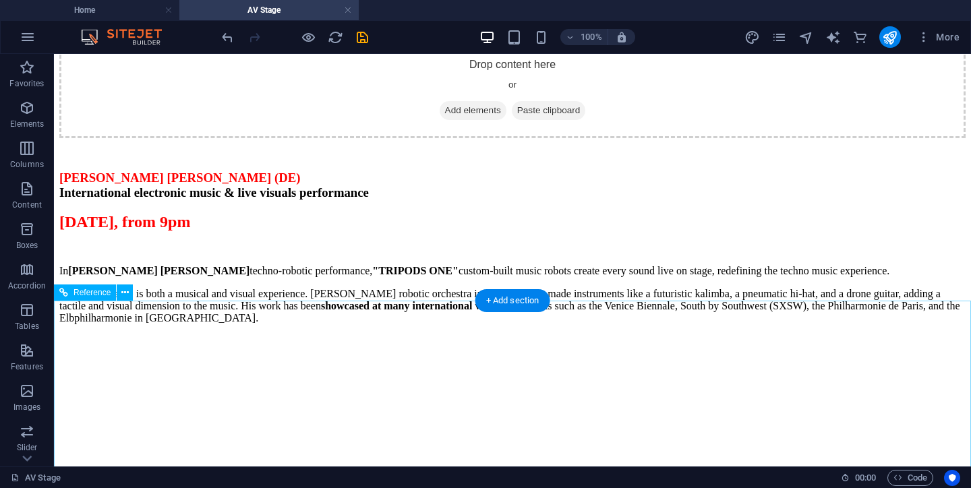
scroll to position [2866, 0]
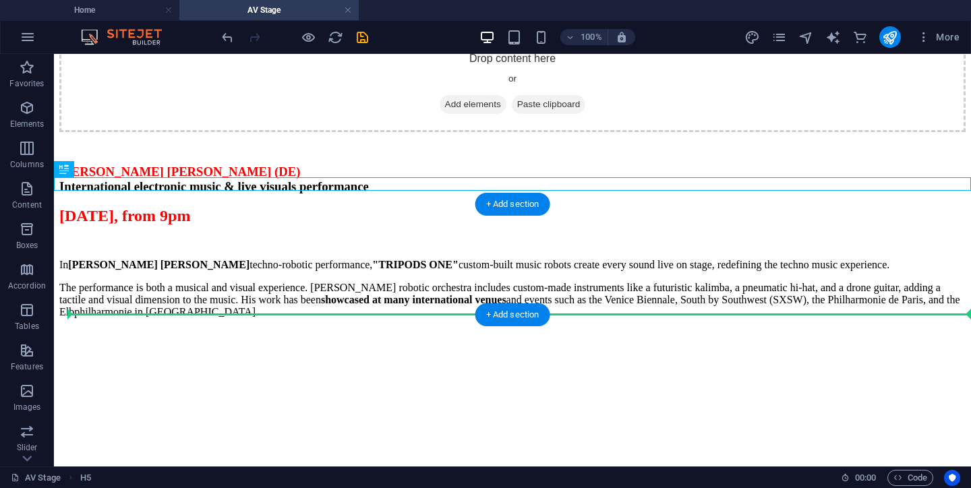
drag, startPoint x: 570, startPoint y: 185, endPoint x: 570, endPoint y: 312, distance: 127.5
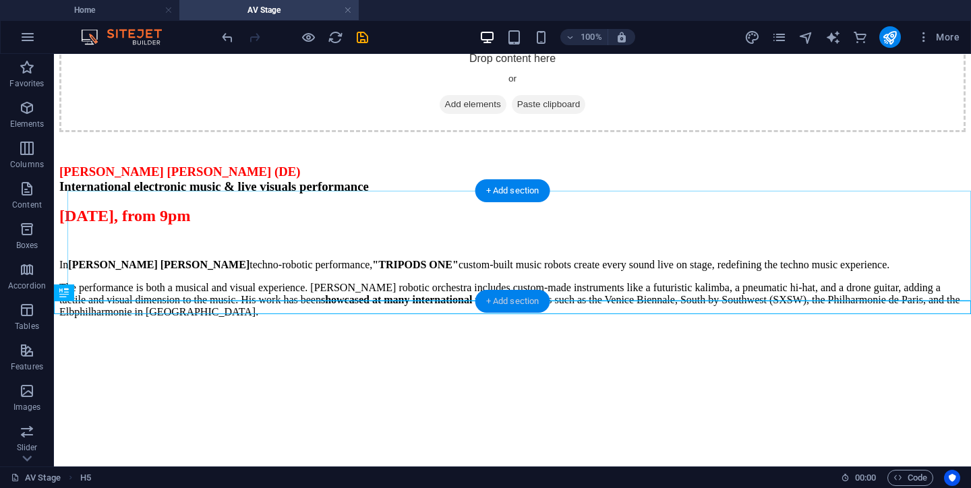
click at [523, 298] on div "+ Add section" at bounding box center [513, 301] width 75 height 23
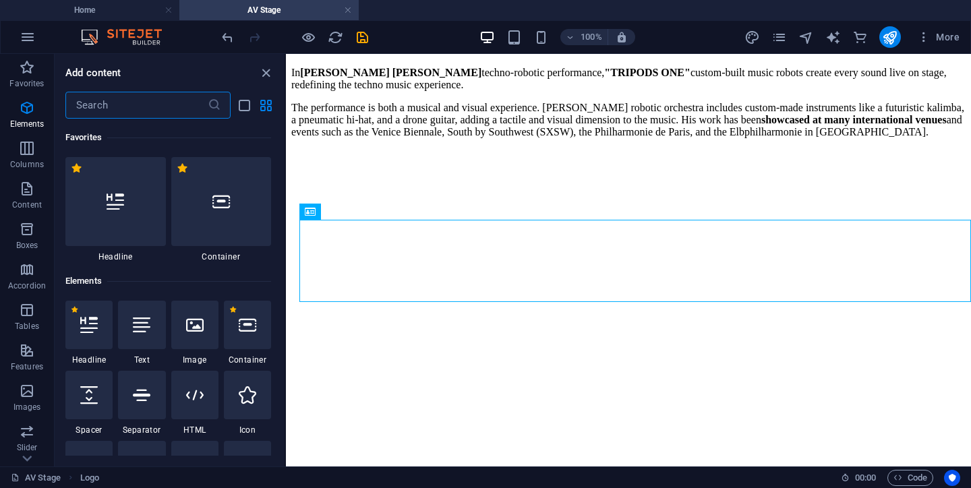
scroll to position [2360, 0]
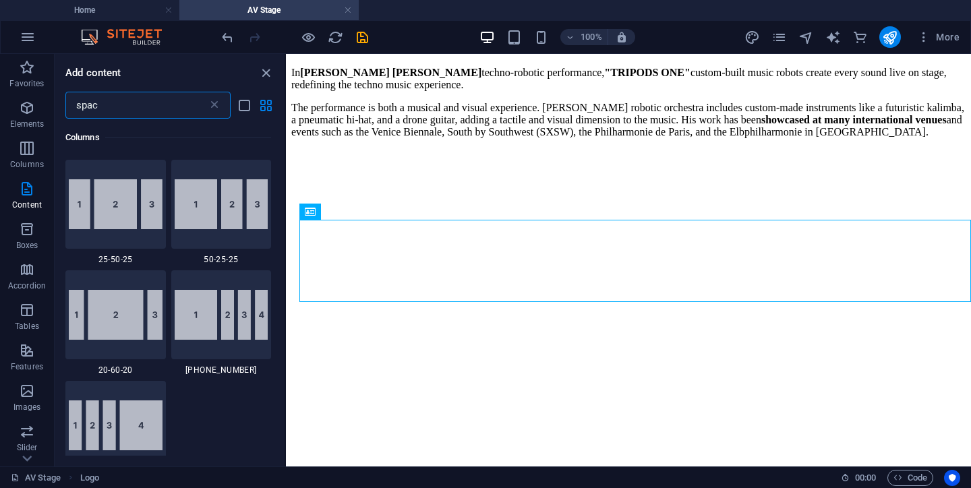
type input "space"
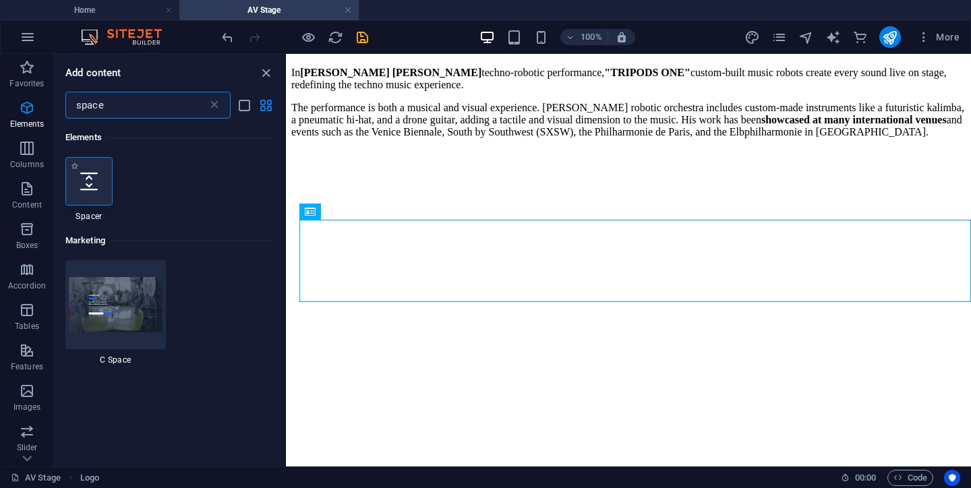
scroll to position [0, 0]
click at [79, 187] on div at bounding box center [88, 181] width 47 height 49
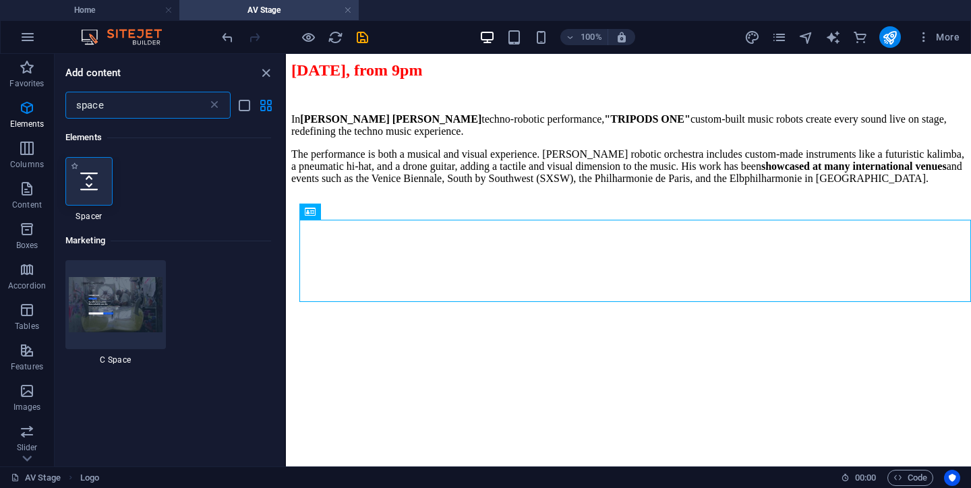
select select "px"
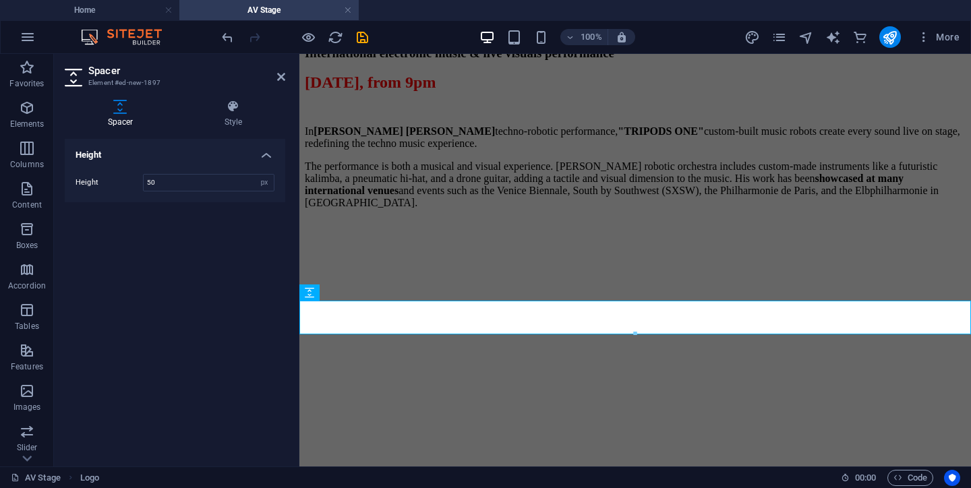
scroll to position [3439, 0]
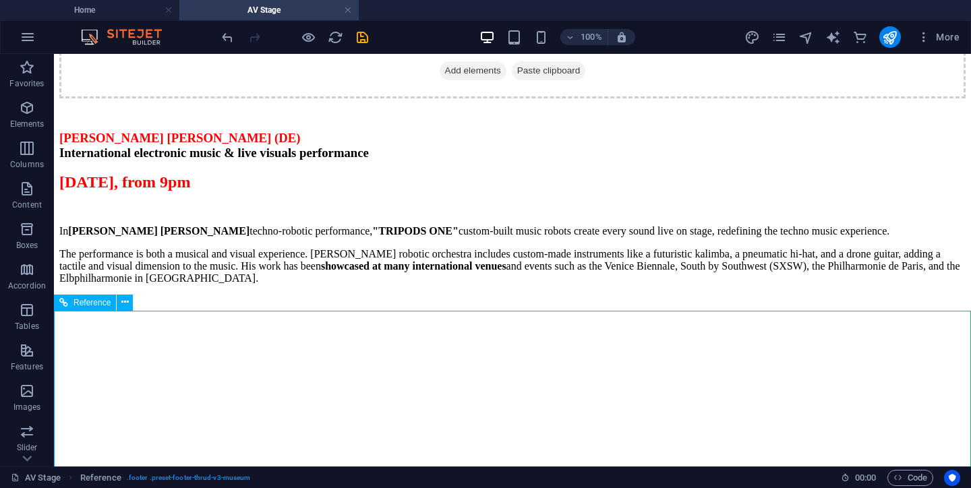
scroll to position [2904, 0]
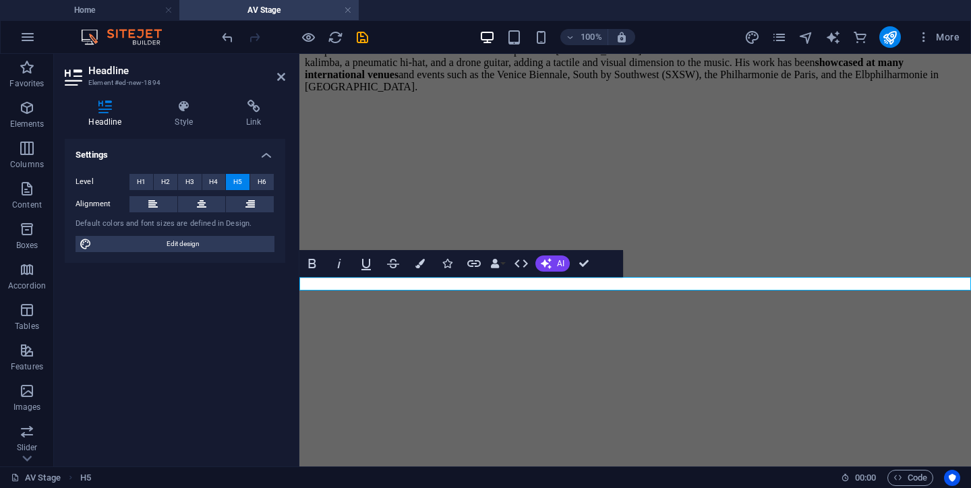
scroll to position [4210, 2]
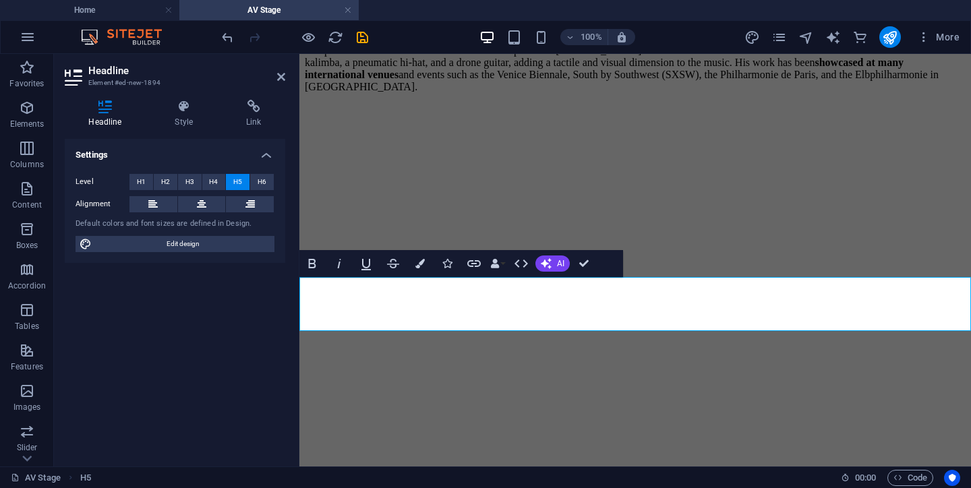
drag, startPoint x: 876, startPoint y: 326, endPoint x: 313, endPoint y: 285, distance: 564.1
click at [337, 262] on icon "button" at bounding box center [339, 264] width 16 height 16
click at [263, 183] on span "H6" at bounding box center [262, 182] width 9 height 16
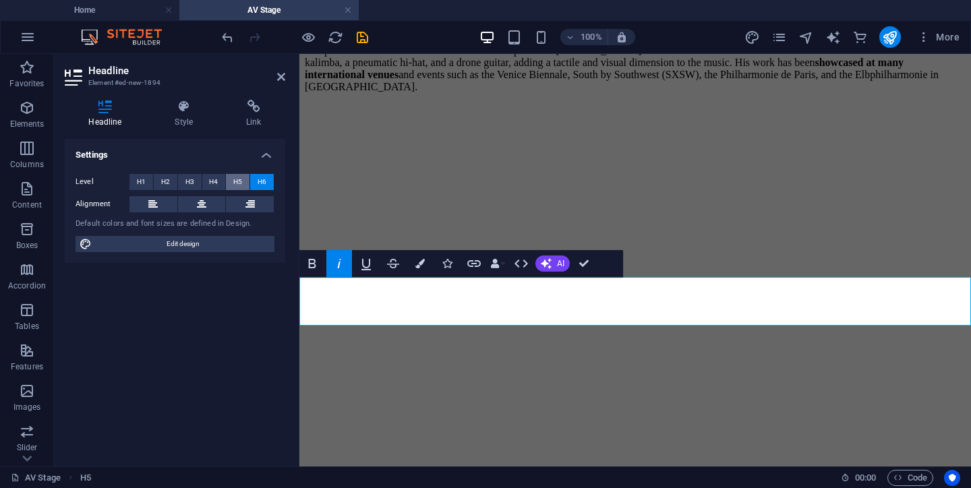
click at [239, 183] on span "H5" at bounding box center [237, 182] width 9 height 16
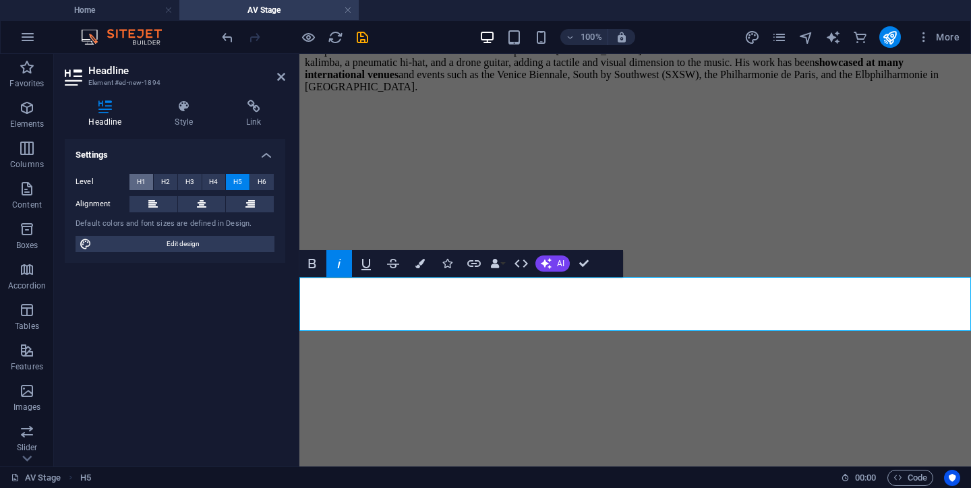
click at [141, 183] on span "H1" at bounding box center [141, 182] width 9 height 16
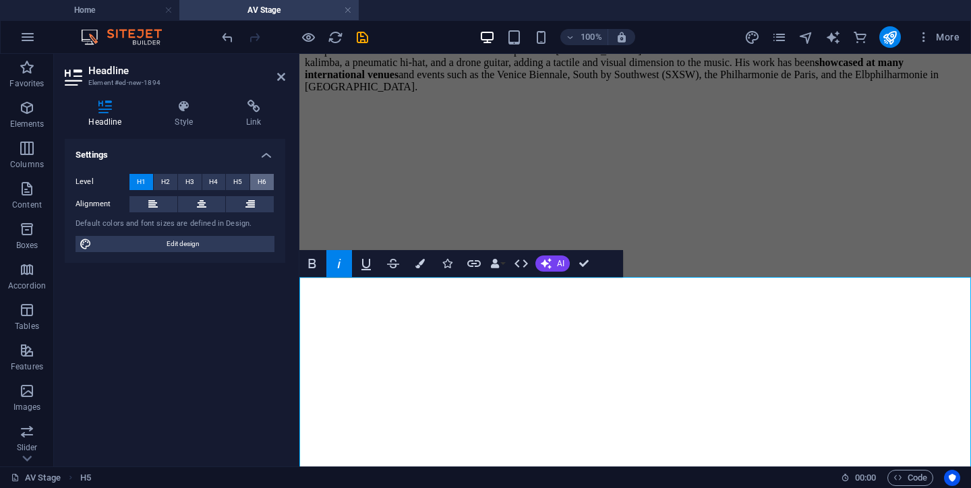
click at [262, 185] on span "H6" at bounding box center [262, 182] width 9 height 16
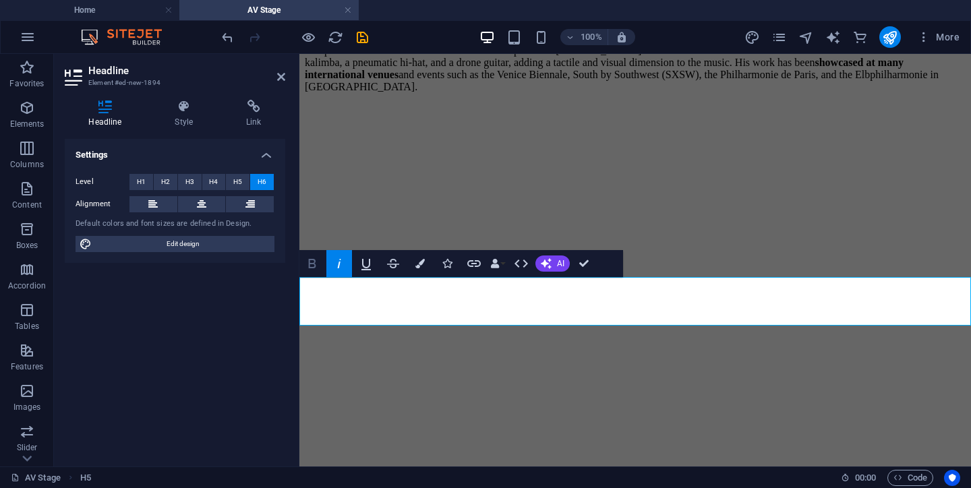
click at [314, 264] on icon "button" at bounding box center [312, 263] width 7 height 9
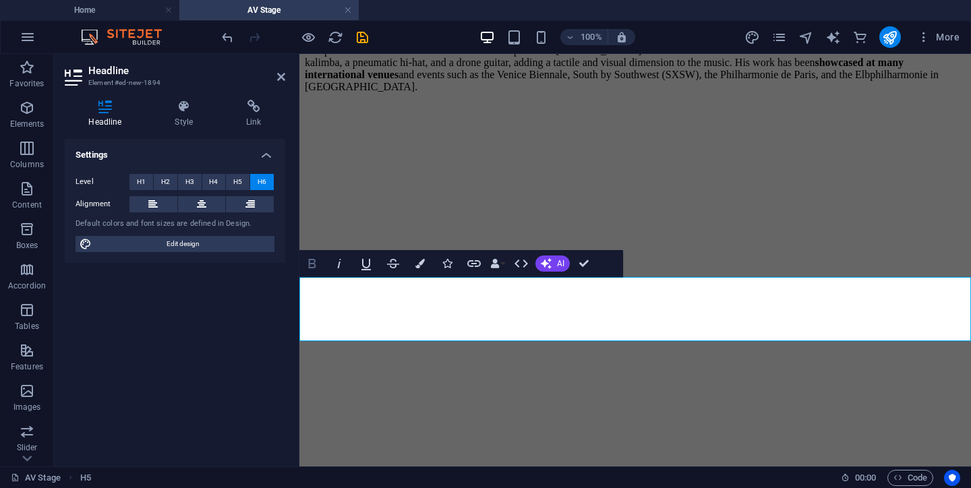
click at [314, 264] on icon "button" at bounding box center [312, 263] width 7 height 9
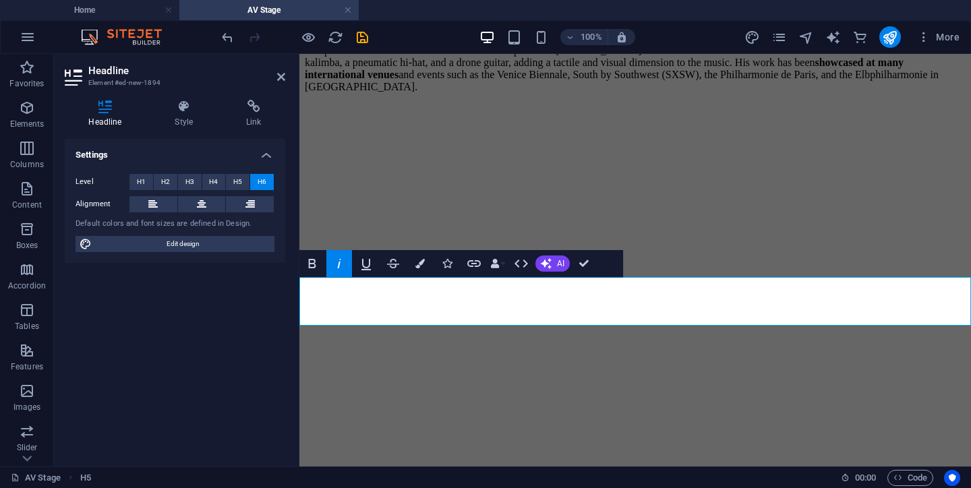
drag, startPoint x: 682, startPoint y: 319, endPoint x: 308, endPoint y: 287, distance: 375.8
click at [259, 177] on span "H6" at bounding box center [262, 182] width 9 height 16
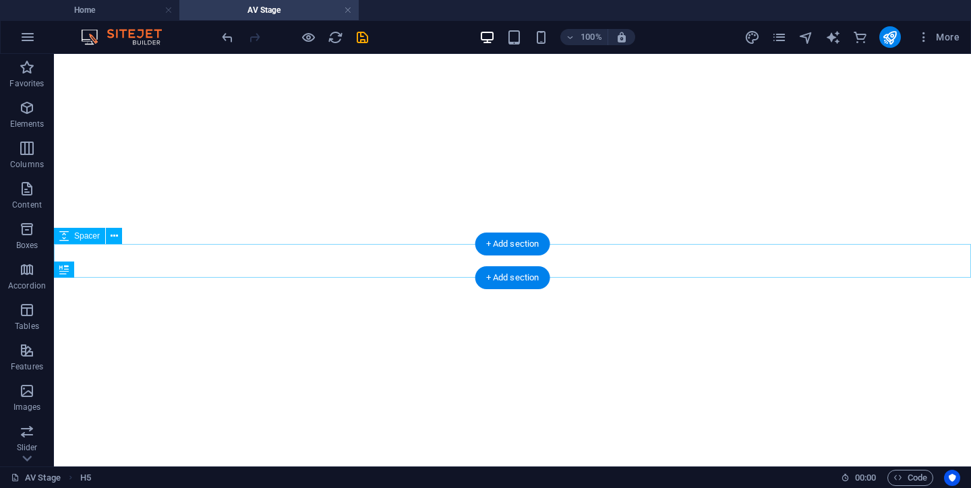
scroll to position [2923, 0]
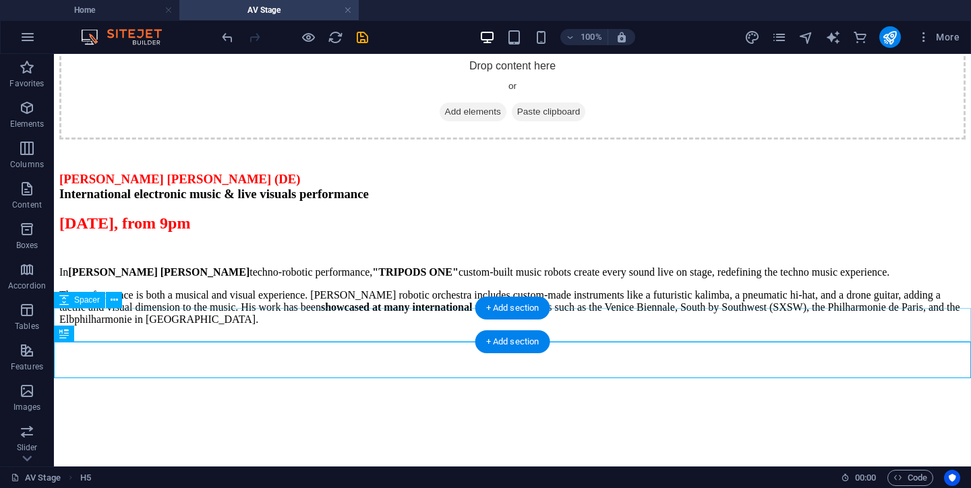
select select "px"
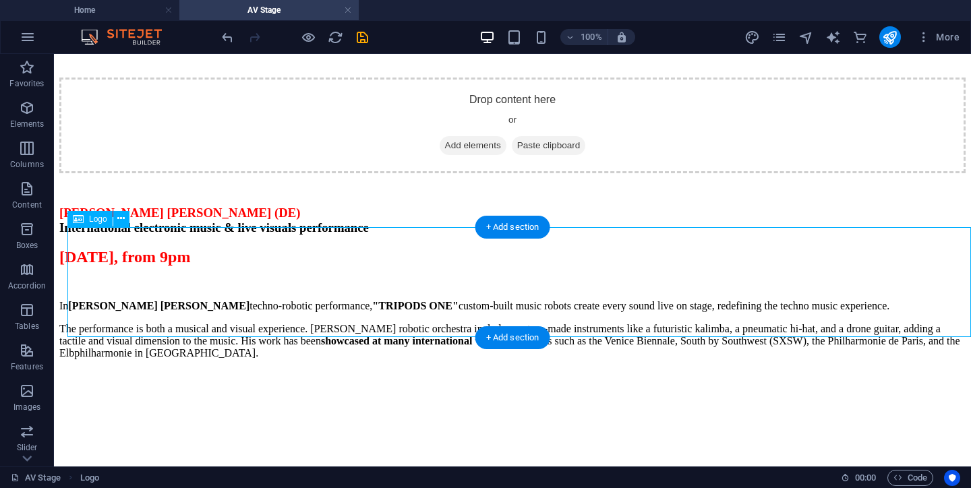
scroll to position [2805, 0]
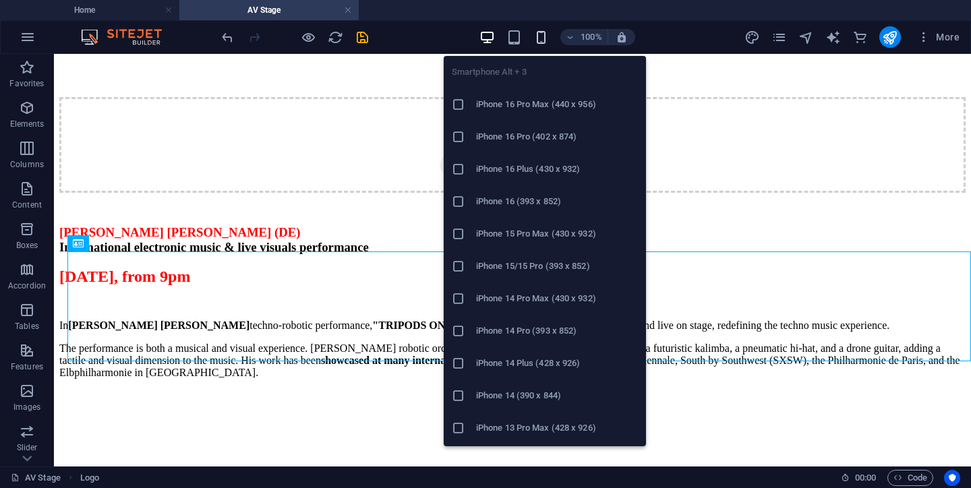
click at [542, 38] on icon "button" at bounding box center [542, 38] width 16 height 16
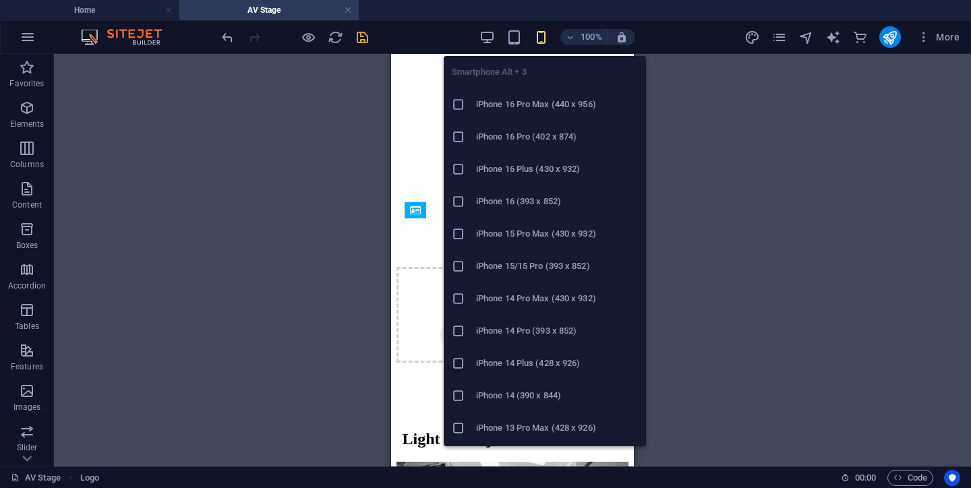
scroll to position [4314, 0]
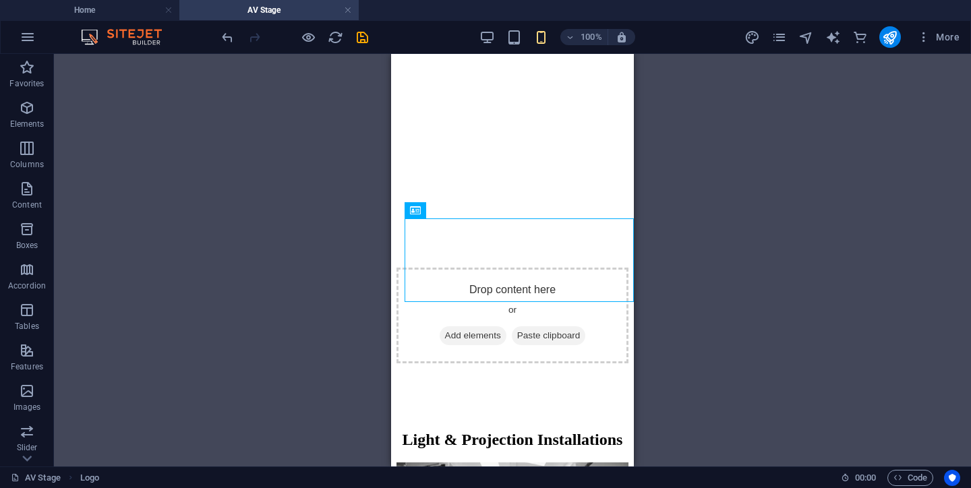
click at [367, 329] on div "H2 Container Reference Spacer Spacer Spacer Spacer Spacer Spacer H2 Spacer Plac…" at bounding box center [512, 260] width 917 height 413
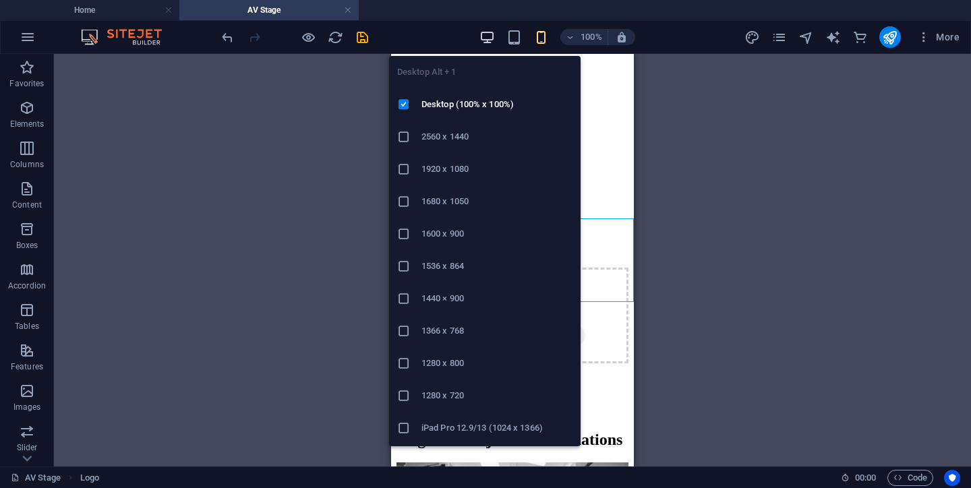
click at [484, 36] on icon "button" at bounding box center [488, 38] width 16 height 16
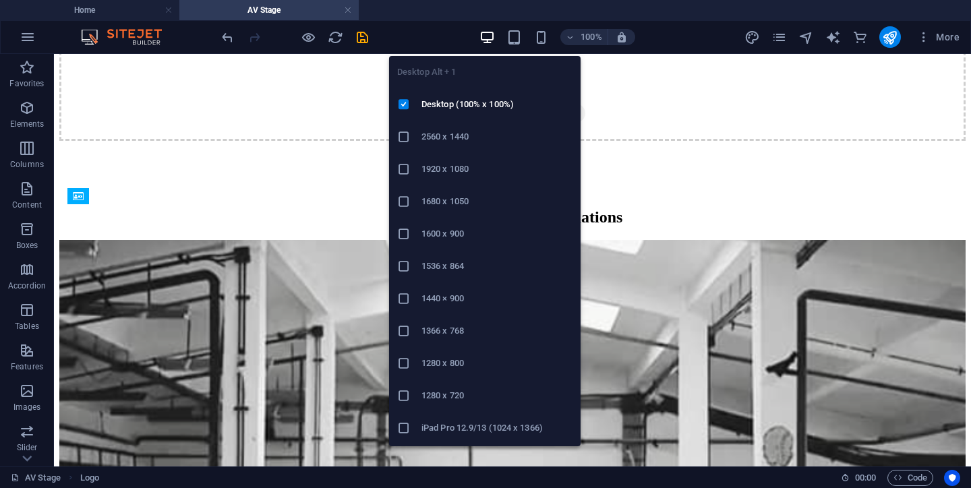
scroll to position [2852, 0]
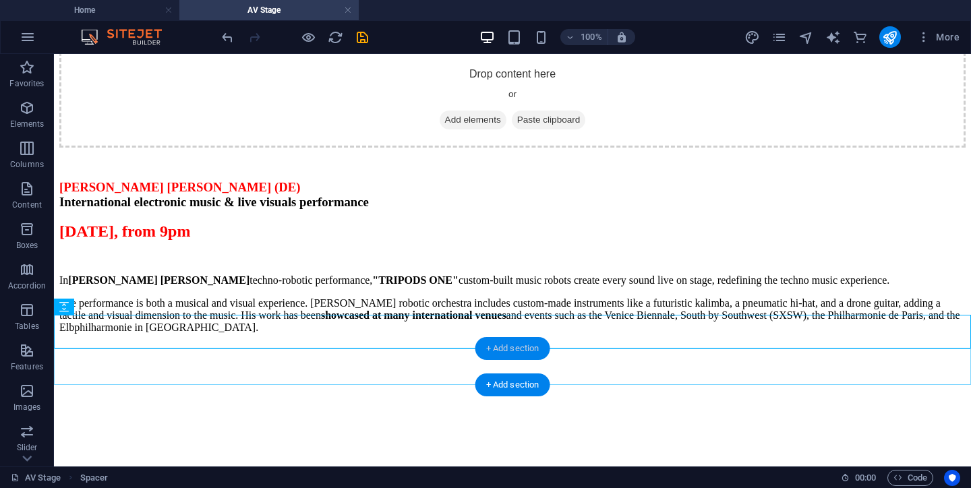
click at [523, 344] on div "+ Add section" at bounding box center [513, 348] width 75 height 23
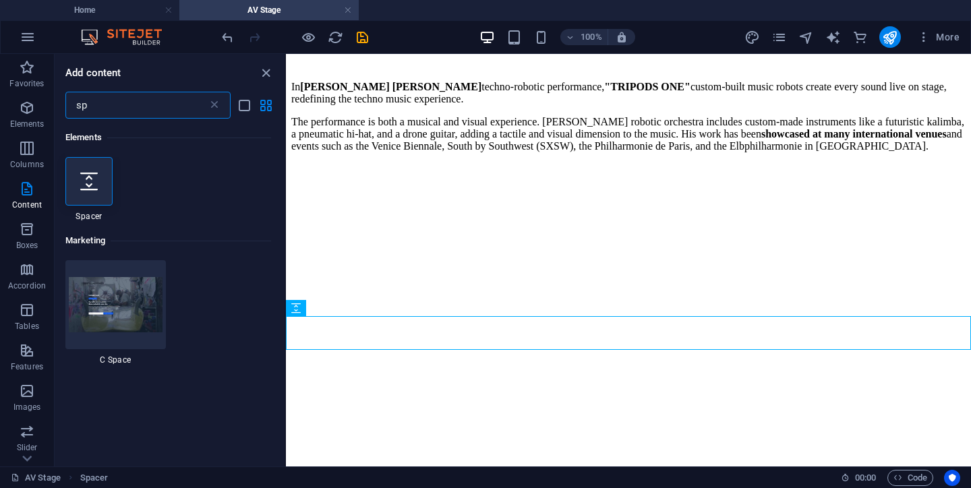
type input "s"
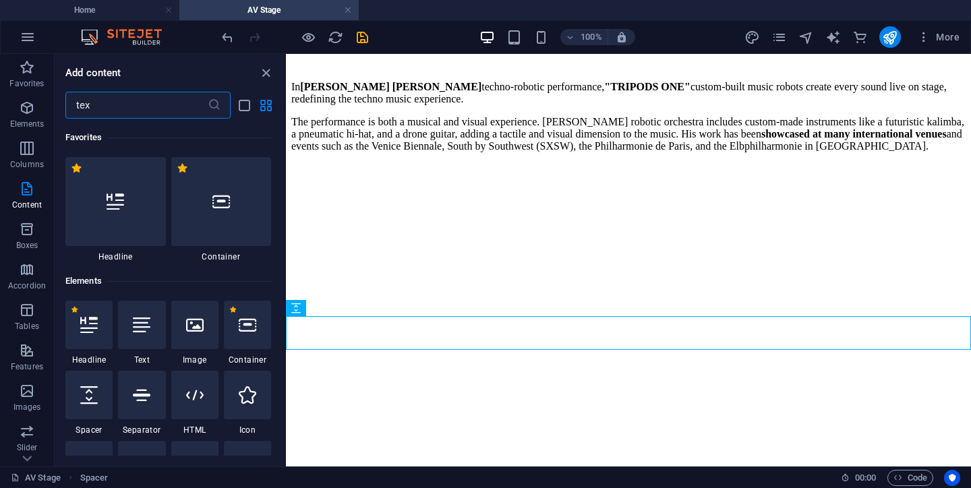
type input "text"
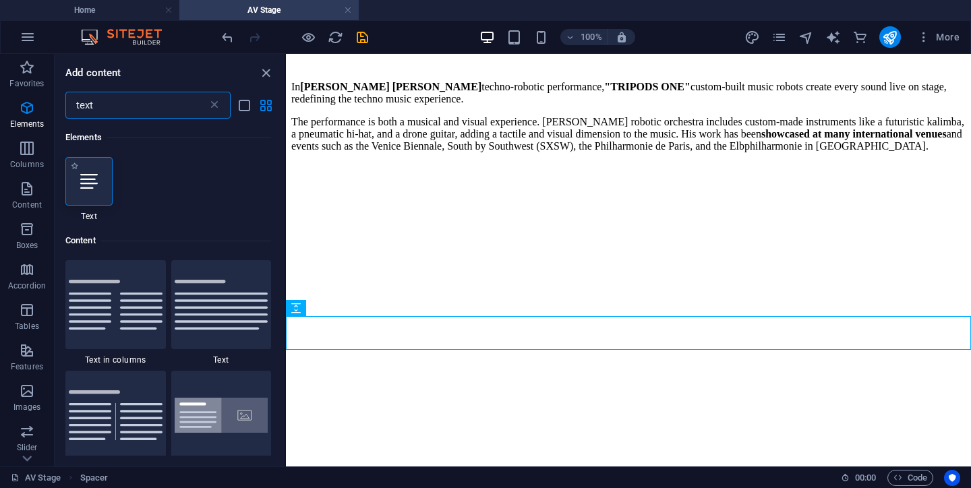
click at [101, 187] on div at bounding box center [88, 181] width 47 height 49
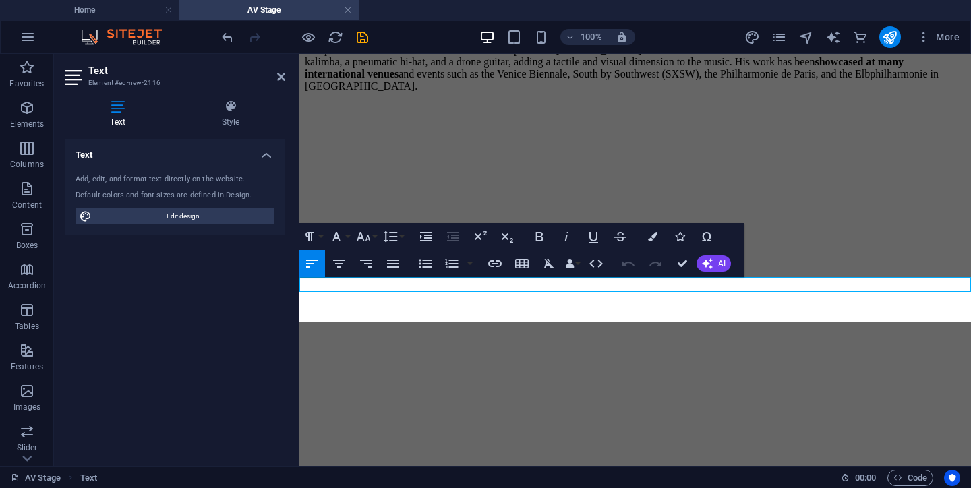
scroll to position [4210, 2]
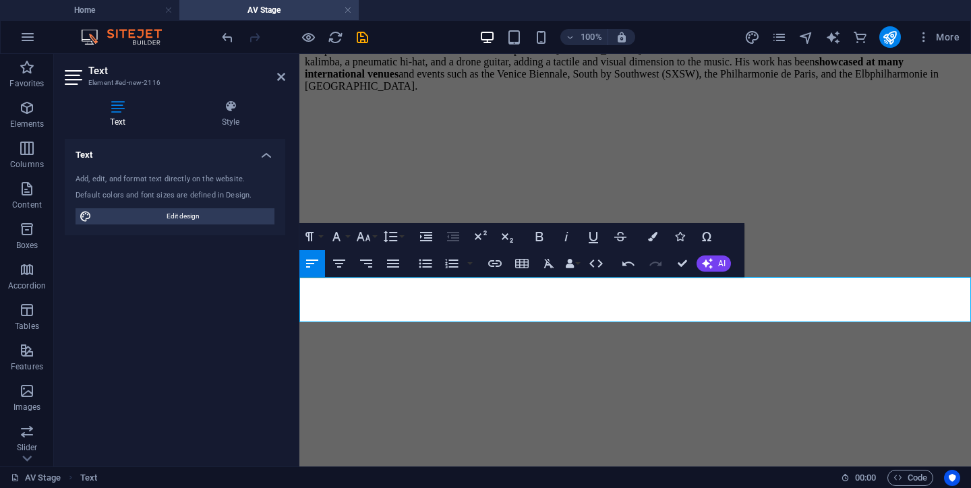
drag, startPoint x: 965, startPoint y: 316, endPoint x: 293, endPoint y: 287, distance: 672.5
click at [567, 229] on icon "button" at bounding box center [567, 237] width 16 height 16
click at [365, 236] on icon "button" at bounding box center [363, 237] width 16 height 16
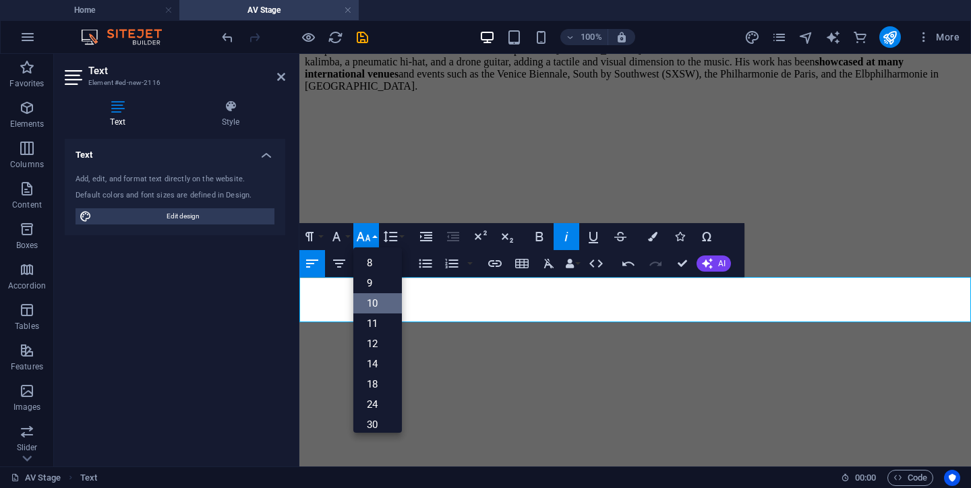
click at [382, 304] on link "10" at bounding box center [377, 303] width 49 height 20
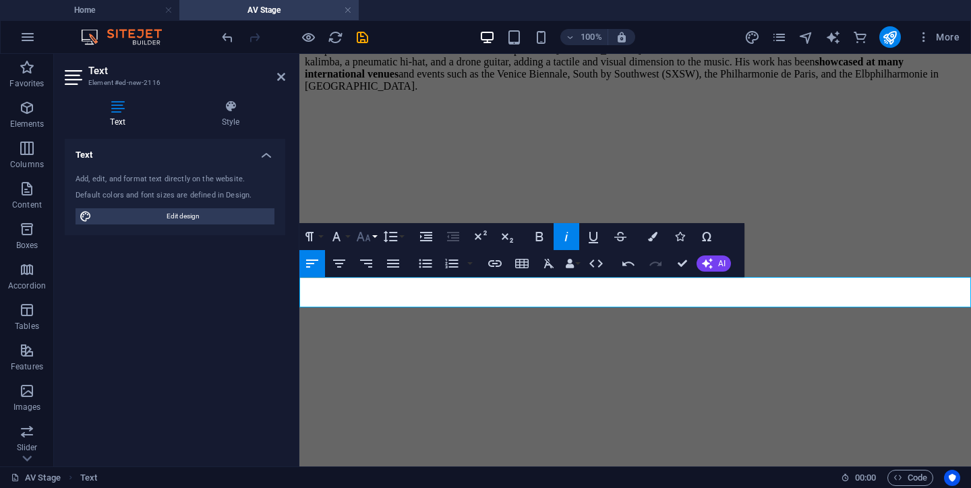
click at [373, 239] on button "Font Size" at bounding box center [366, 236] width 26 height 27
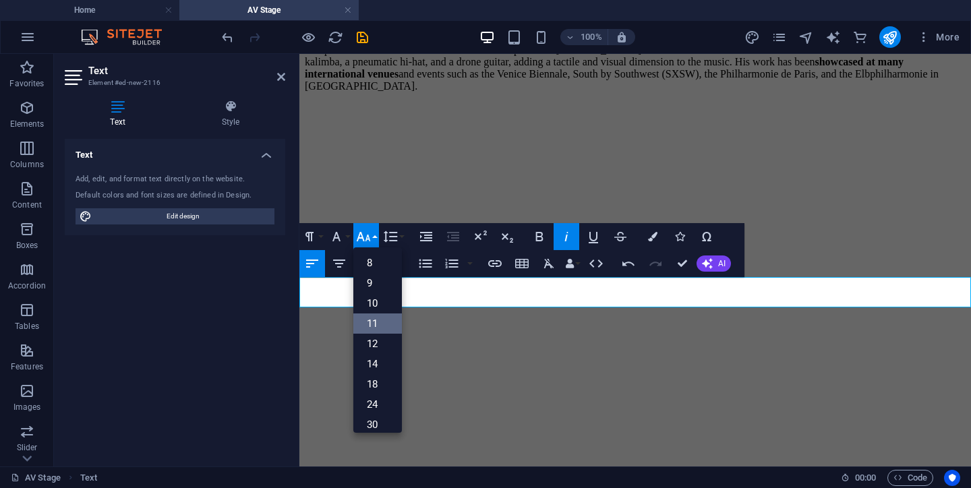
click at [382, 320] on link "11" at bounding box center [377, 324] width 49 height 20
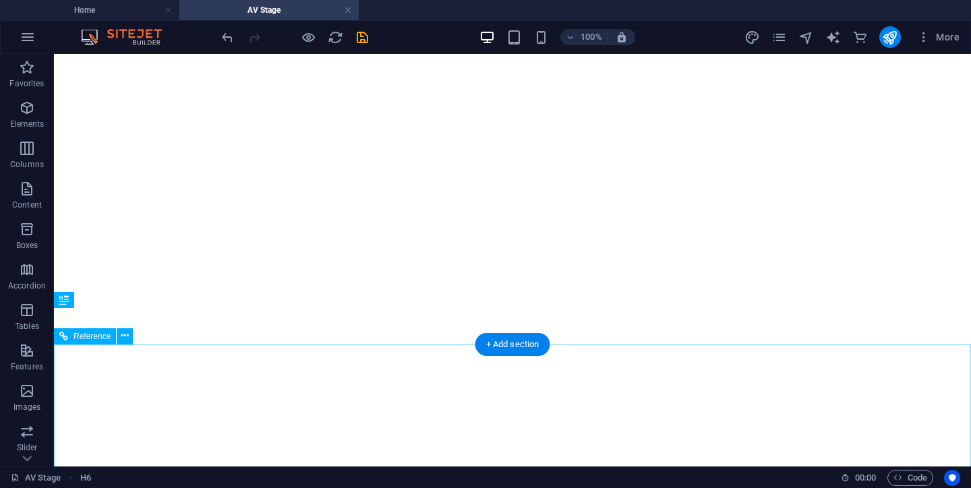
scroll to position [2923, 0]
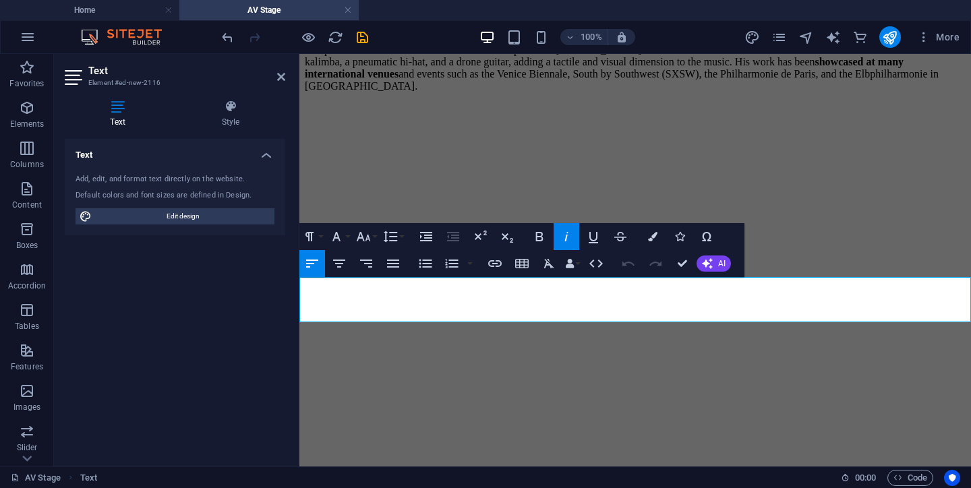
drag, startPoint x: 496, startPoint y: 316, endPoint x: 295, endPoint y: 287, distance: 203.1
click at [401, 239] on button "Line Height" at bounding box center [393, 236] width 26 height 27
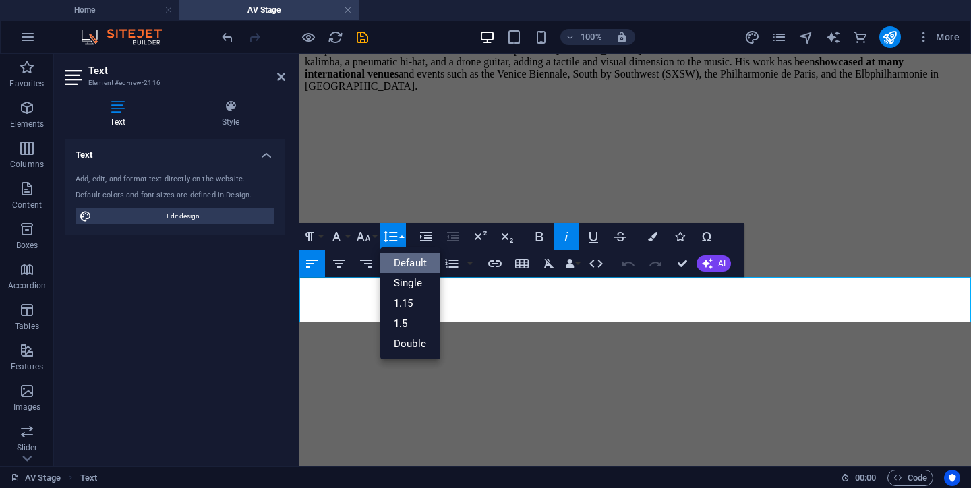
scroll to position [0, 0]
click at [423, 282] on link "Single" at bounding box center [410, 283] width 60 height 20
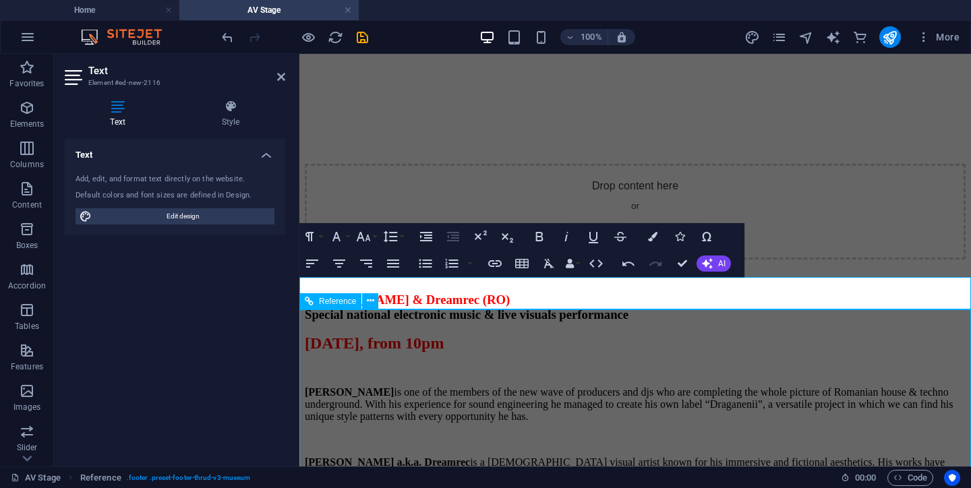
scroll to position [2923, 0]
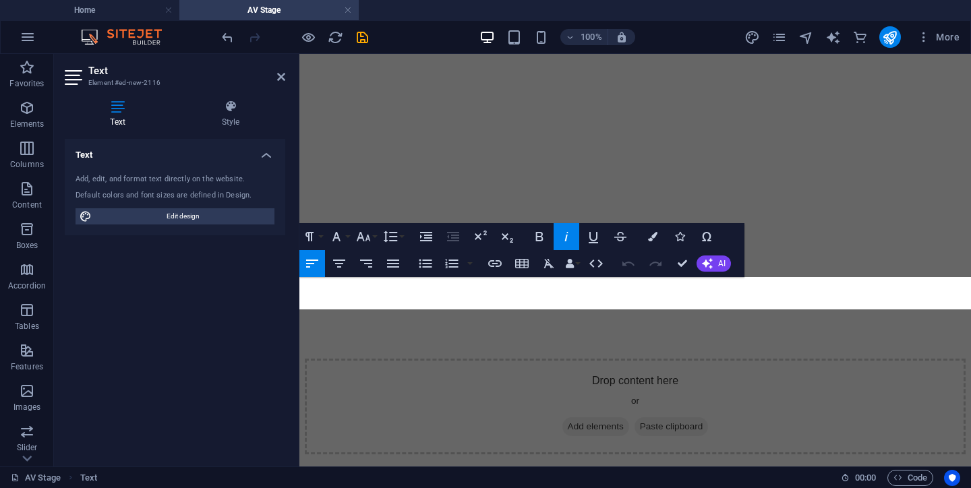
scroll to position [3496, 0]
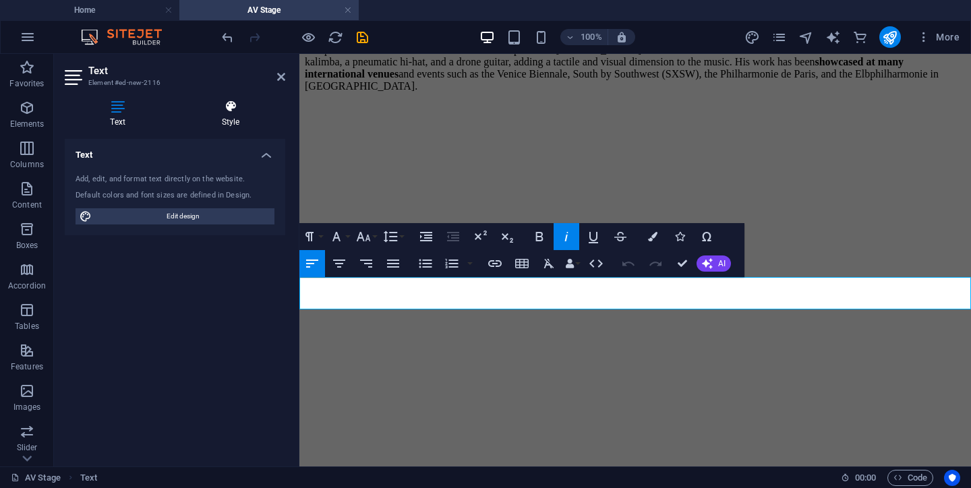
click at [240, 116] on h4 "Style" at bounding box center [230, 114] width 109 height 28
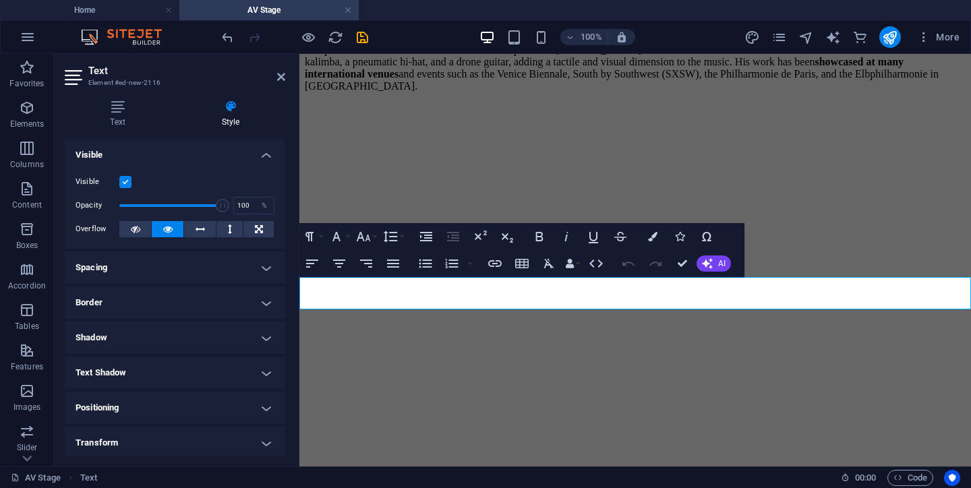
click at [188, 273] on h4 "Spacing" at bounding box center [175, 268] width 221 height 32
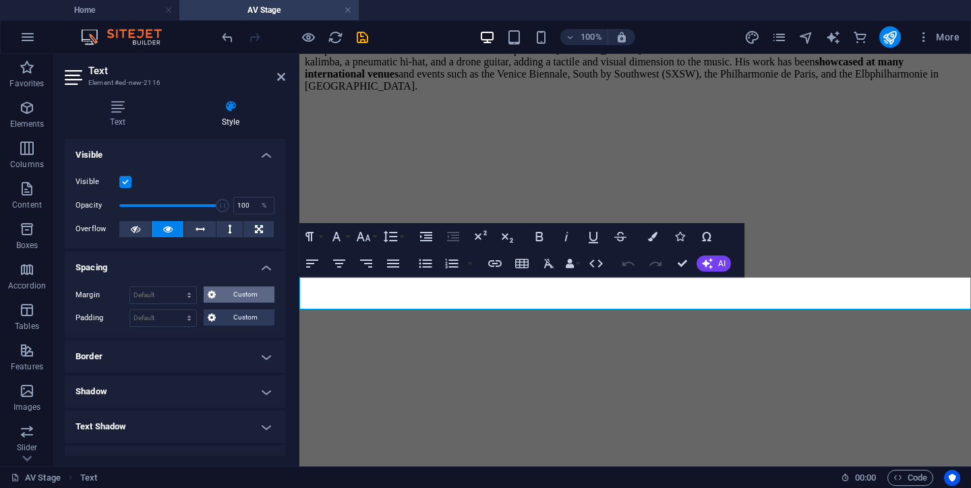
click at [229, 291] on span "Custom" at bounding box center [245, 295] width 51 height 16
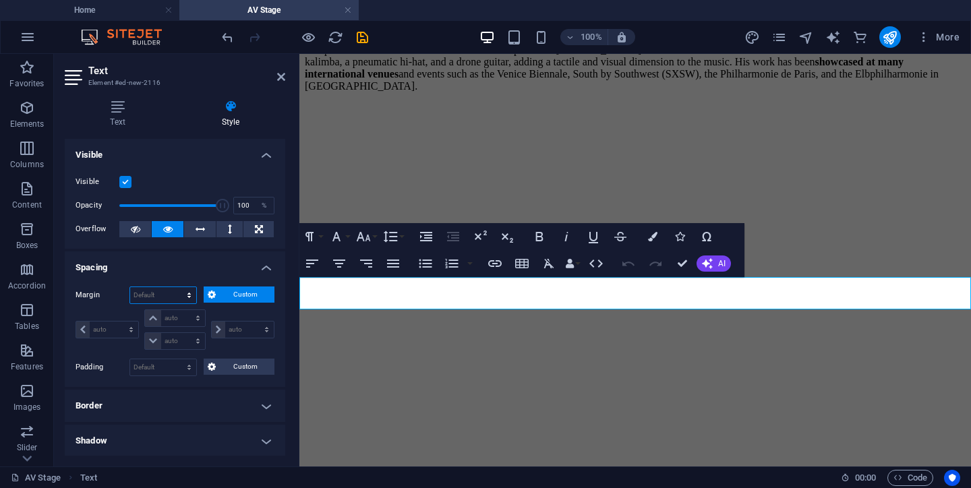
click at [166, 298] on select "Default auto px % rem vw vh Custom" at bounding box center [163, 295] width 66 height 16
select select "px"
click at [176, 287] on select "Default auto px % rem vw vh Custom" at bounding box center [163, 295] width 66 height 16
type input "0"
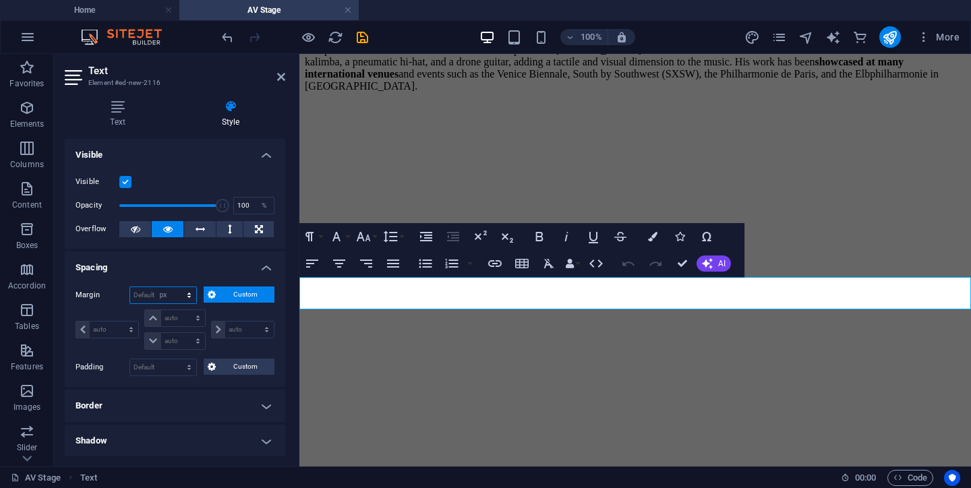
select select "px"
type input "0"
select select "px"
type input "0"
select select "px"
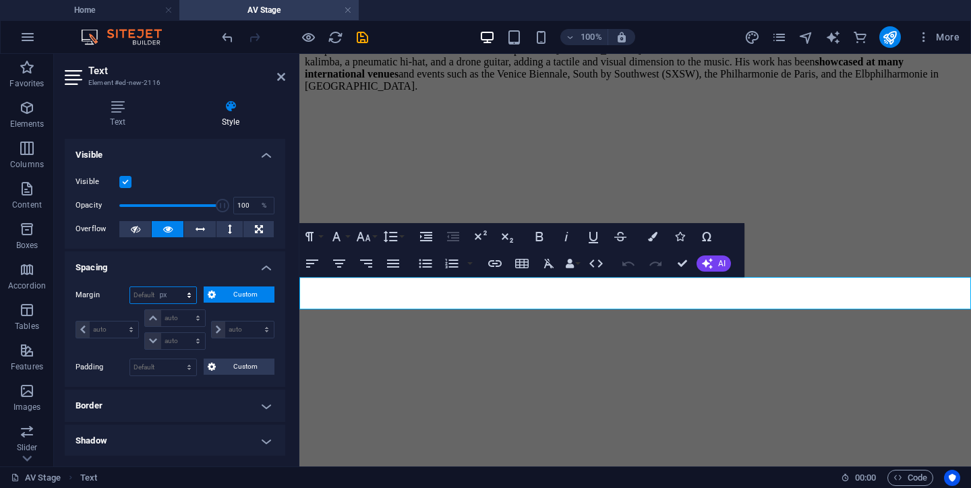
type input "0"
select select "px"
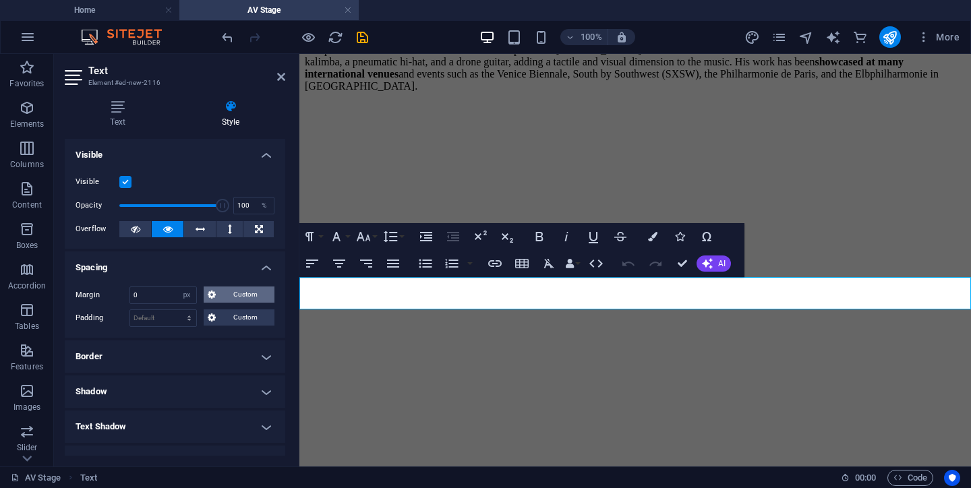
click at [225, 293] on span "Custom" at bounding box center [245, 295] width 51 height 16
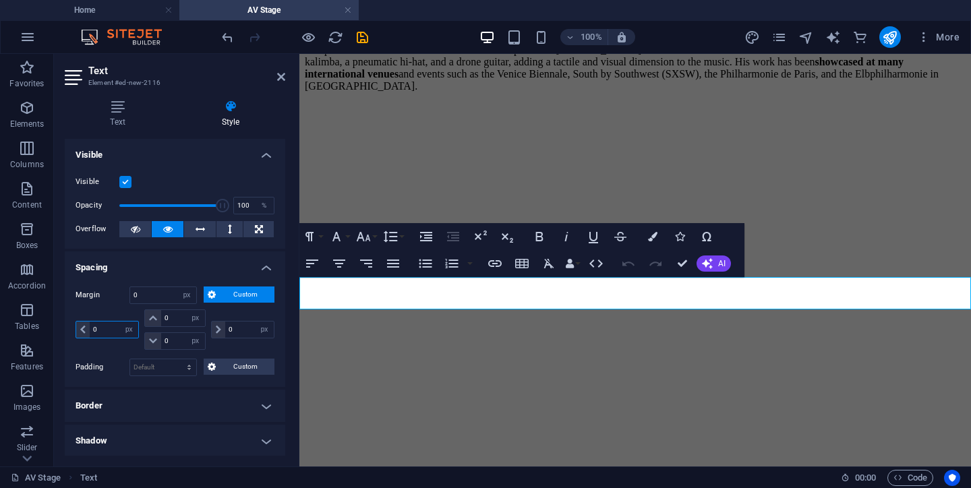
click at [103, 328] on input "0" at bounding box center [114, 330] width 49 height 16
type input "20"
select select "DISABLED_OPTION_VALUE"
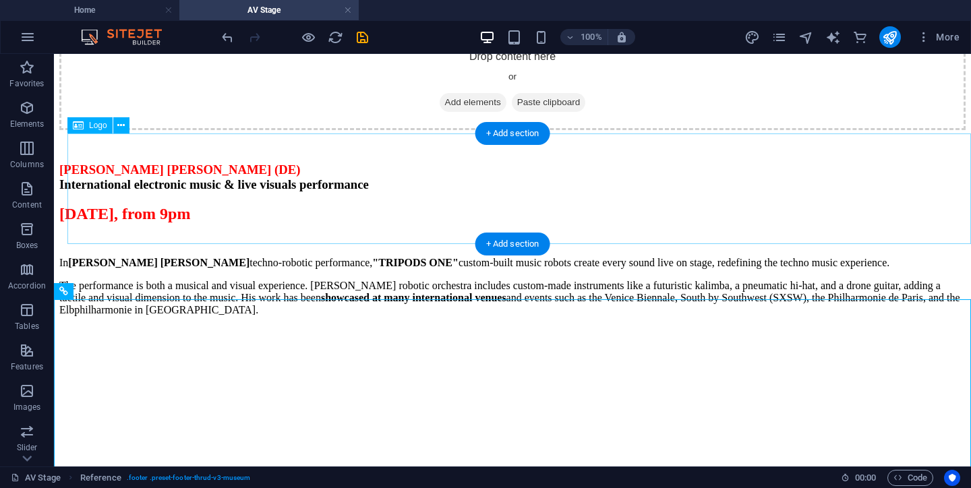
scroll to position [2867, 0]
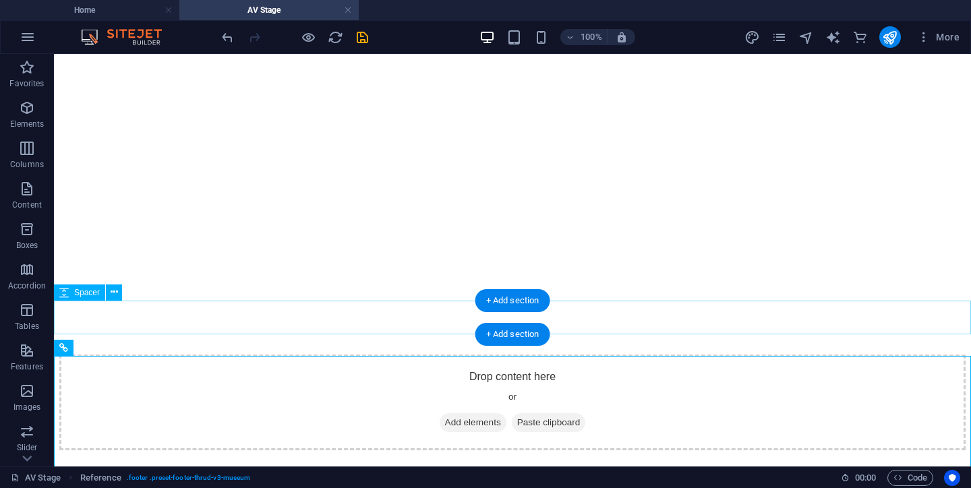
scroll to position [3439, 0]
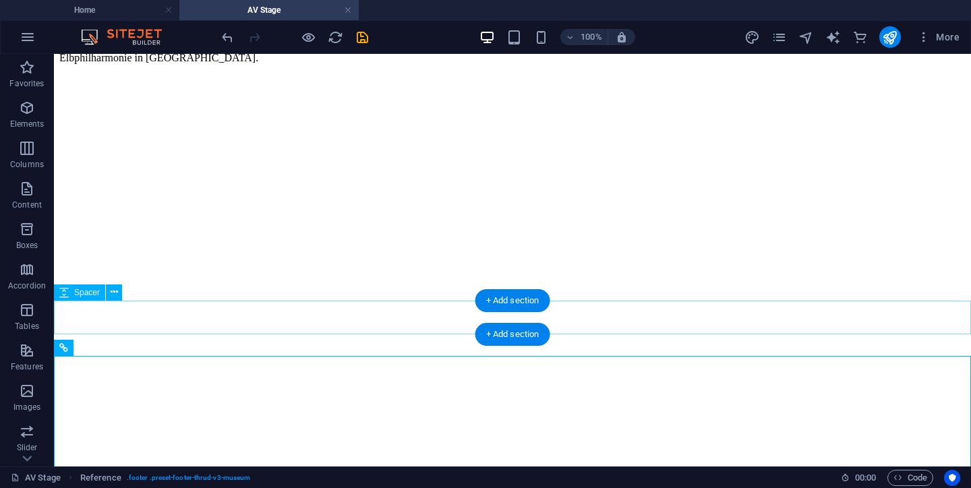
select select "px"
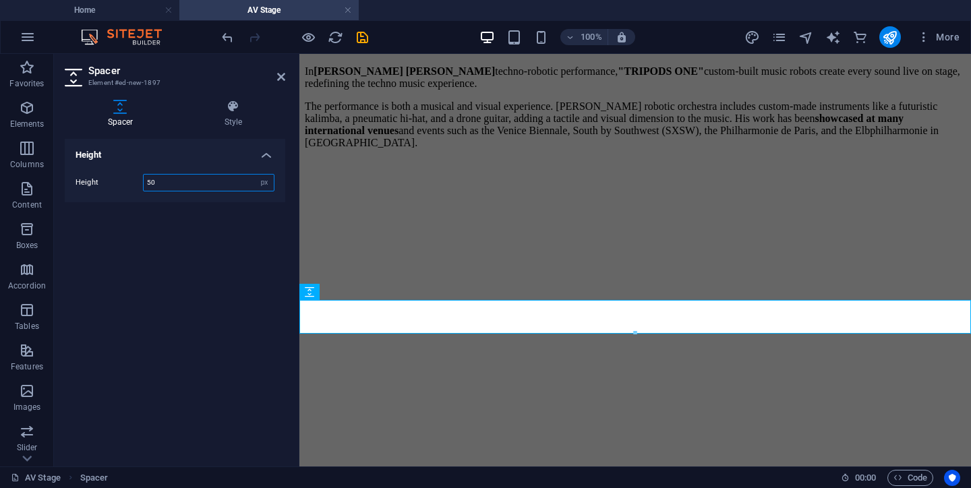
click at [162, 182] on input "50" at bounding box center [209, 183] width 130 height 16
type input "5"
type input "20"
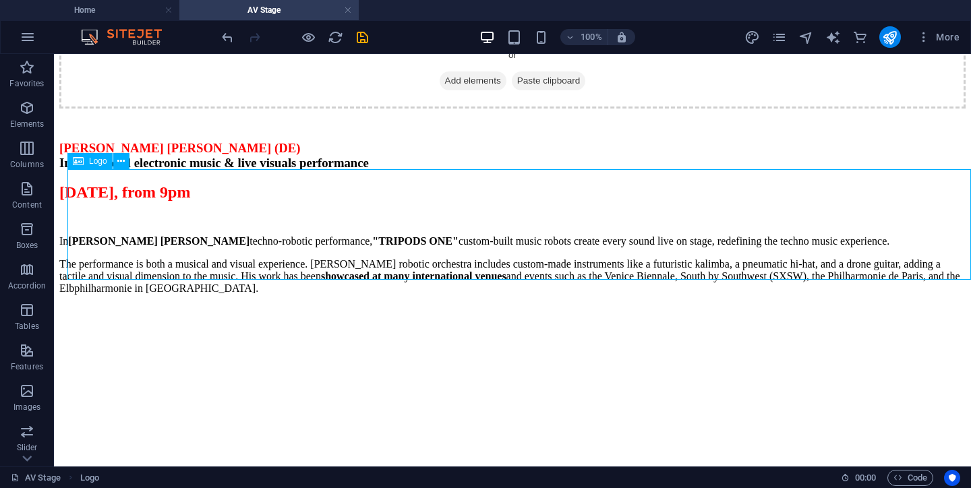
scroll to position [2887, 0]
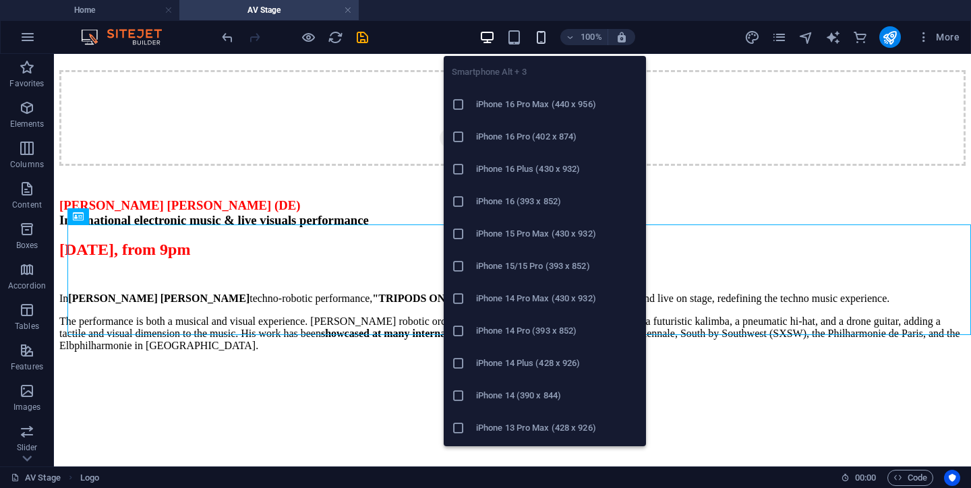
click at [542, 40] on icon "button" at bounding box center [542, 38] width 16 height 16
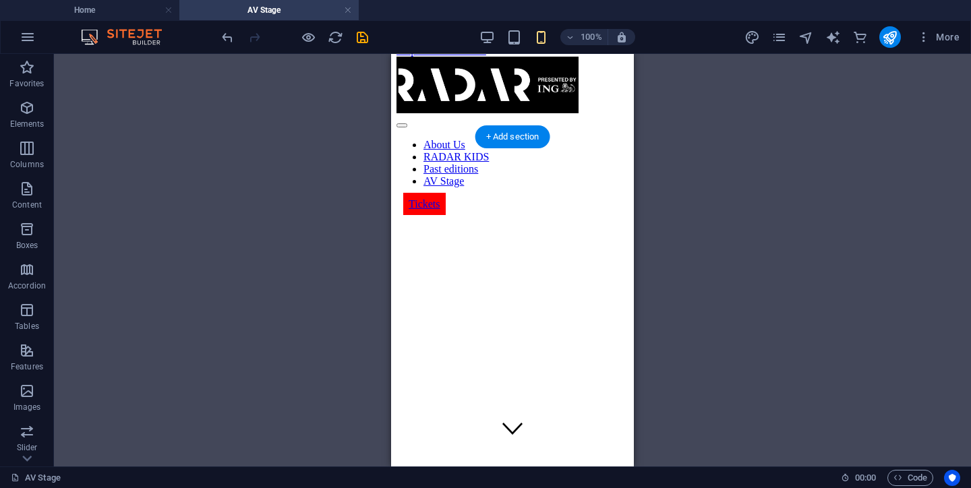
scroll to position [0, 0]
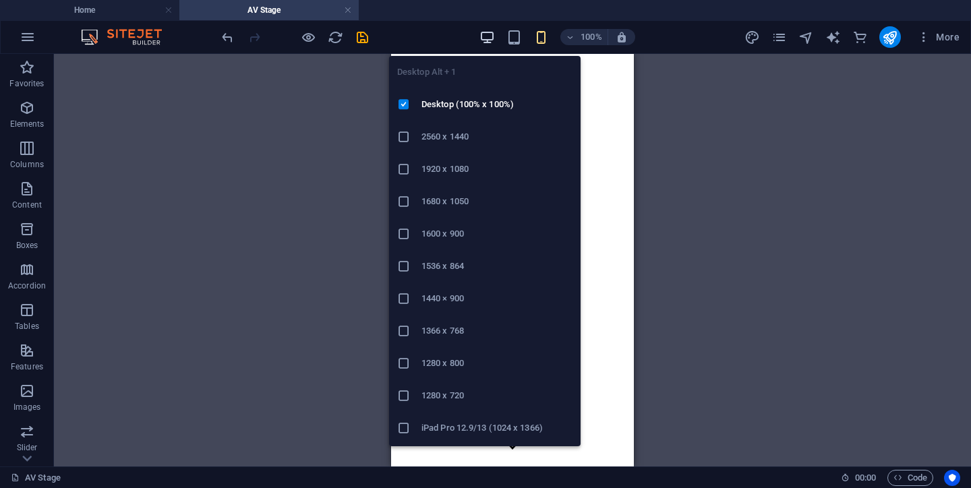
click at [493, 35] on icon "button" at bounding box center [488, 38] width 16 height 16
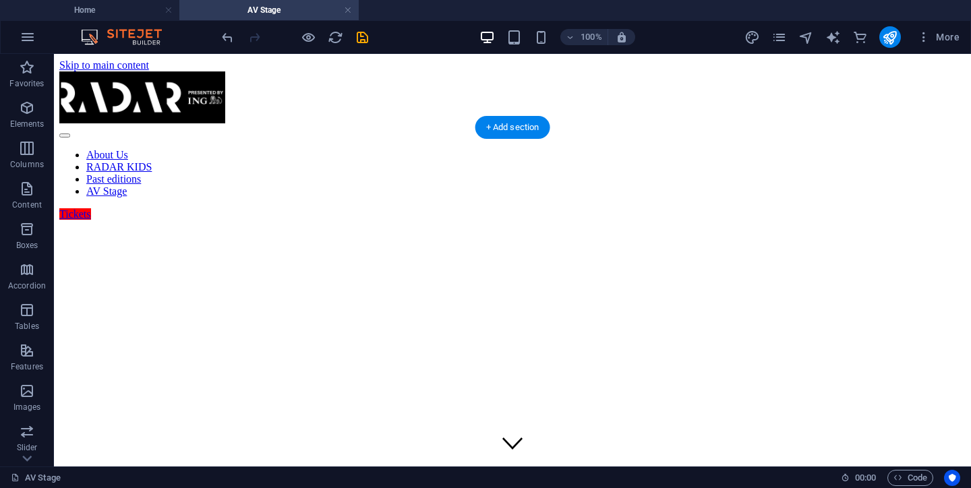
click at [635, 189] on figure at bounding box center [512, 417] width 907 height 456
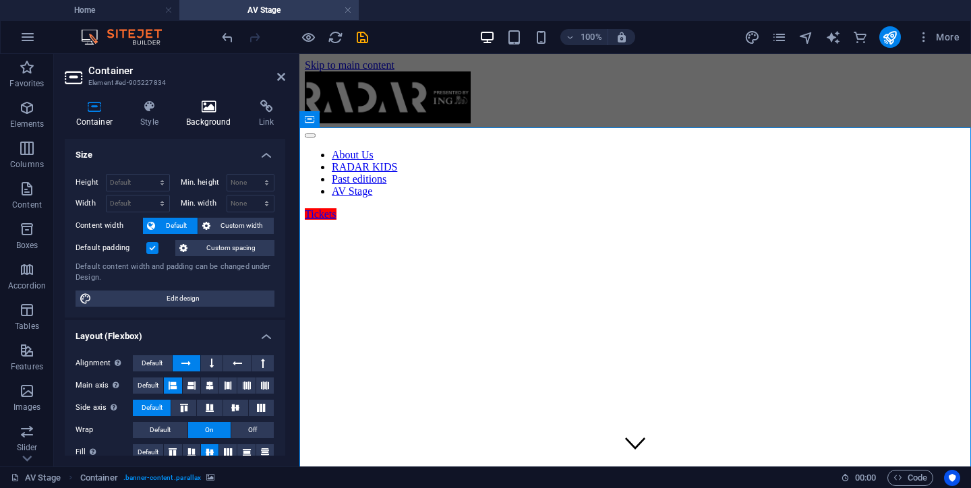
click at [211, 107] on icon at bounding box center [208, 106] width 67 height 13
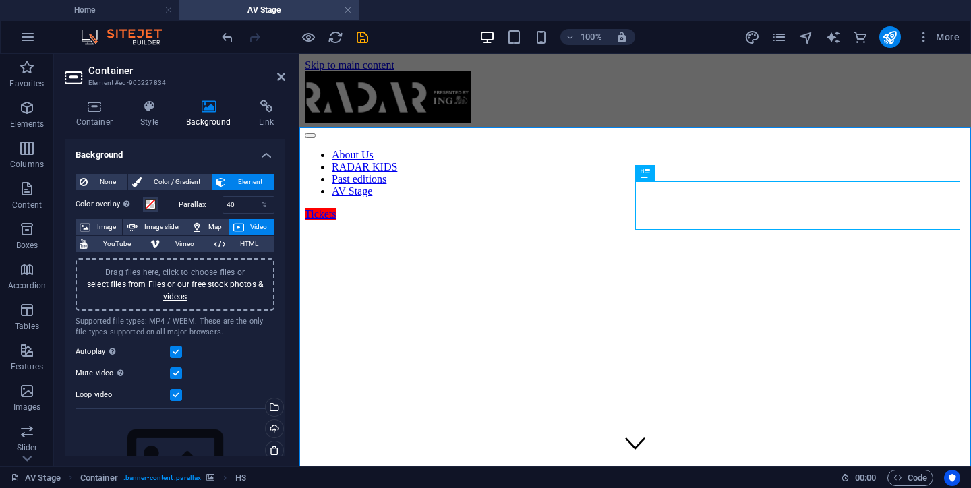
click at [287, 77] on aside "Container Element #ed-905227834 Container Style Background Link Size Height Def…" at bounding box center [177, 260] width 246 height 413
click at [275, 77] on header "Container Element #ed-905227834" at bounding box center [175, 71] width 221 height 35
click at [283, 79] on icon at bounding box center [281, 77] width 8 height 11
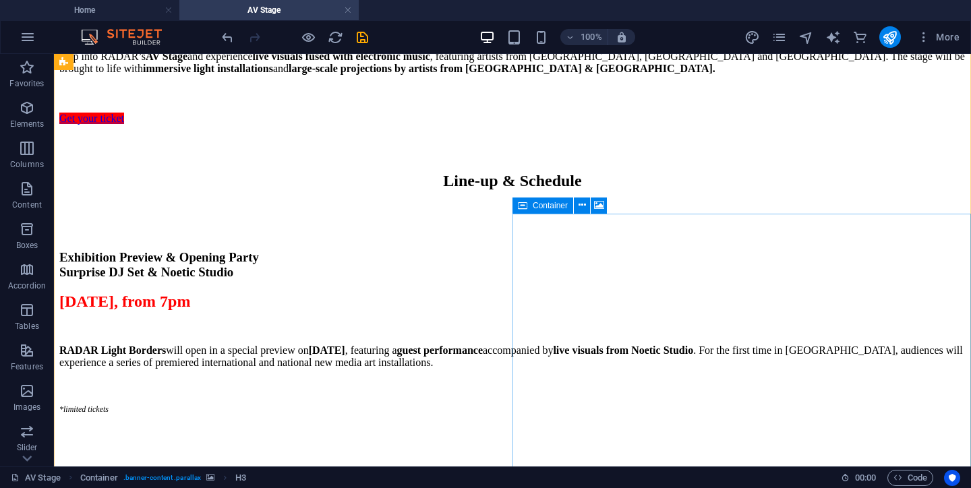
scroll to position [859, 0]
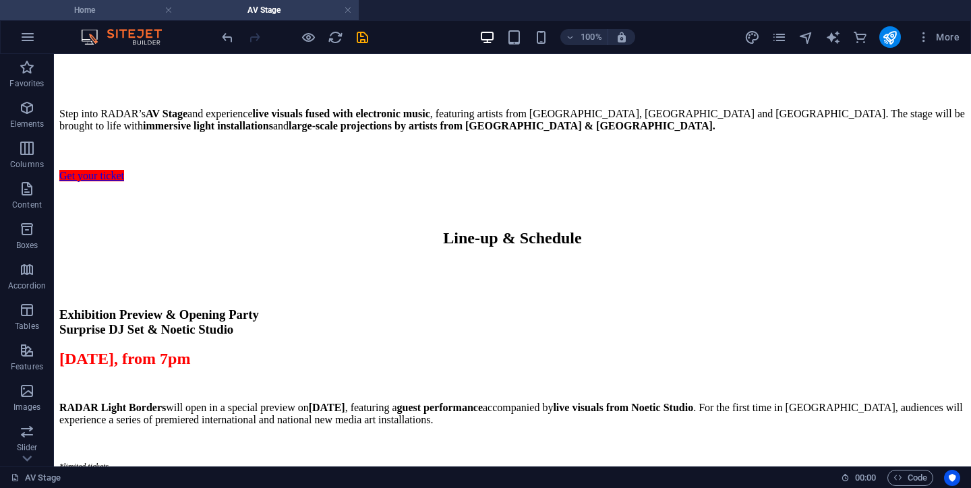
click at [97, 8] on h4 "Home" at bounding box center [89, 10] width 179 height 15
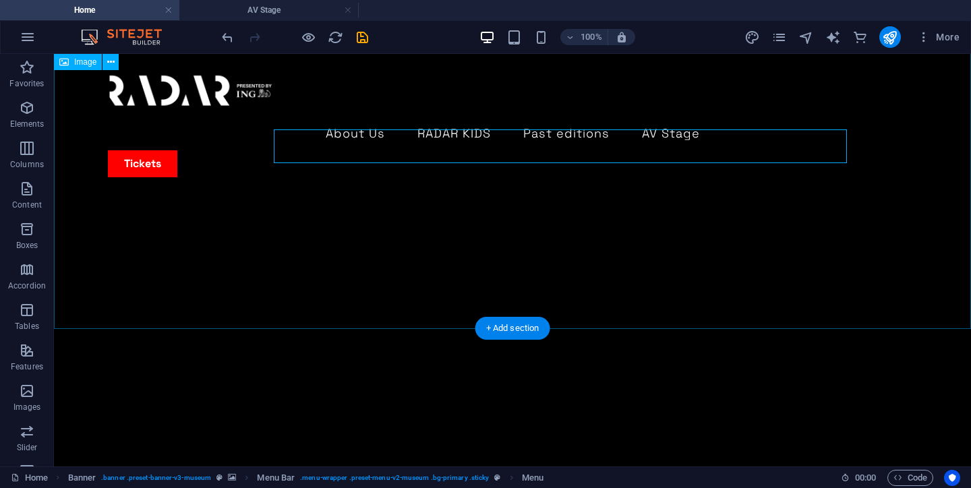
scroll to position [83, 0]
